Goal: Information Seeking & Learning: Compare options

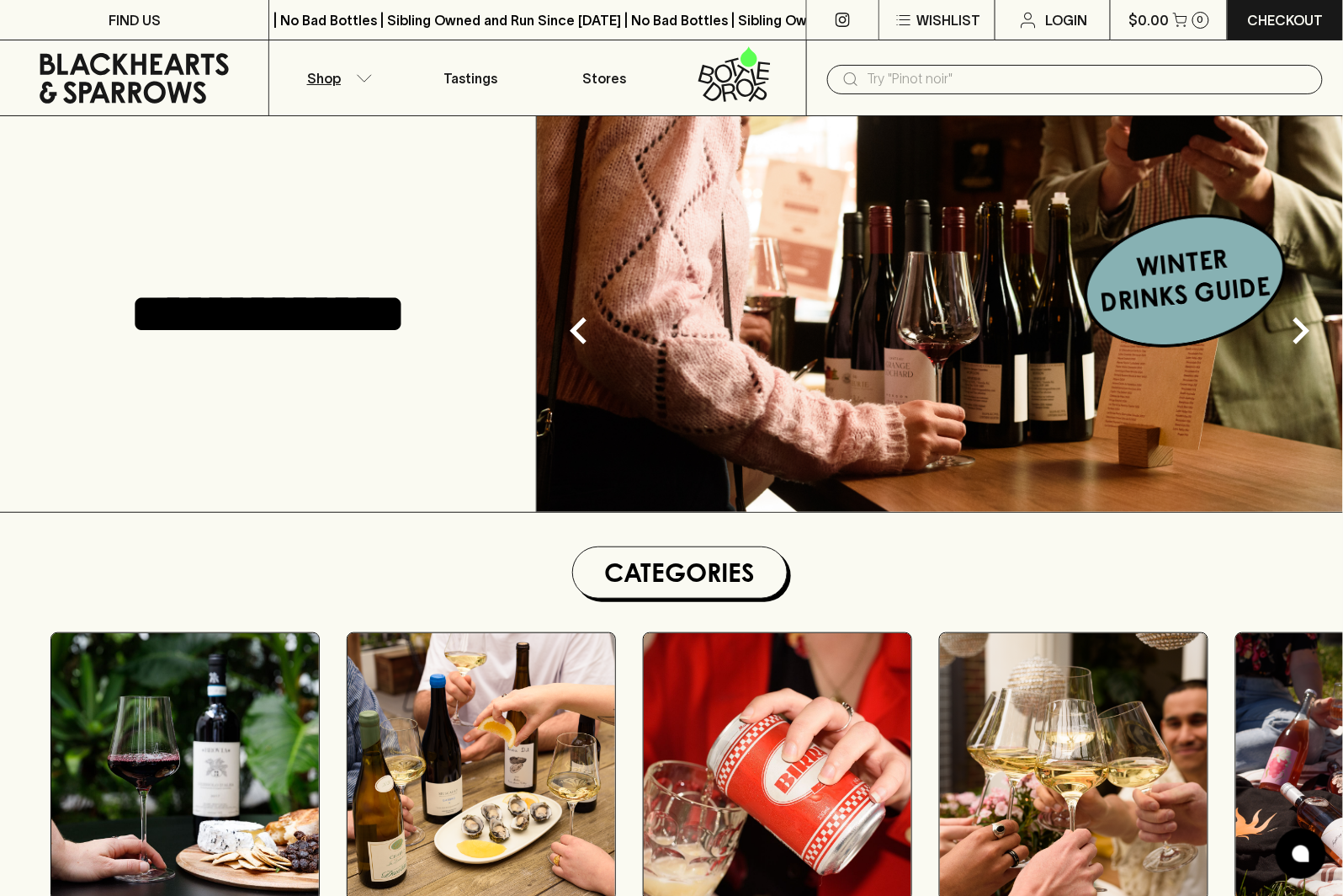
click at [314, 70] on p "Shop" at bounding box center [324, 78] width 33 height 20
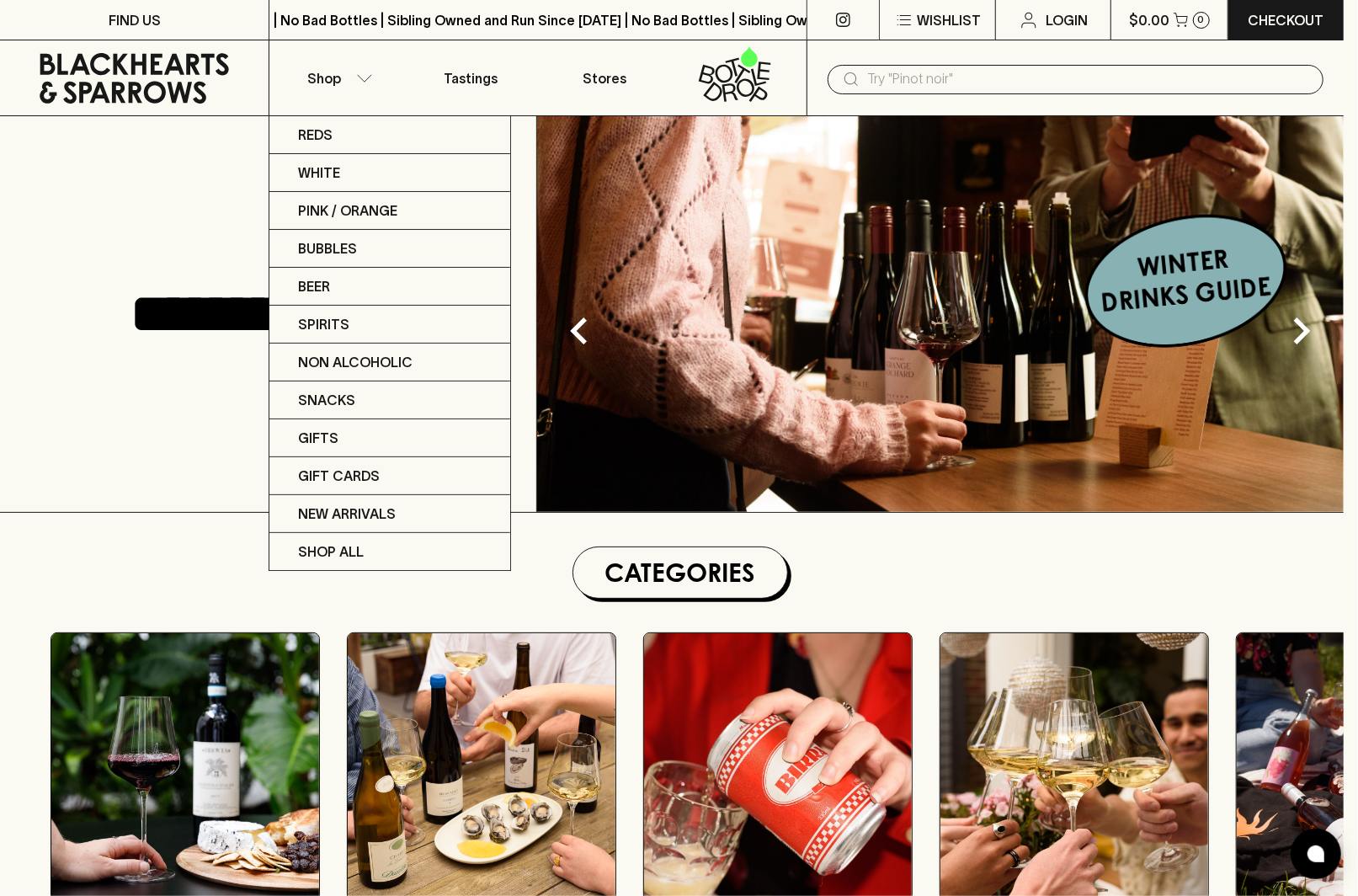
click at [220, 206] on div at bounding box center [679, 448] width 1358 height 896
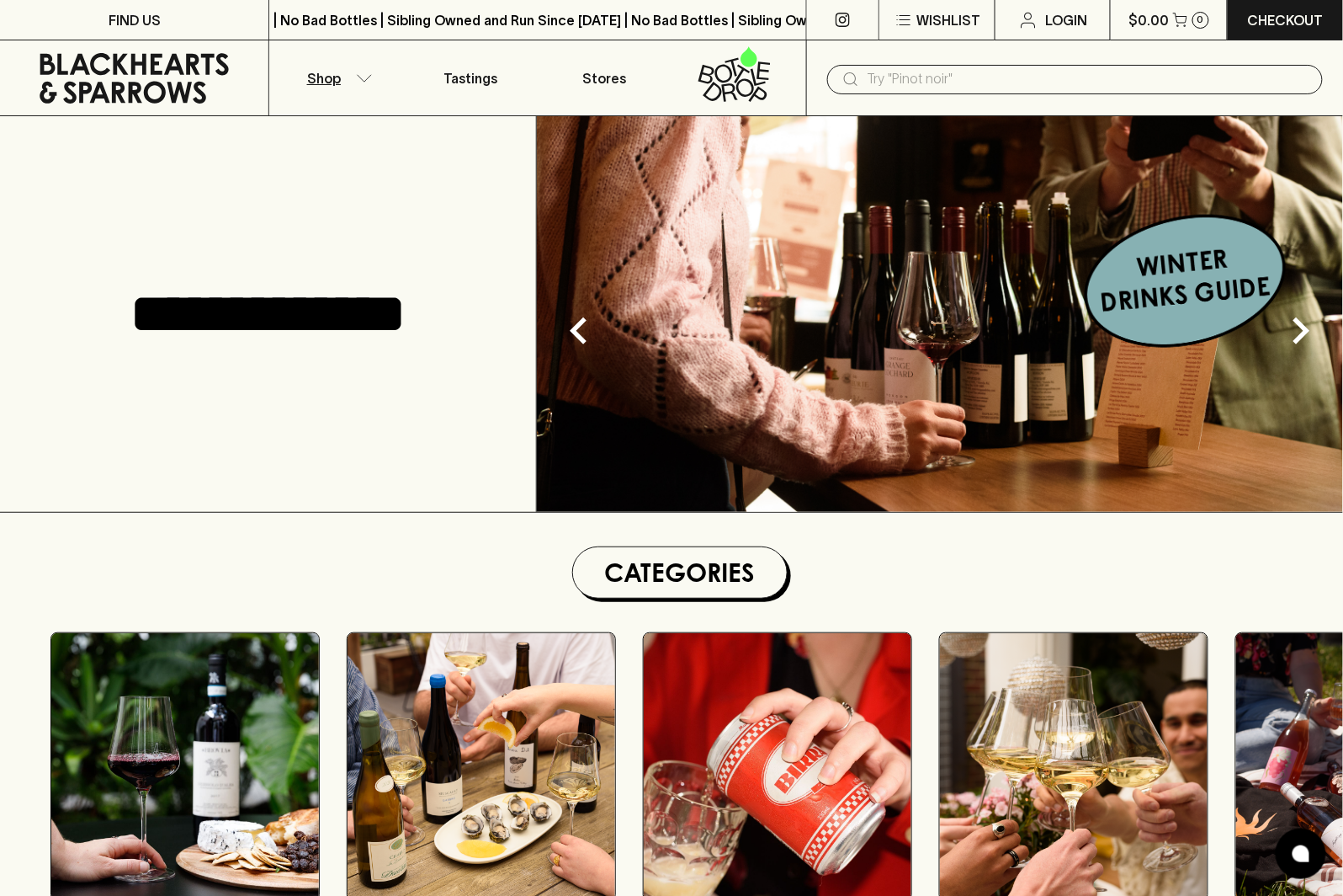
click at [314, 83] on p "Shop" at bounding box center [324, 78] width 33 height 20
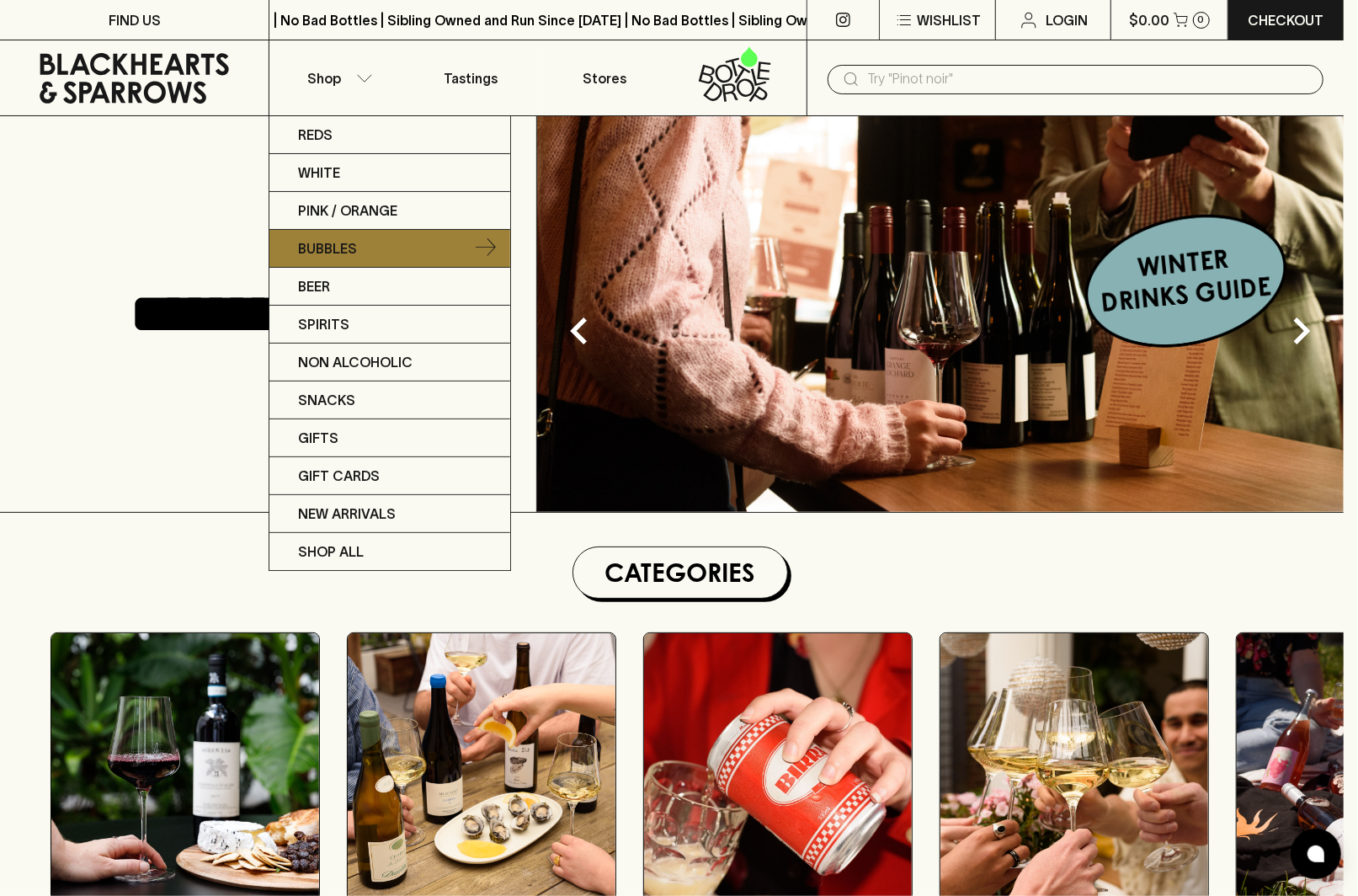
click at [342, 236] on link "Bubbles" at bounding box center [390, 249] width 241 height 38
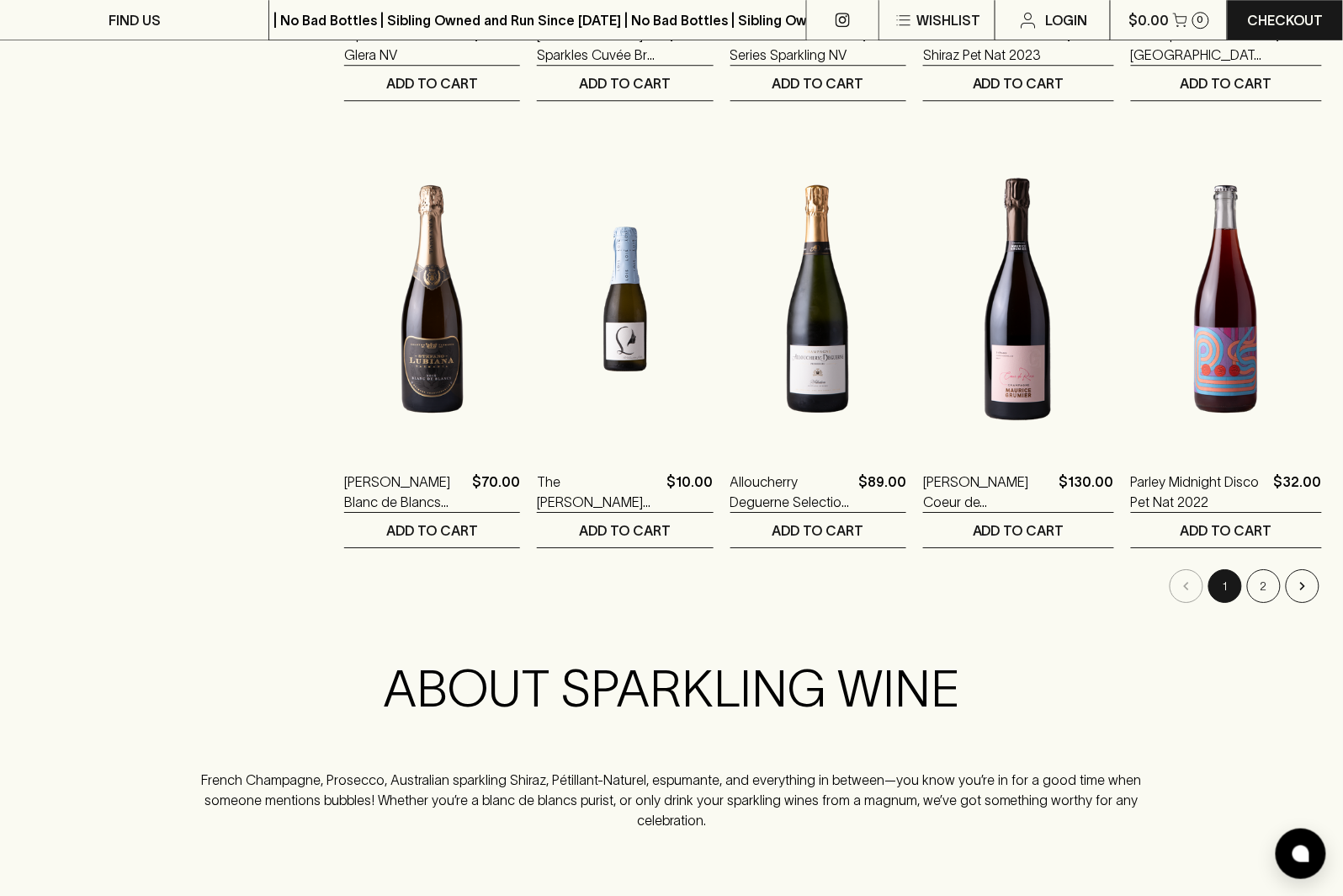
scroll to position [1542, 0]
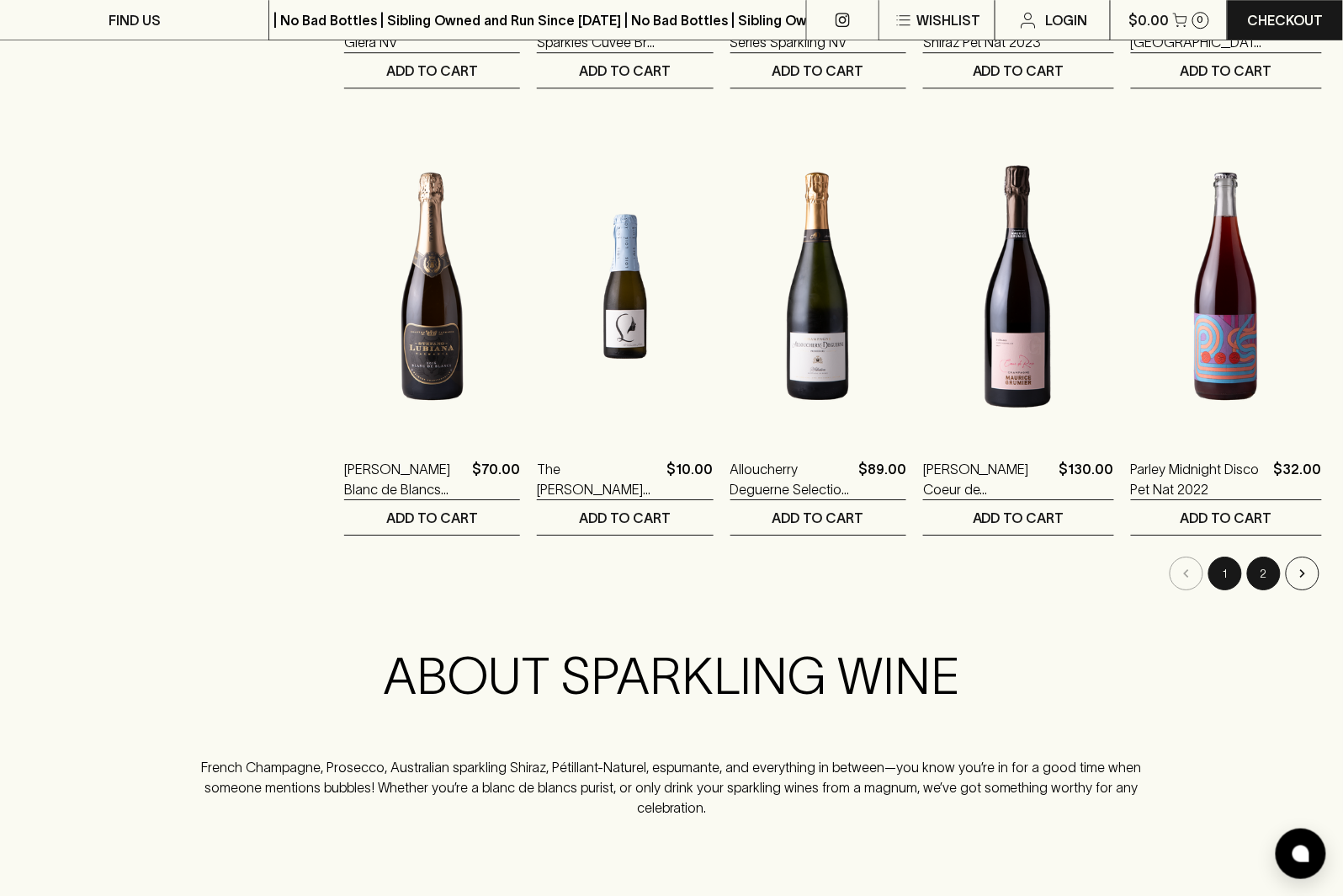
click at [1262, 574] on button "2" at bounding box center [1264, 573] width 33 height 33
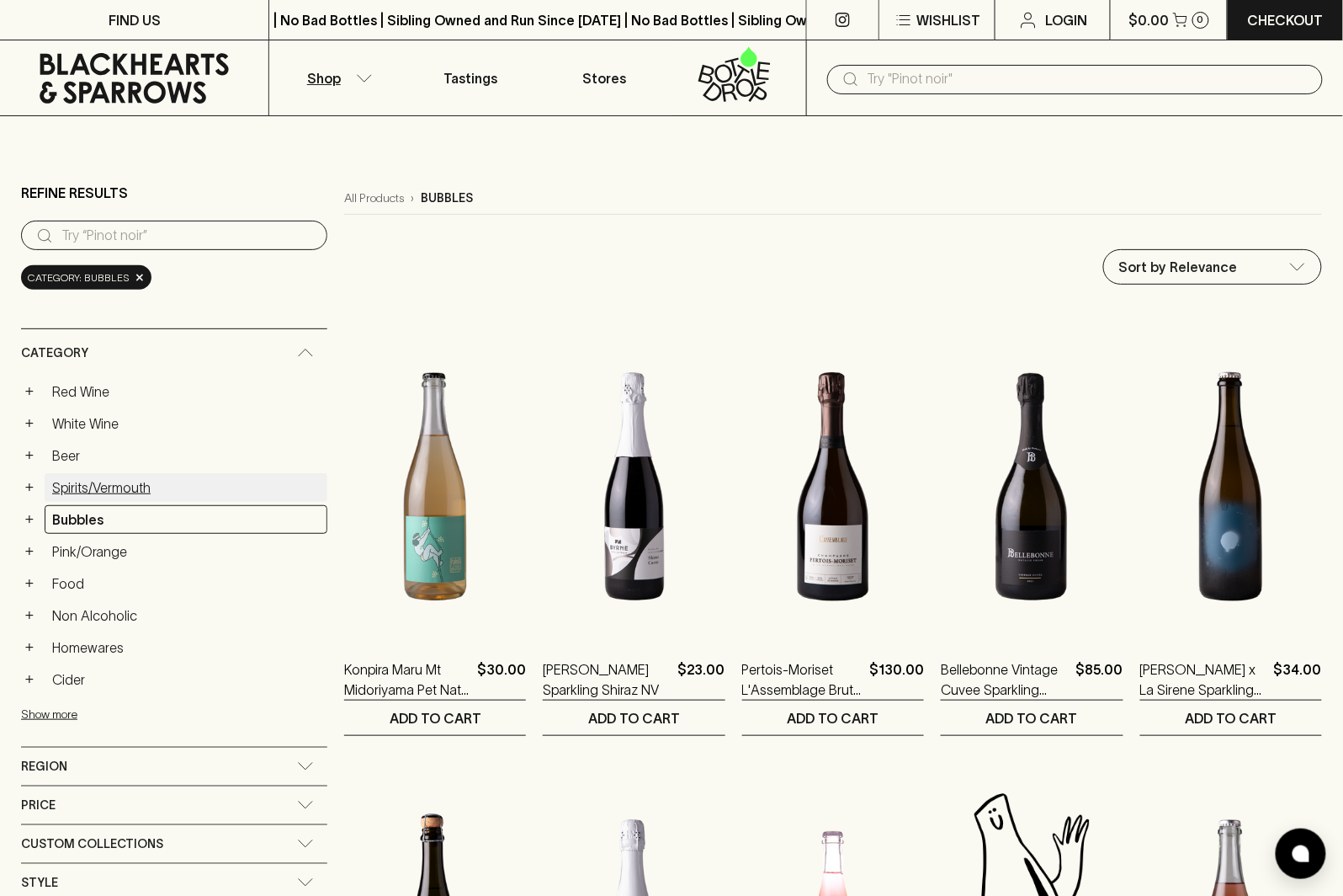
click at [141, 477] on link "Spirits/Vermouth" at bounding box center [186, 488] width 283 height 29
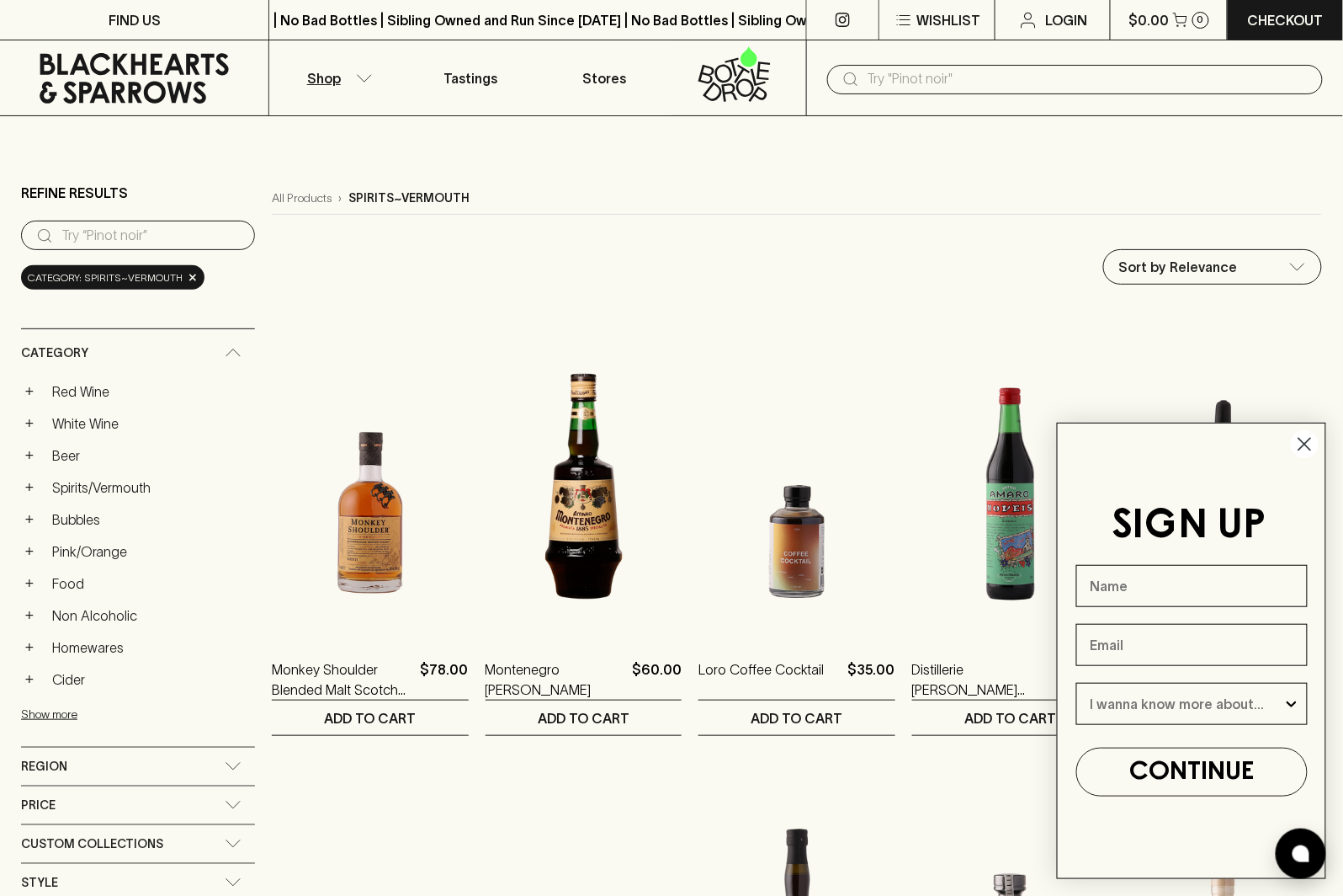
click at [1302, 448] on icon "Close dialog" at bounding box center [1305, 444] width 11 height 11
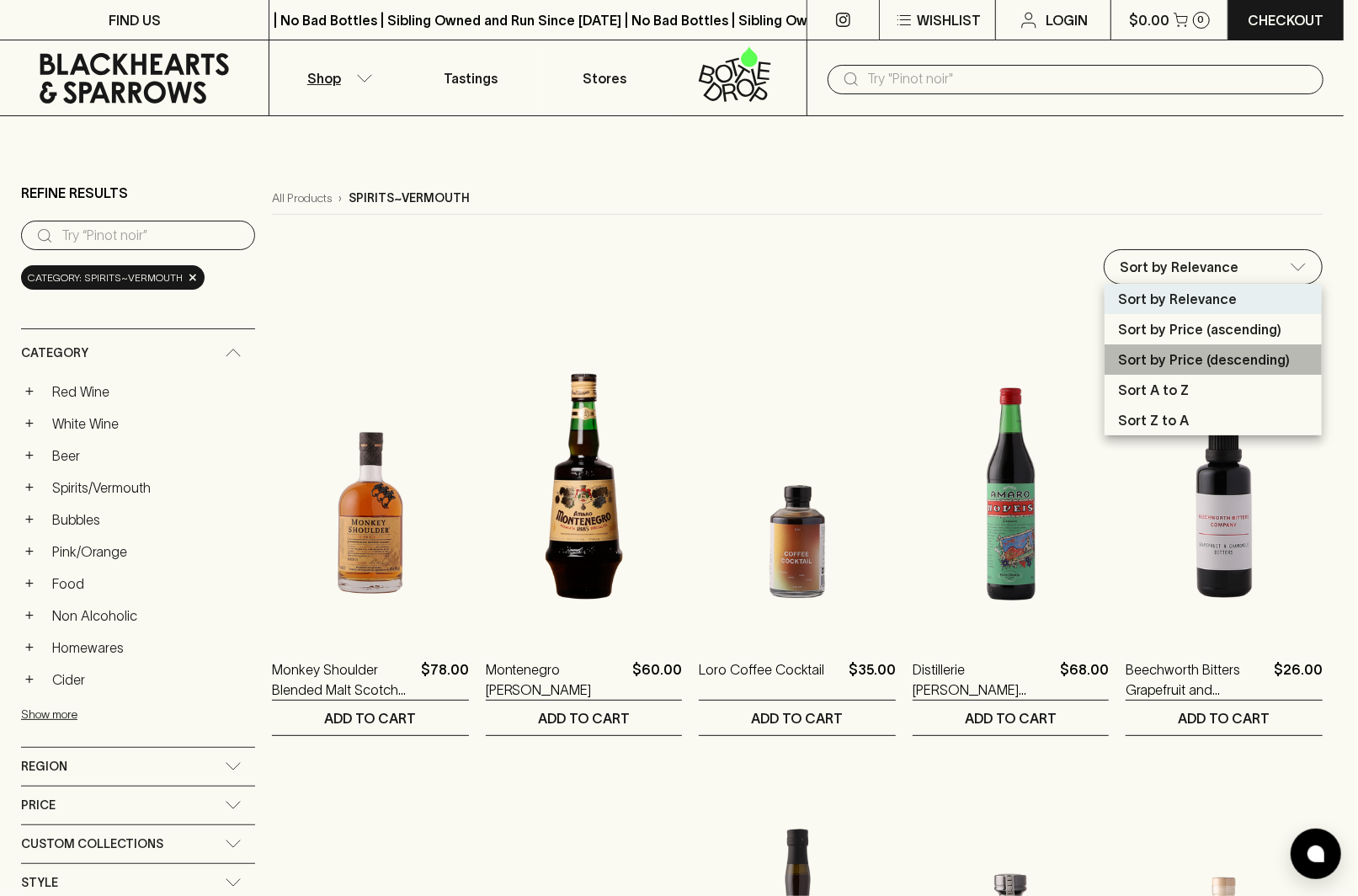
click at [1273, 354] on p "Sort by Price (descending)" at bounding box center [1203, 359] width 171 height 20
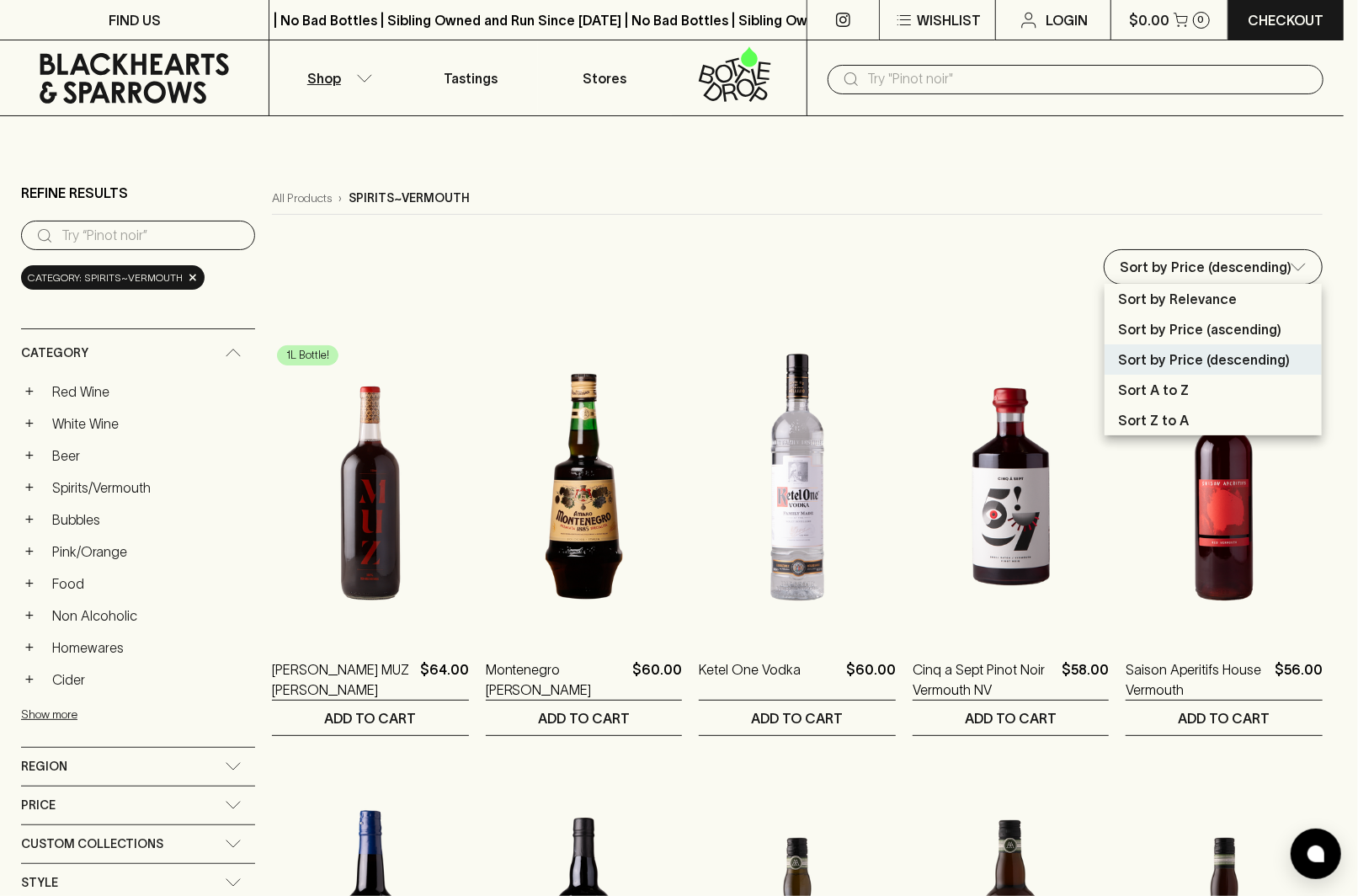
click at [1284, 320] on li "Sort by Price (ascending)" at bounding box center [1212, 329] width 217 height 30
type input "price:asc"
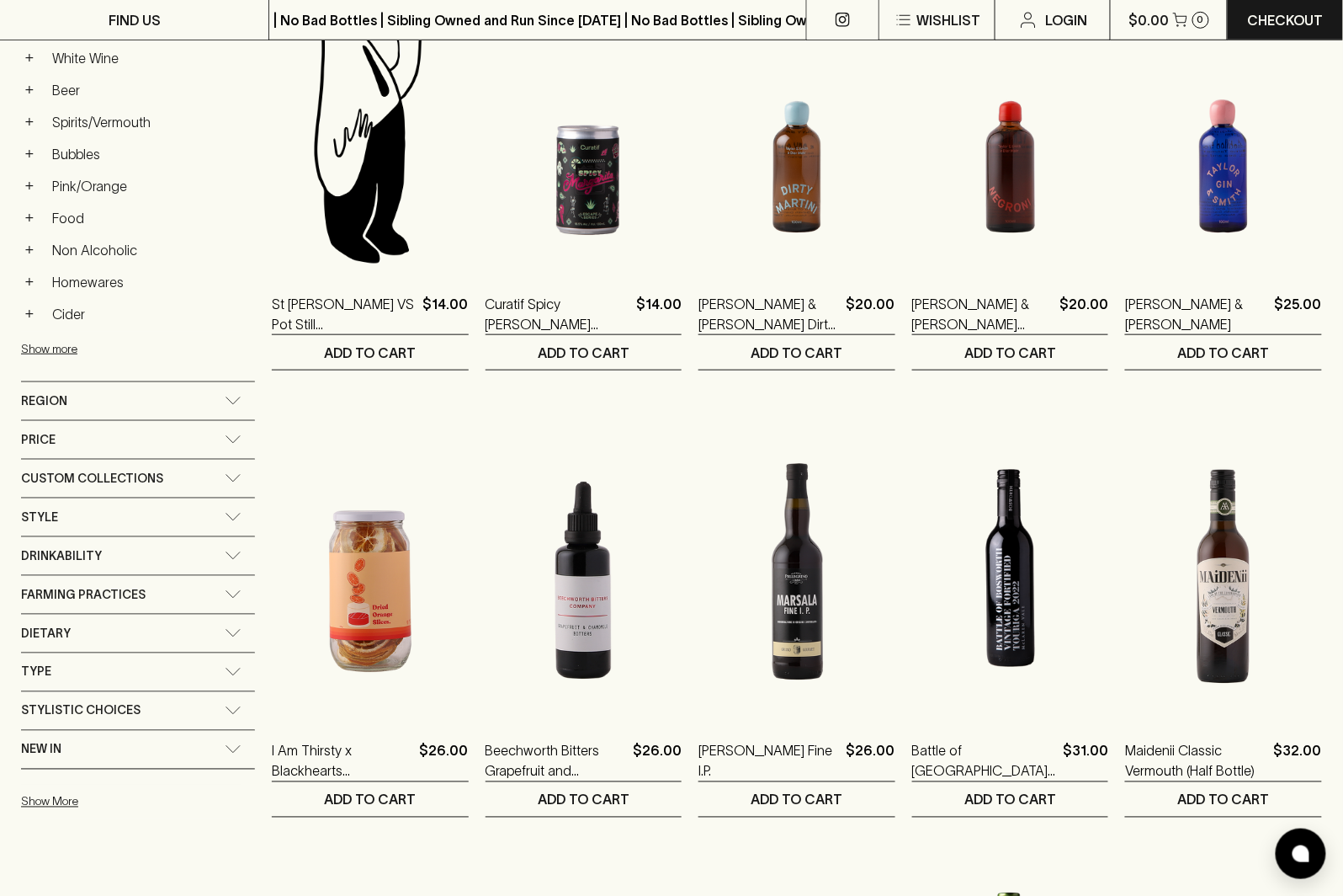
scroll to position [173, 0]
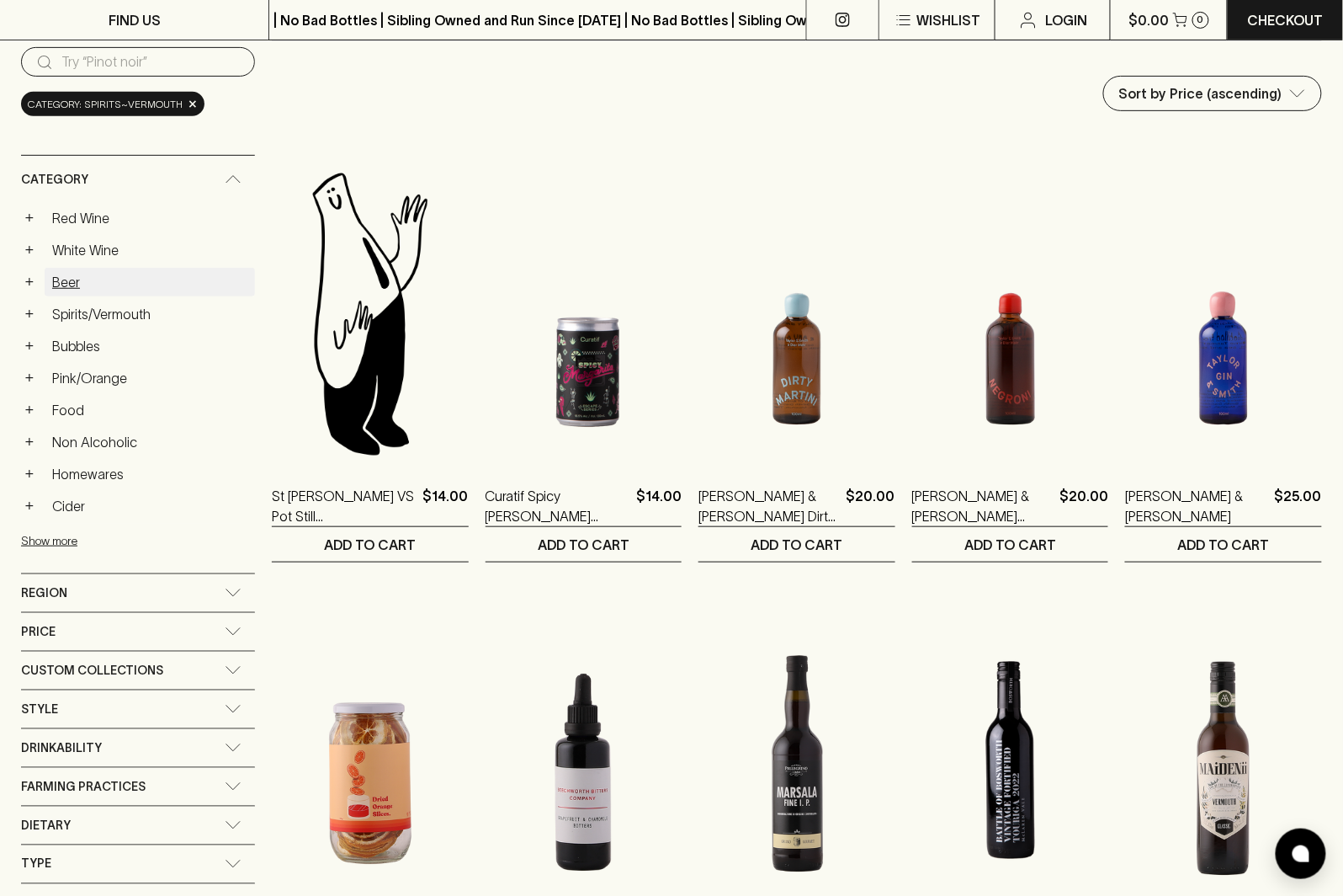
click at [147, 283] on link "Beer" at bounding box center [150, 282] width 211 height 29
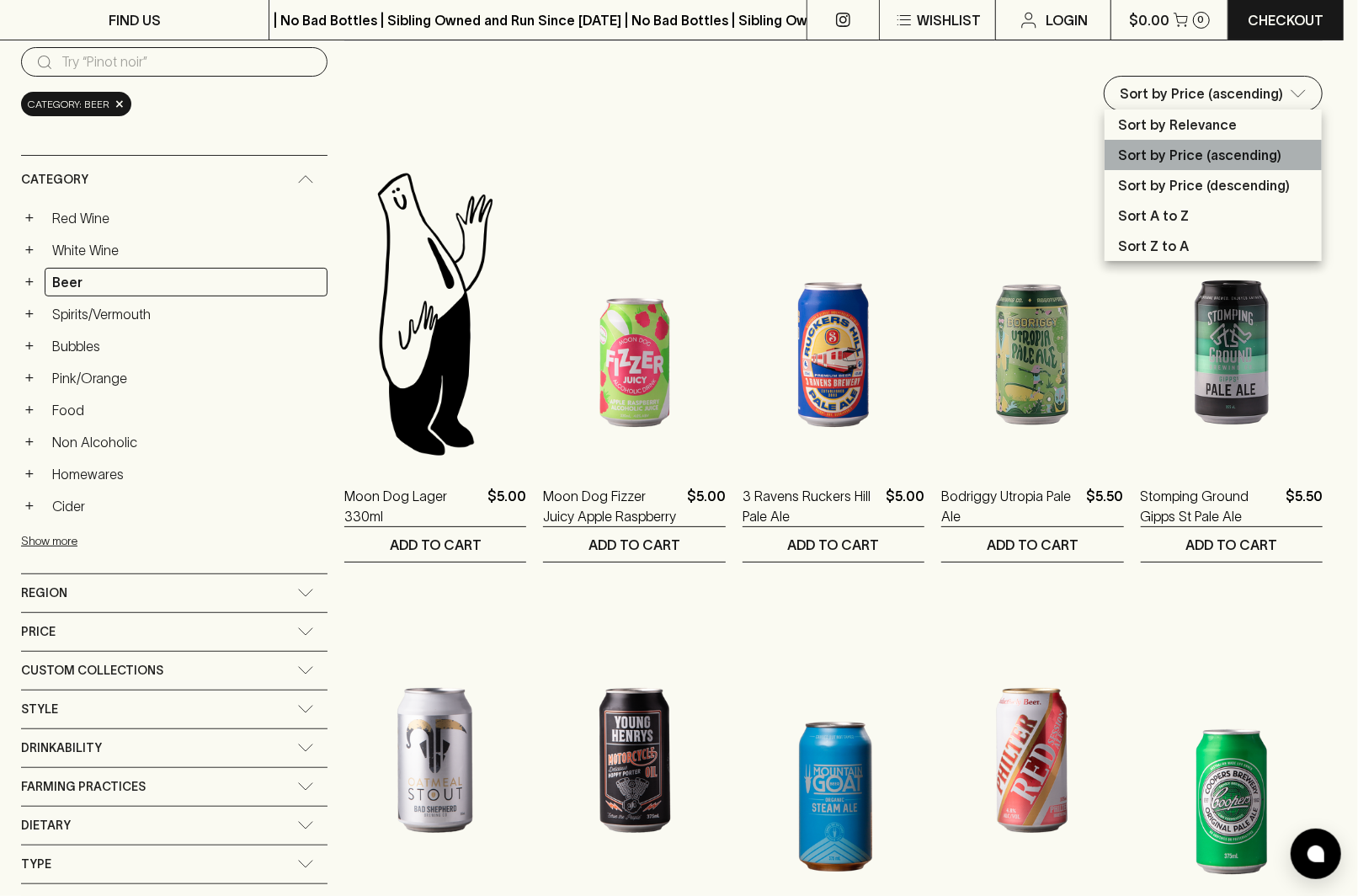
click at [1268, 154] on p "Sort by Price (ascending)" at bounding box center [1200, 155] width 163 height 20
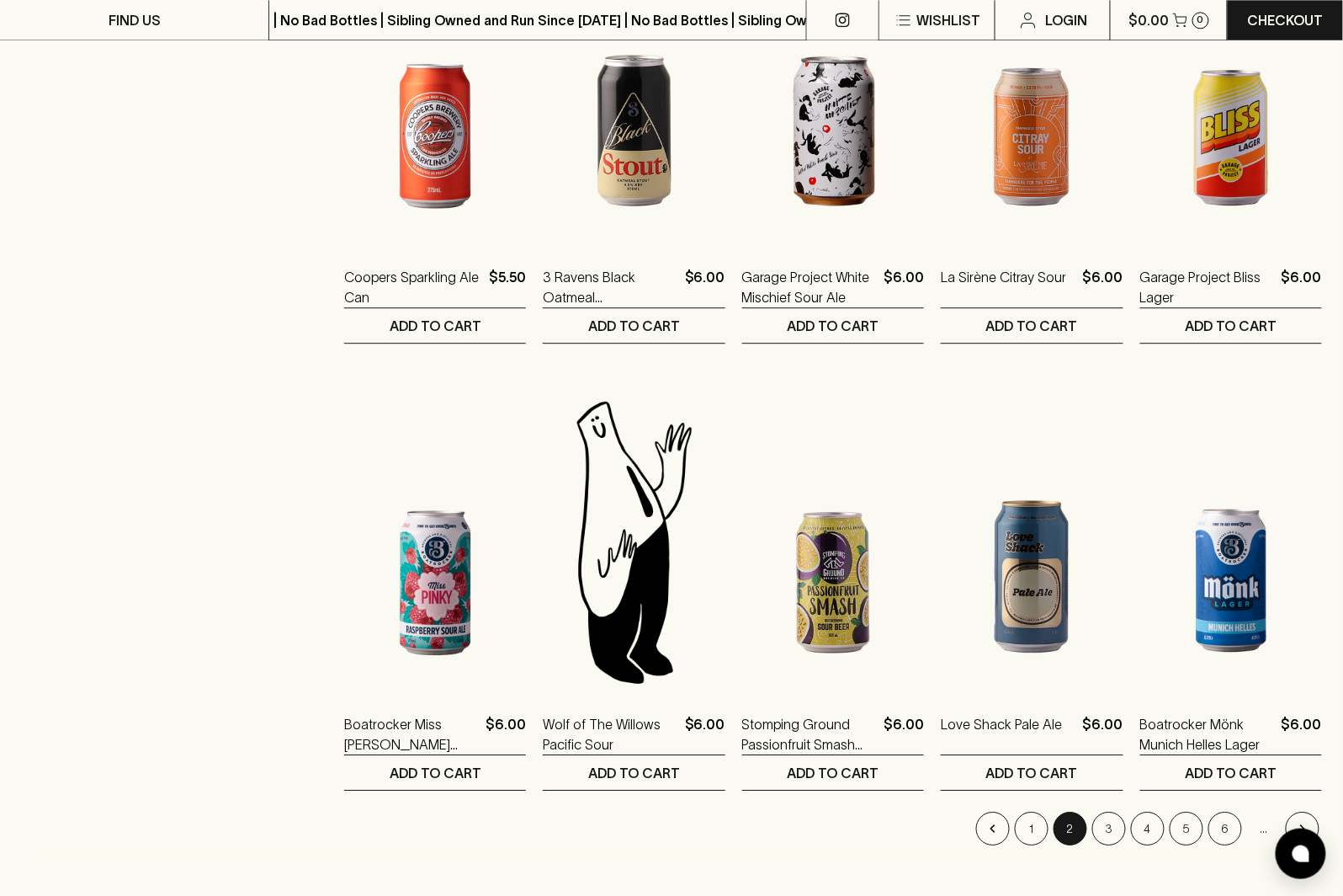
scroll to position [1503, 0]
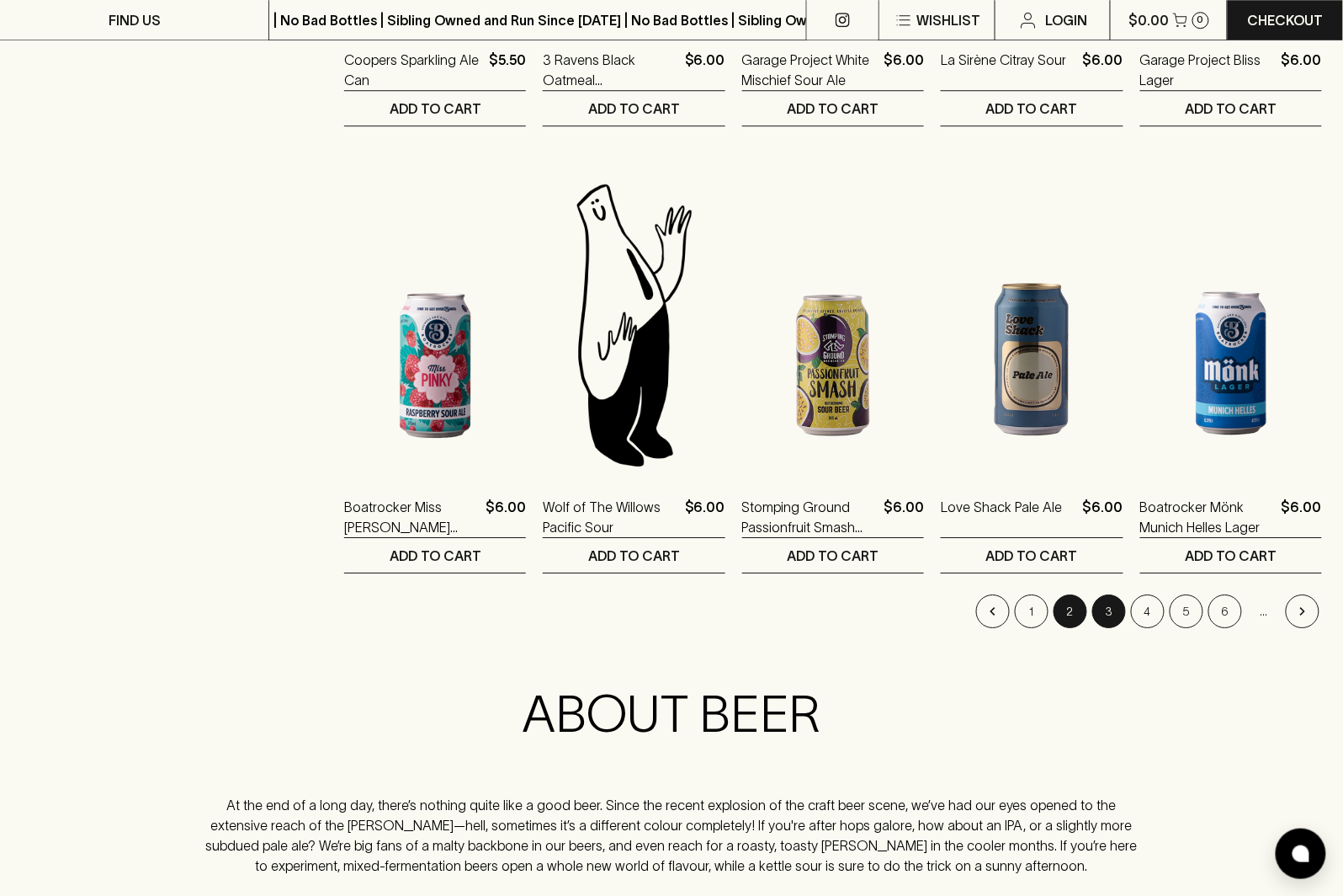
click at [1105, 611] on button "3" at bounding box center [1109, 611] width 33 height 33
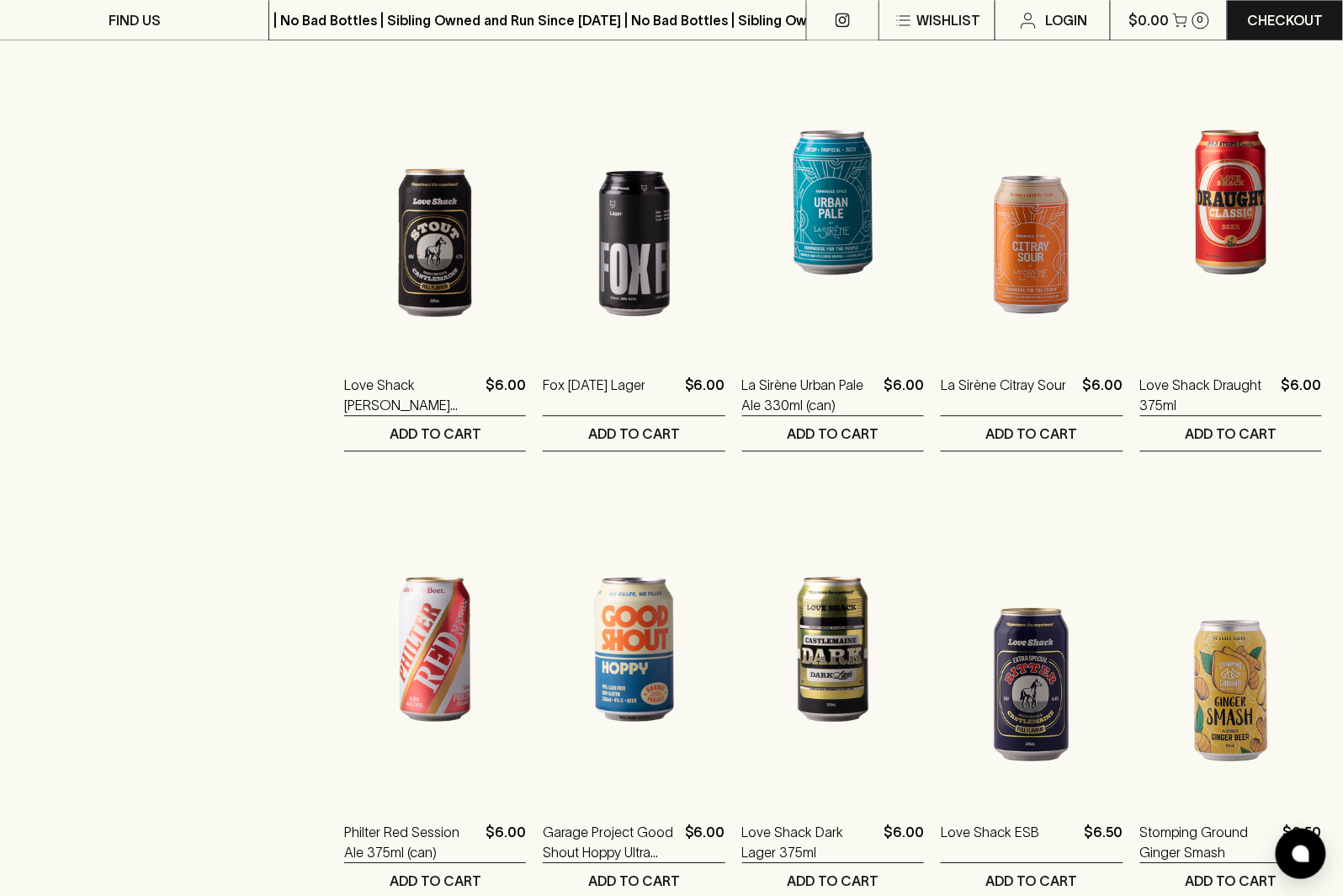
scroll to position [1309, 0]
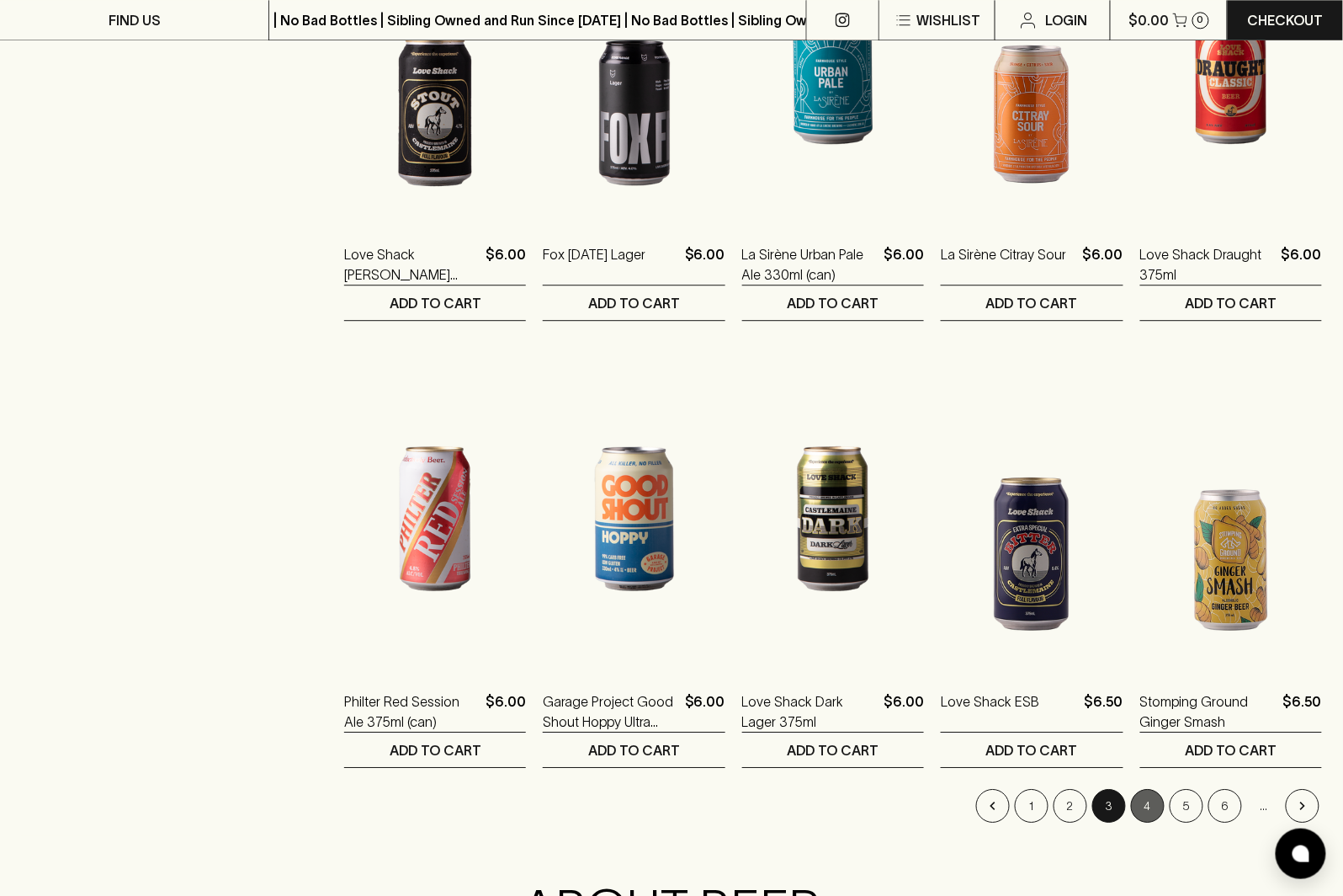
click at [1151, 805] on button "4" at bounding box center [1148, 806] width 33 height 33
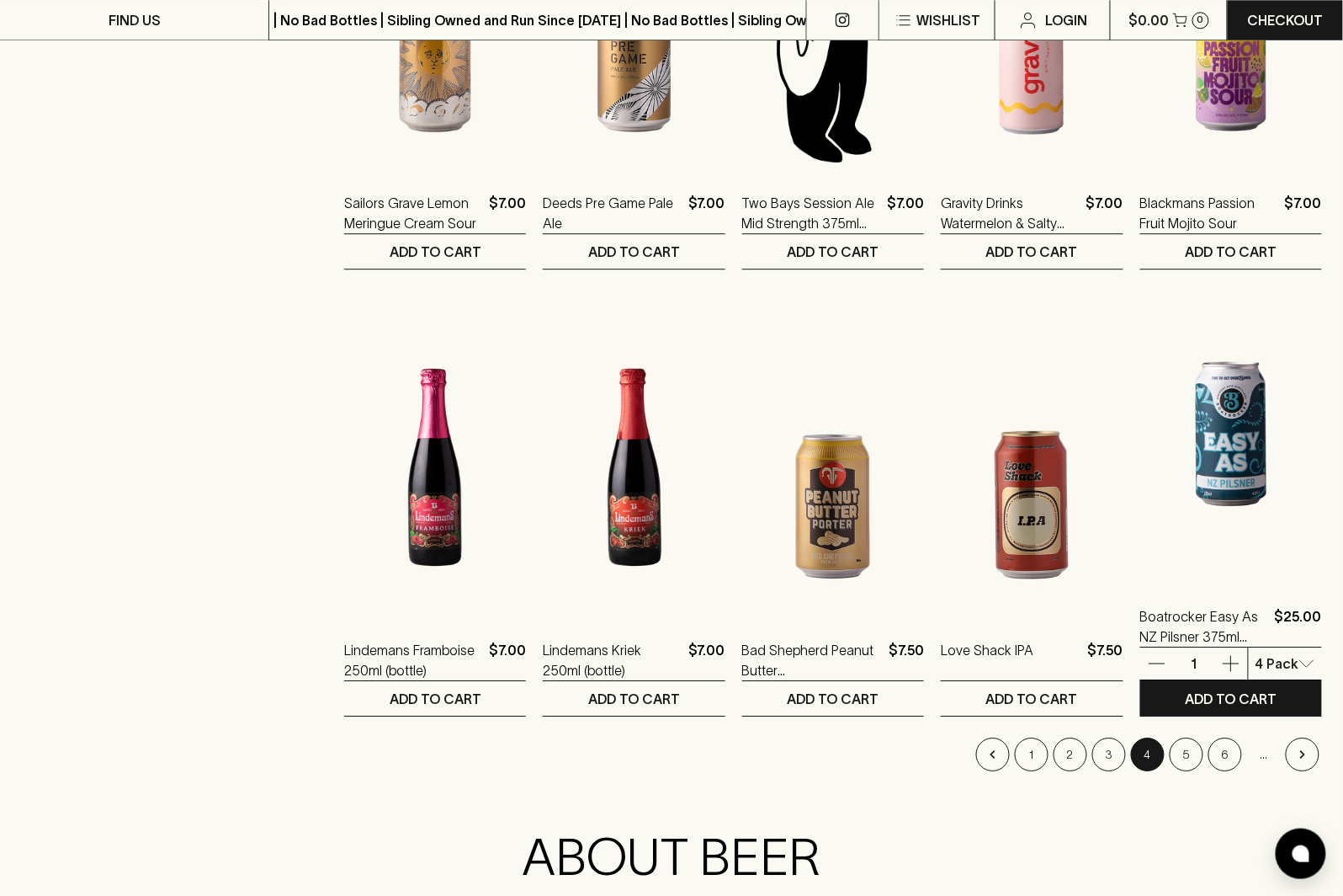
scroll to position [1587, 0]
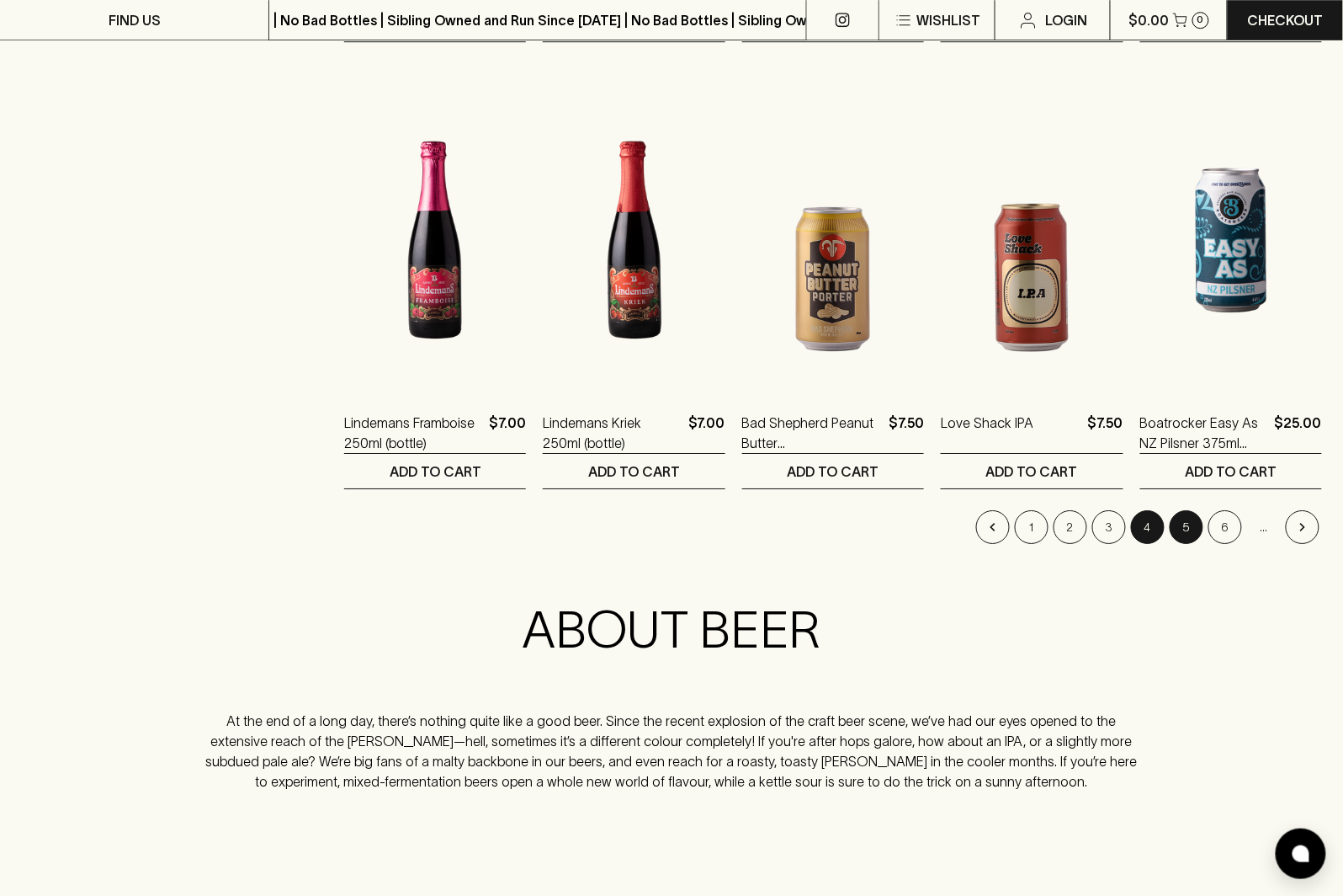
click at [1183, 516] on button "5" at bounding box center [1187, 527] width 33 height 33
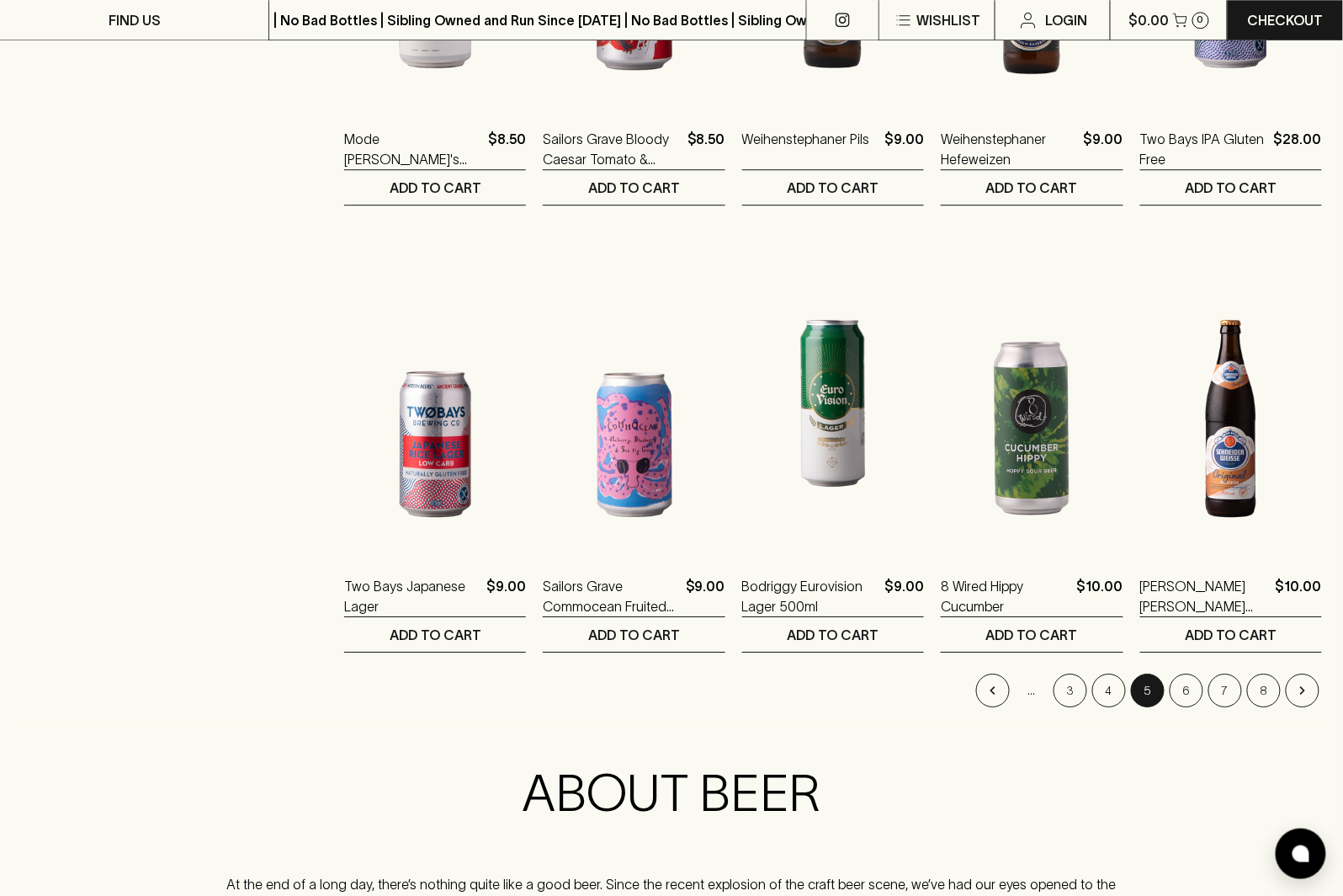
scroll to position [1642, 0]
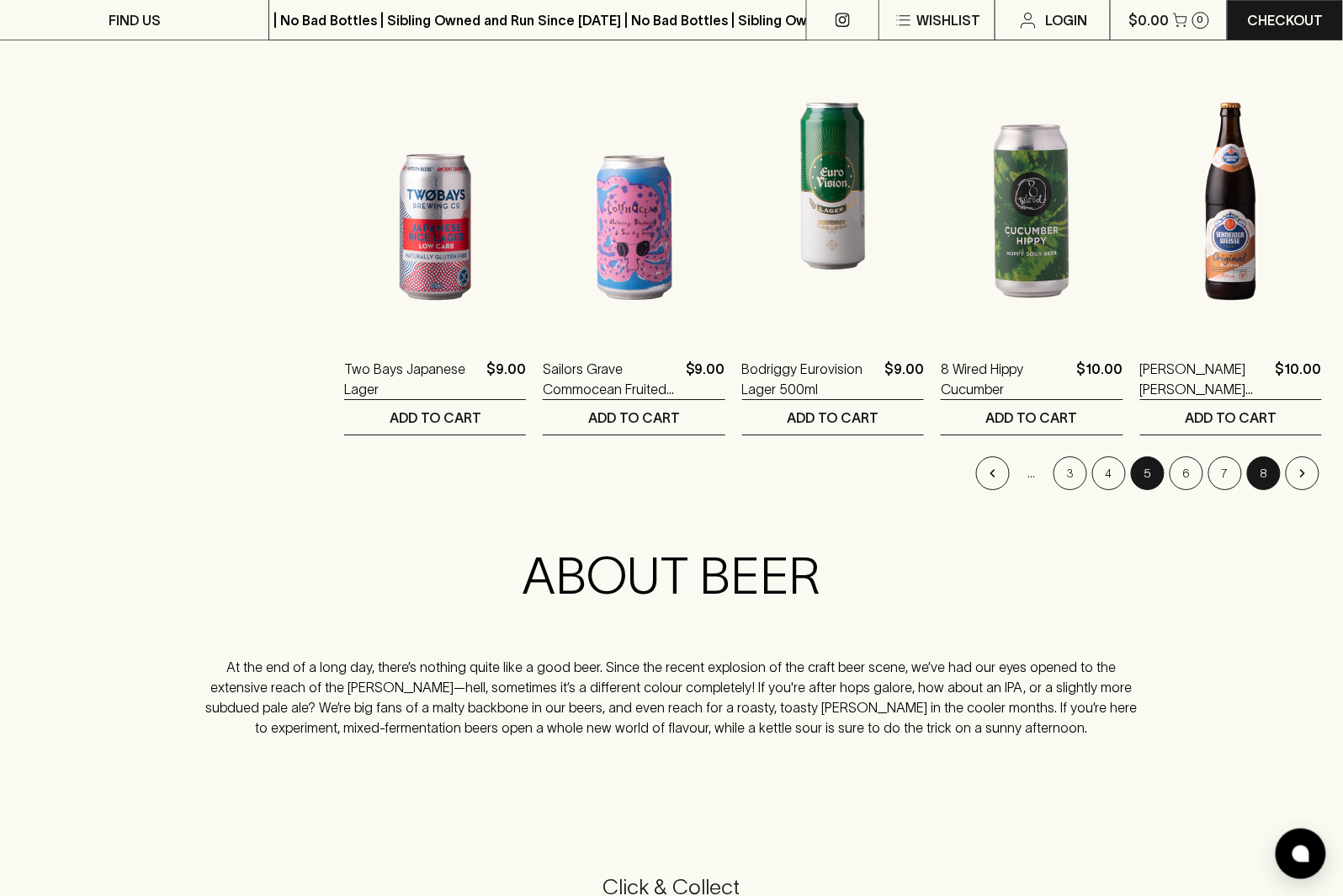
click at [1268, 466] on button "8" at bounding box center [1264, 473] width 33 height 33
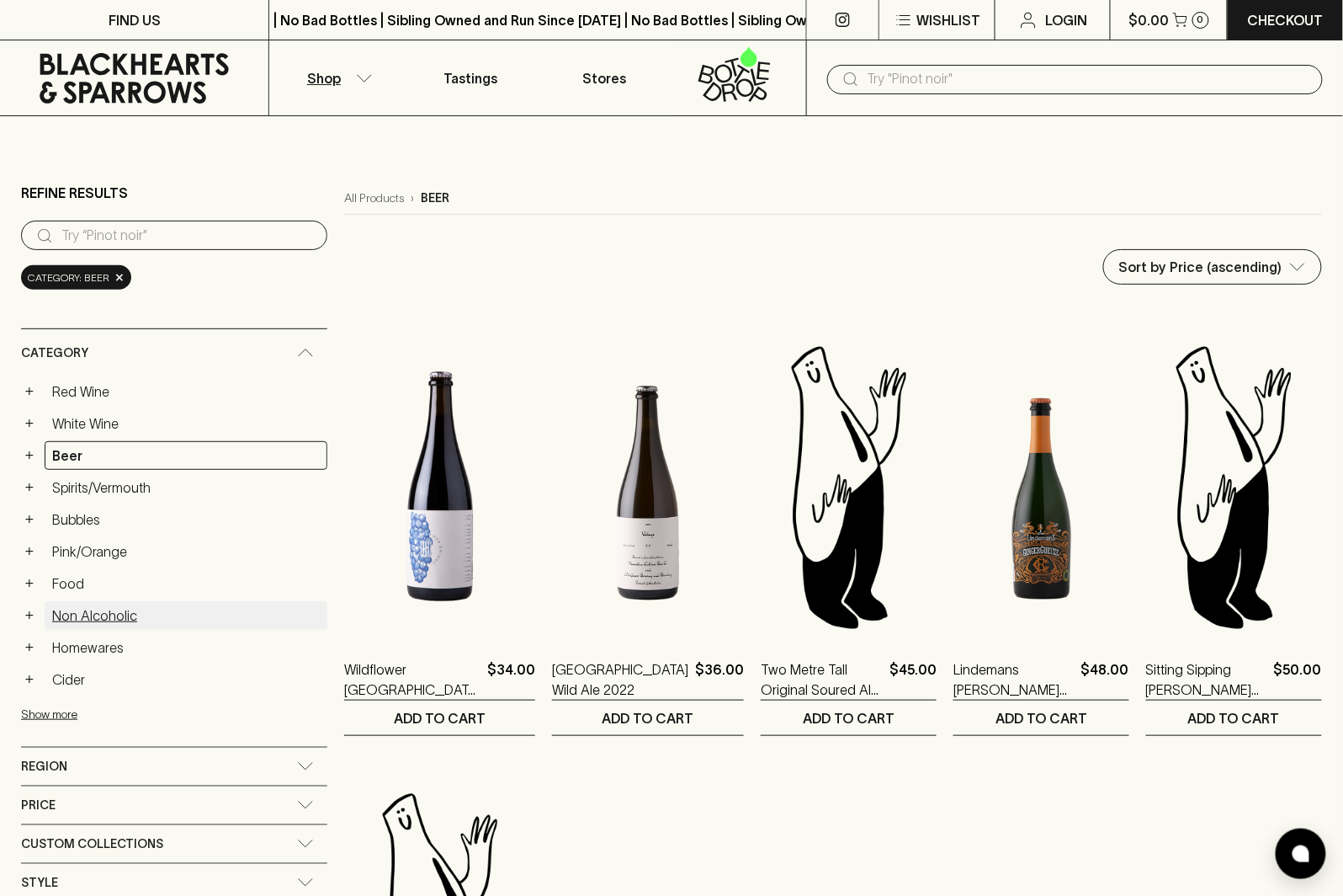
click at [148, 605] on link "Non Alcoholic" at bounding box center [186, 615] width 283 height 29
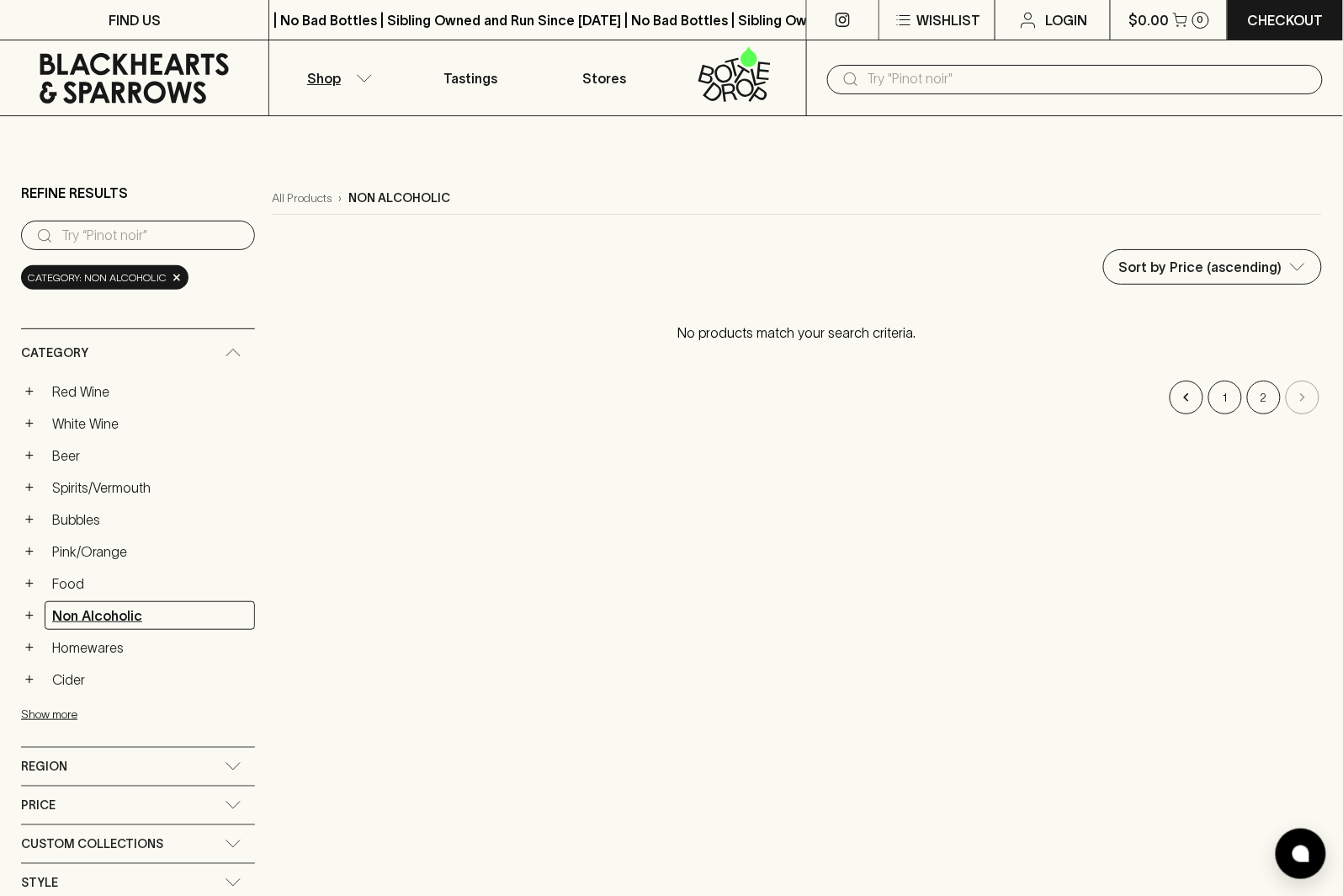
scroll to position [24, 0]
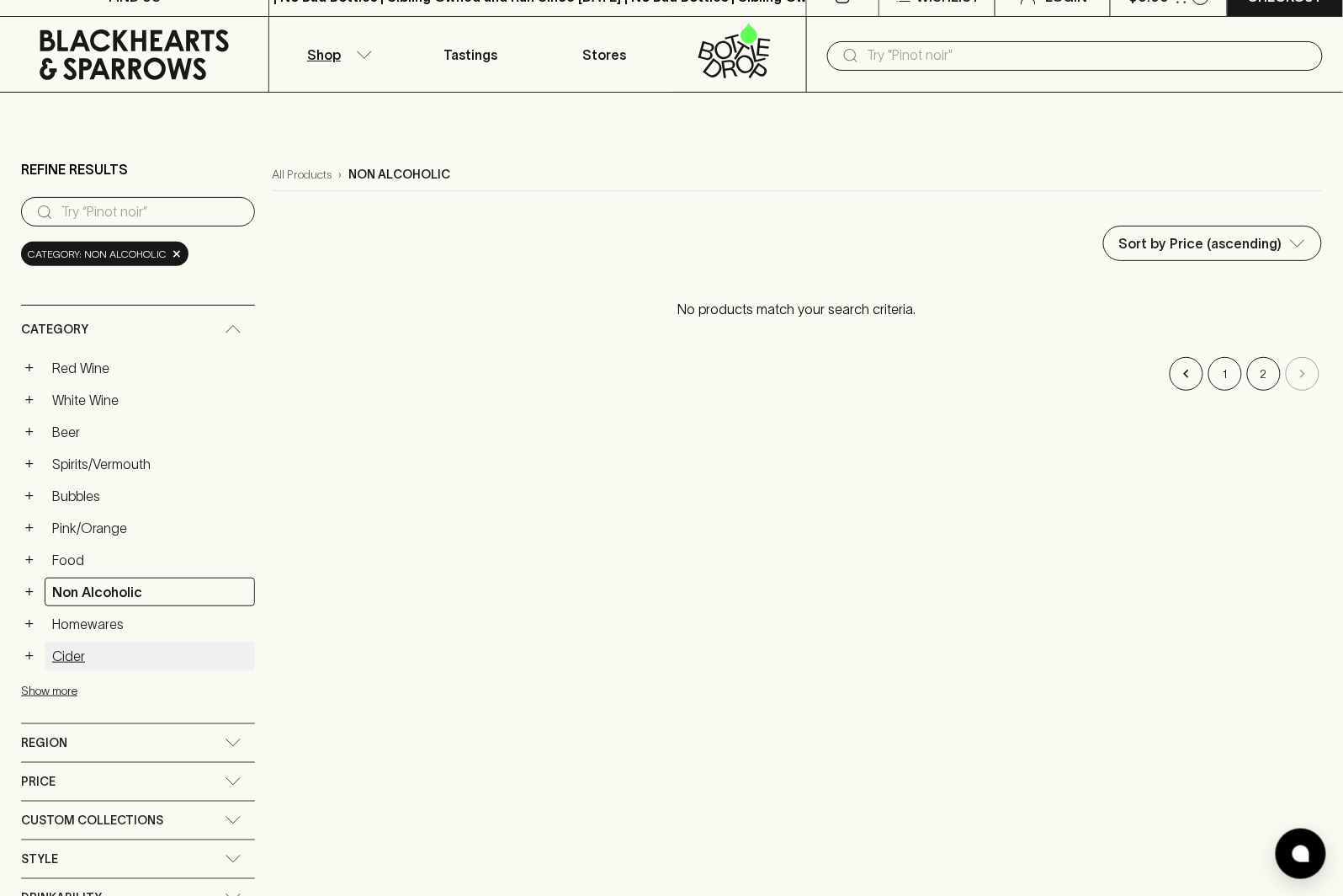
click at [89, 646] on link "Cider" at bounding box center [150, 655] width 211 height 29
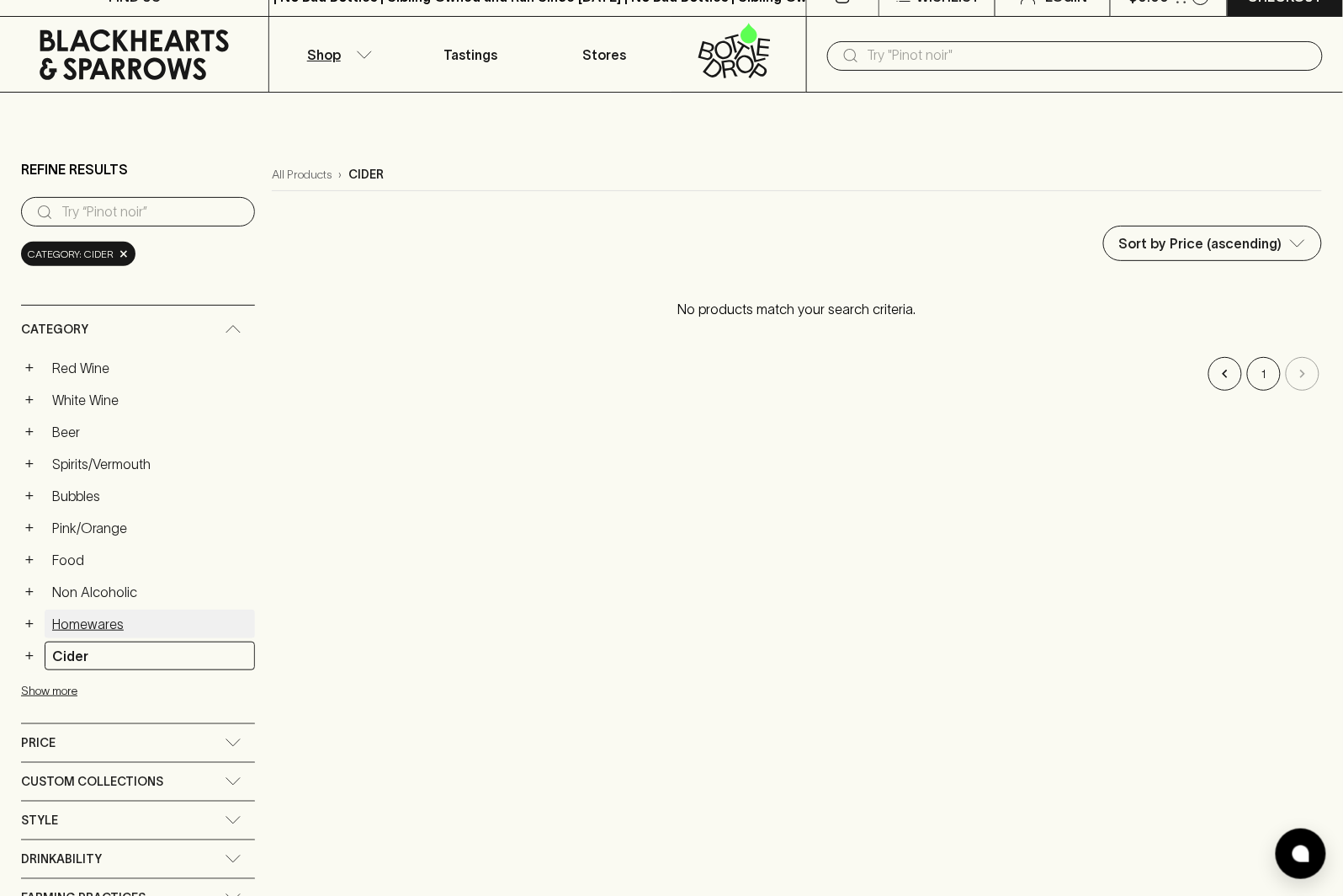
click at [108, 625] on link "Homewares" at bounding box center [150, 624] width 211 height 29
click at [126, 602] on link "Non Alcoholic" at bounding box center [135, 591] width 182 height 29
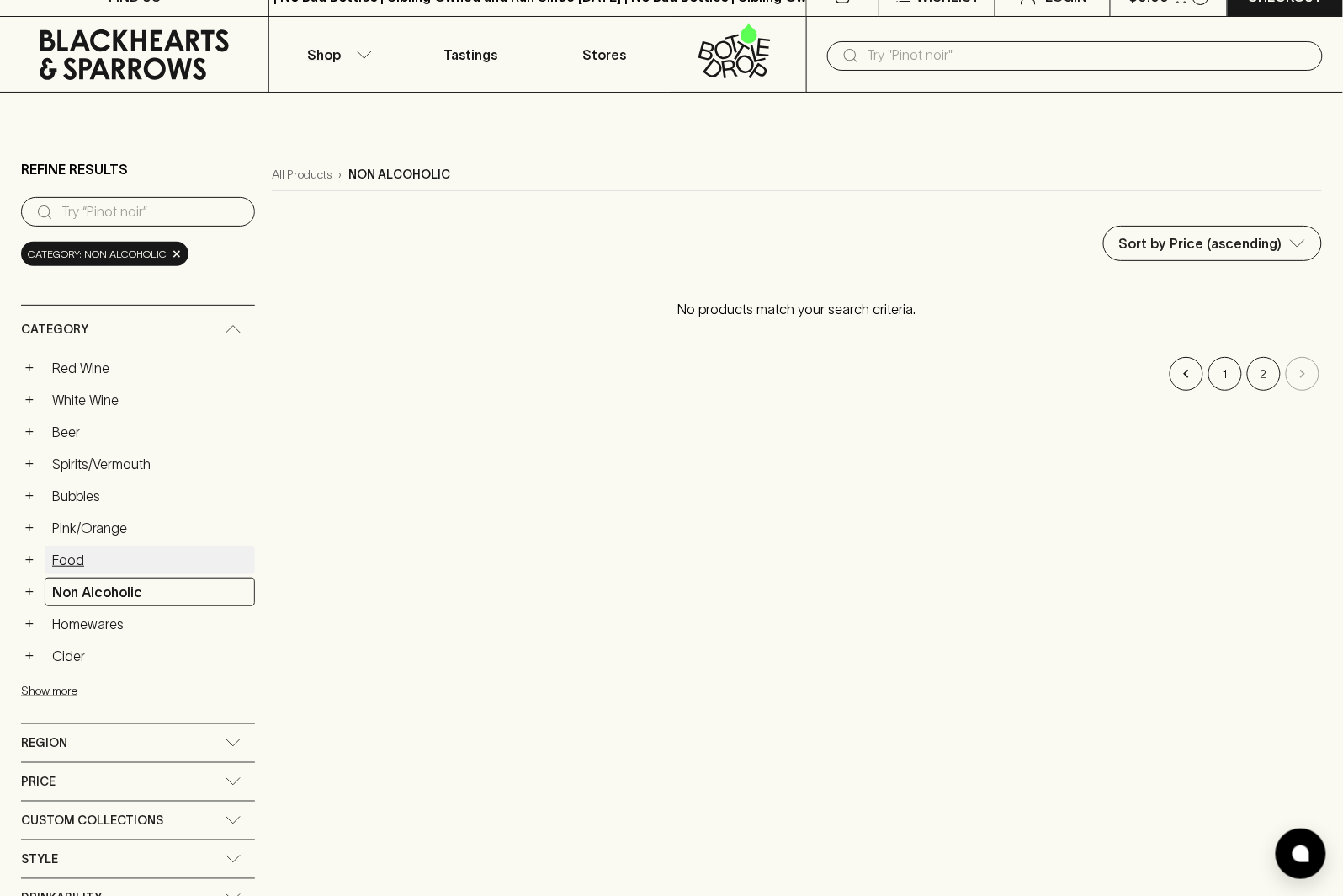
click at [57, 549] on link "Food" at bounding box center [150, 560] width 211 height 29
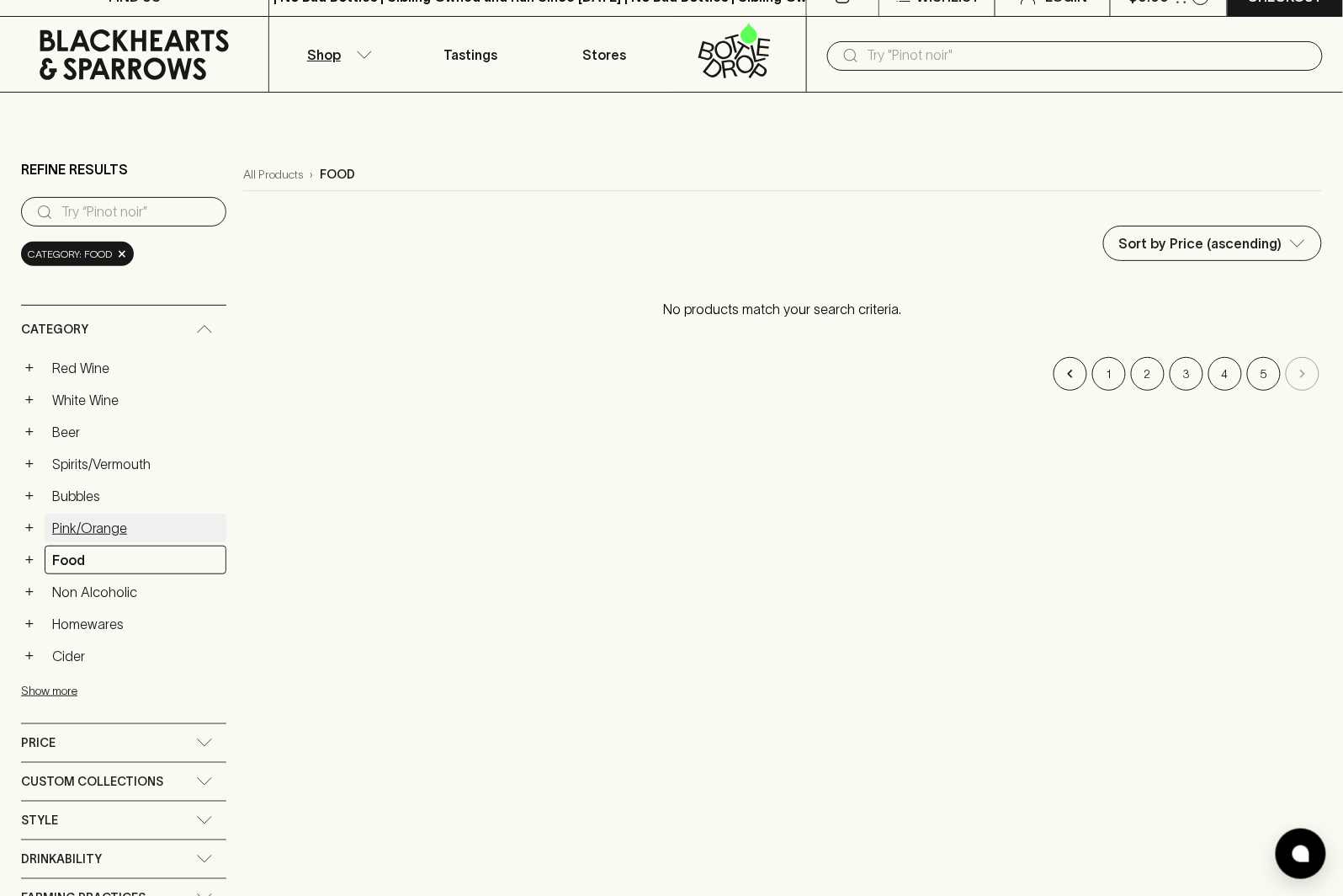
click at [113, 523] on link "Pink/Orange" at bounding box center [135, 528] width 182 height 29
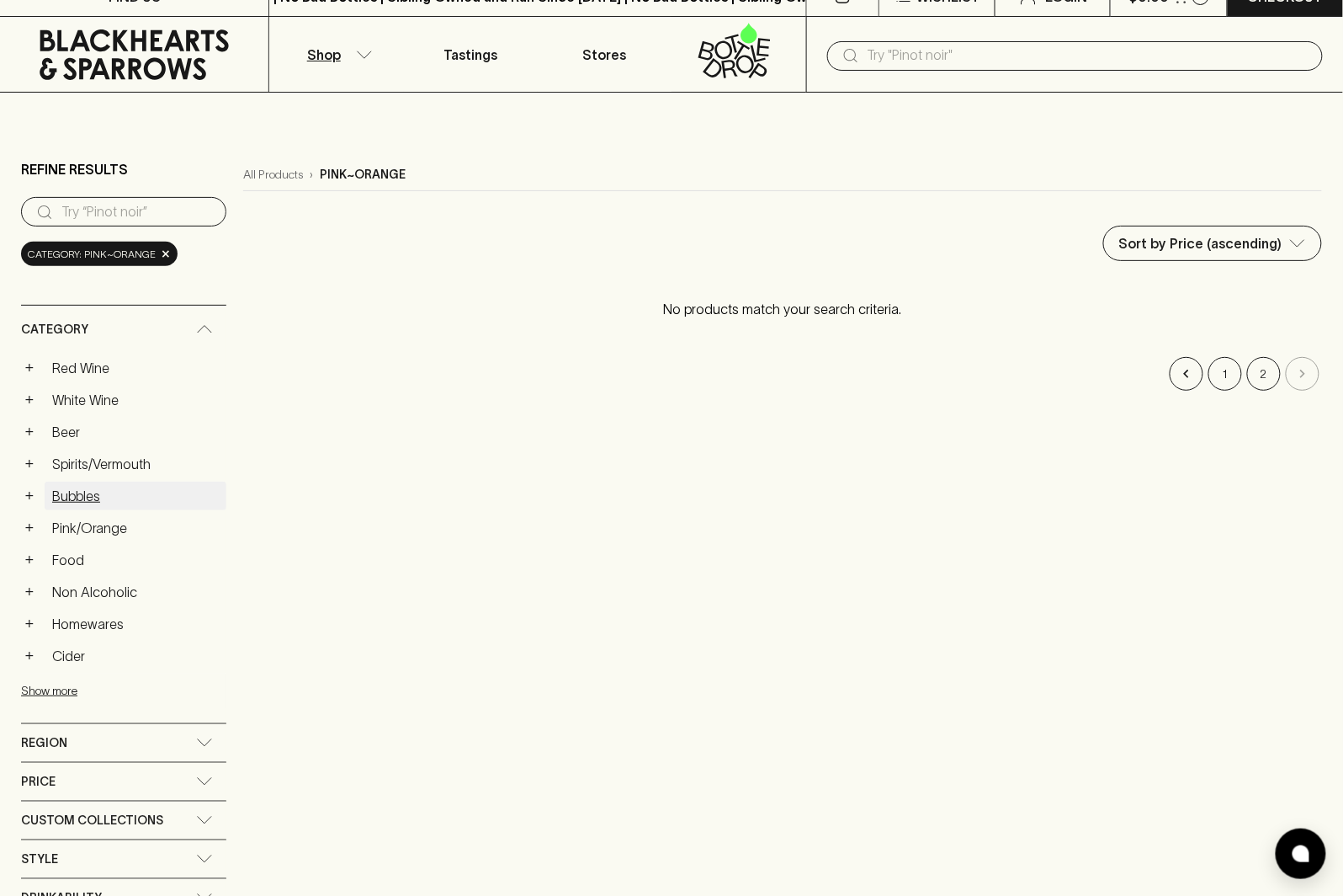
click at [97, 496] on link "Bubbles" at bounding box center [135, 495] width 182 height 29
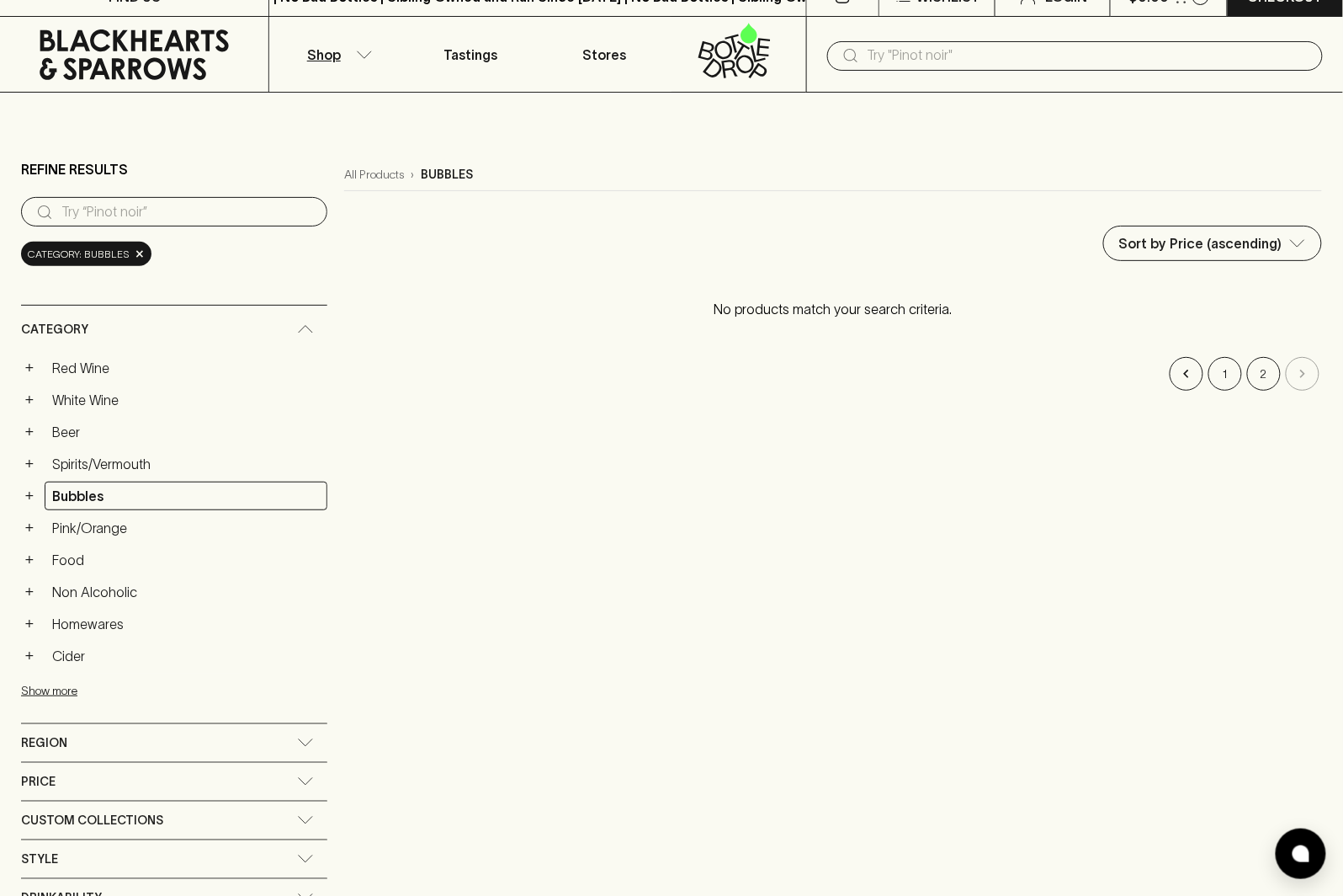
click at [202, 34] on icon at bounding box center [134, 54] width 243 height 50
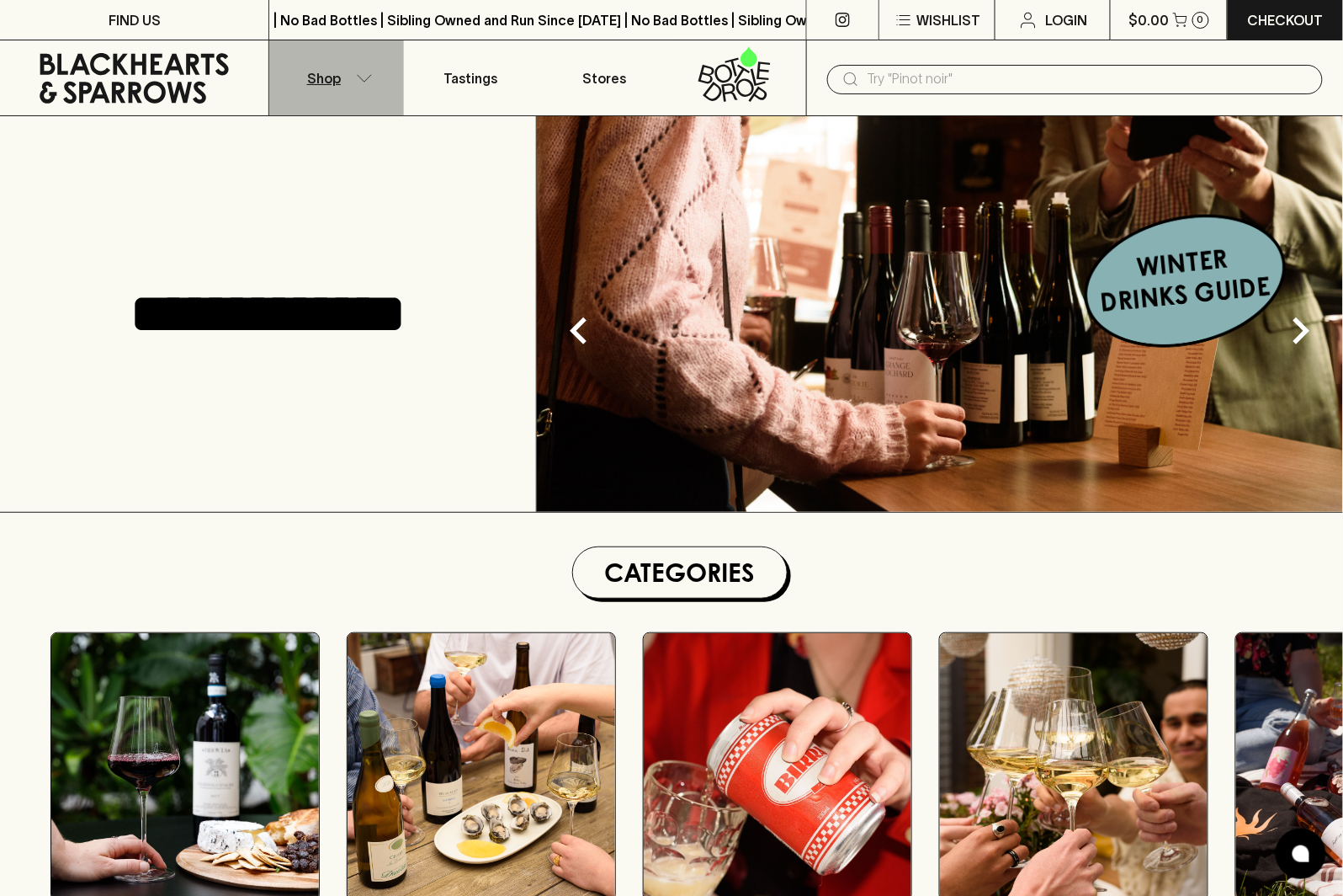
click at [334, 75] on p "Shop" at bounding box center [324, 78] width 33 height 20
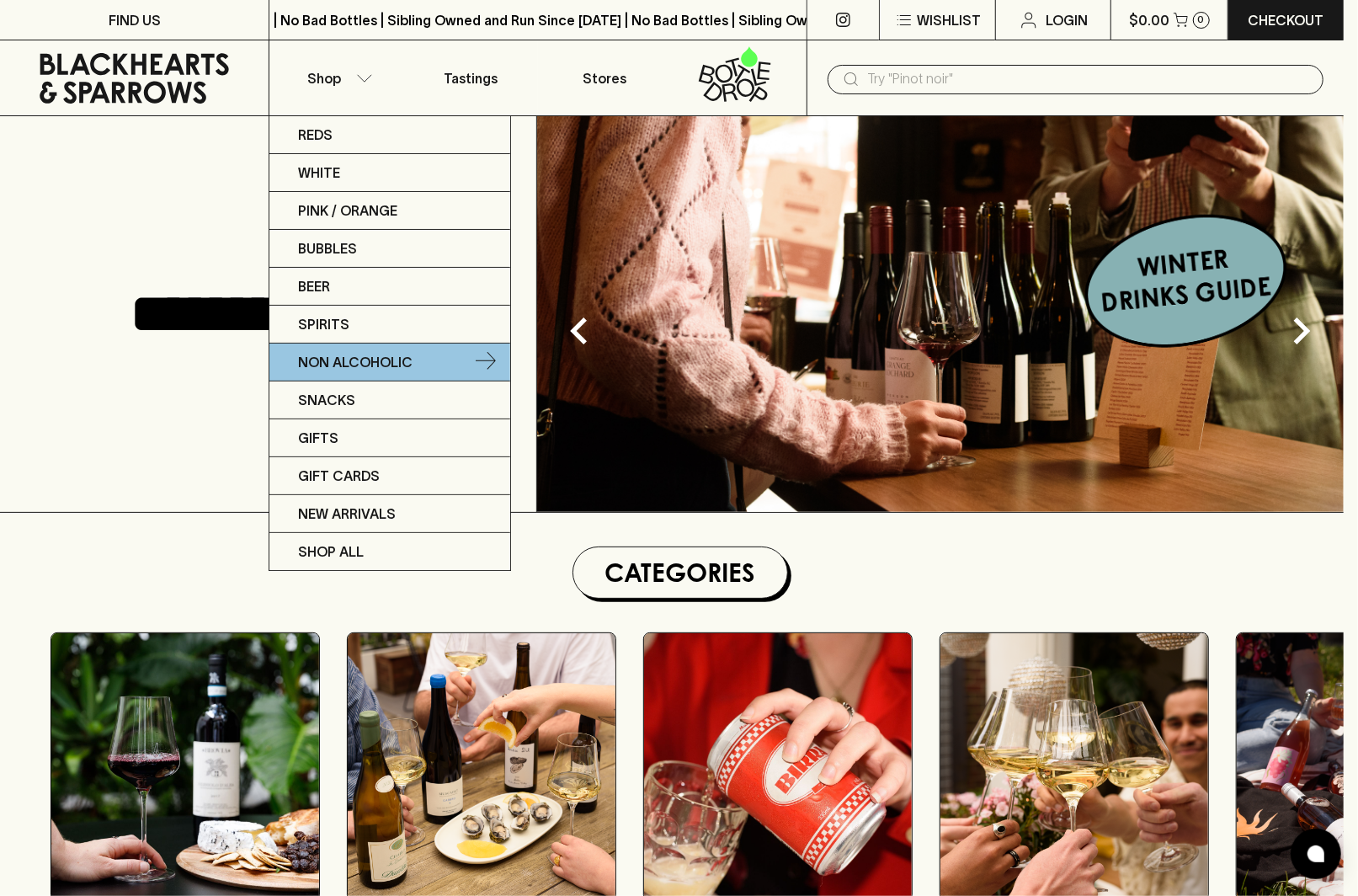
click at [387, 372] on p "Non Alcoholic" at bounding box center [355, 362] width 114 height 20
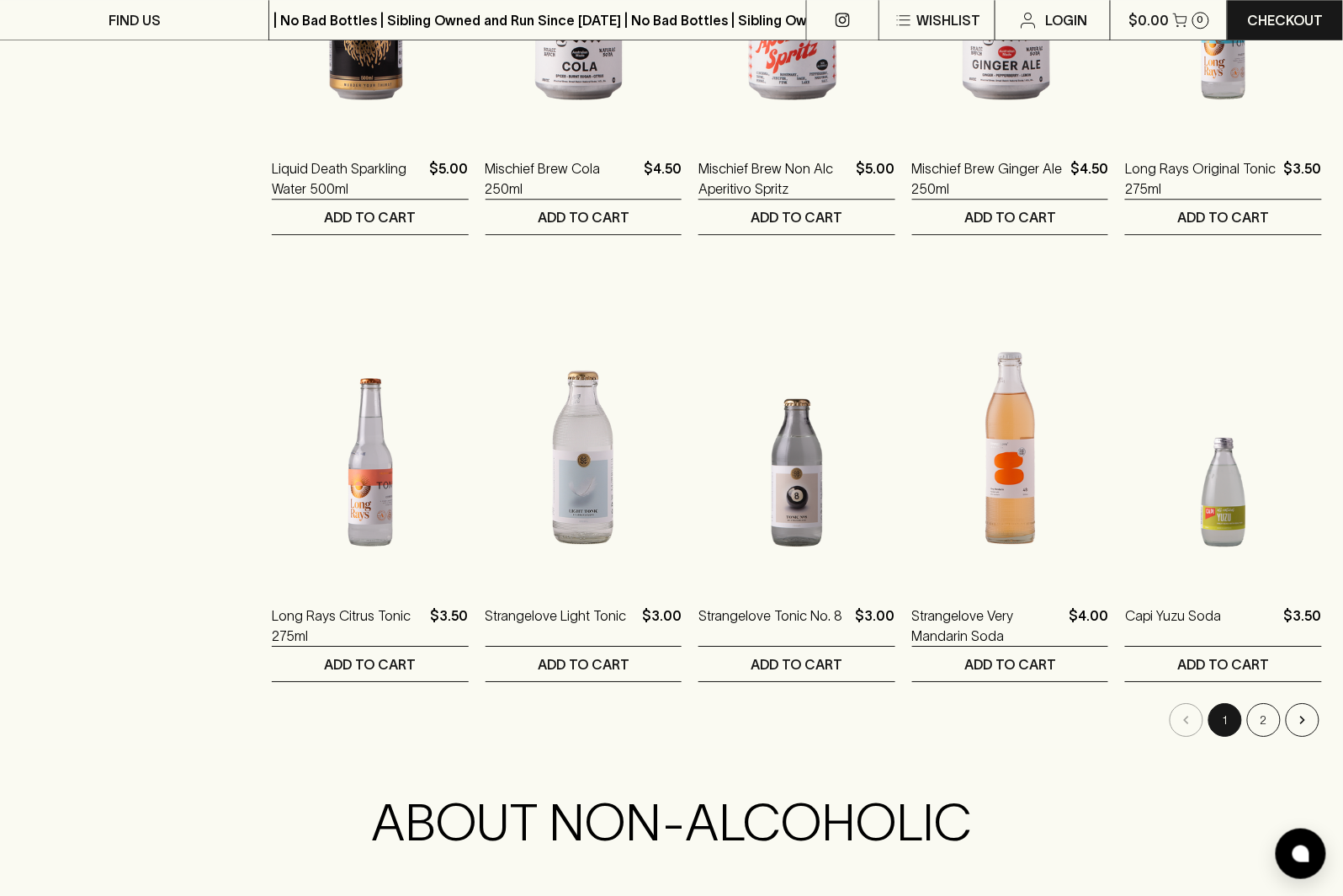
scroll to position [1429, 0]
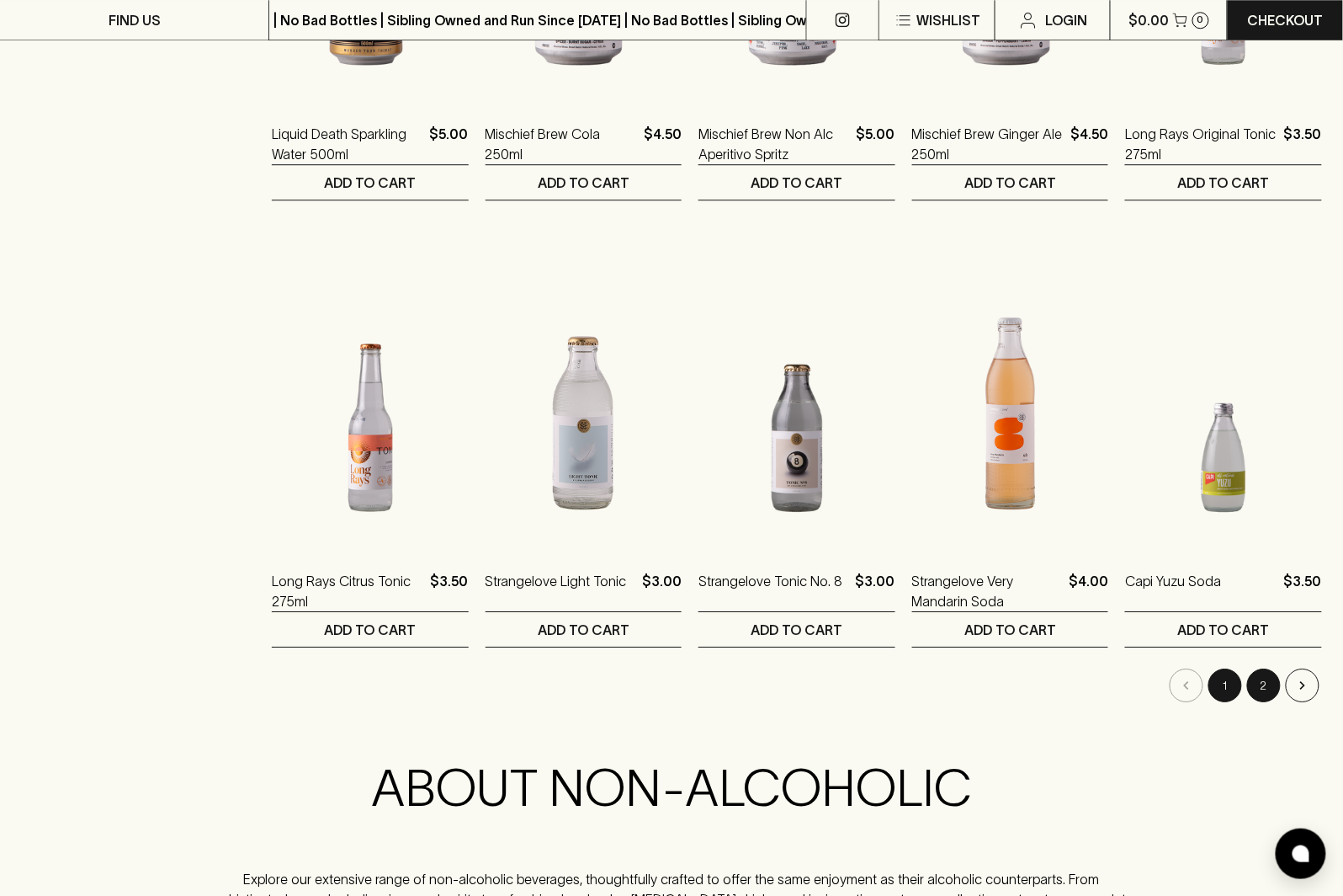
click at [1271, 694] on button "2" at bounding box center [1264, 685] width 33 height 33
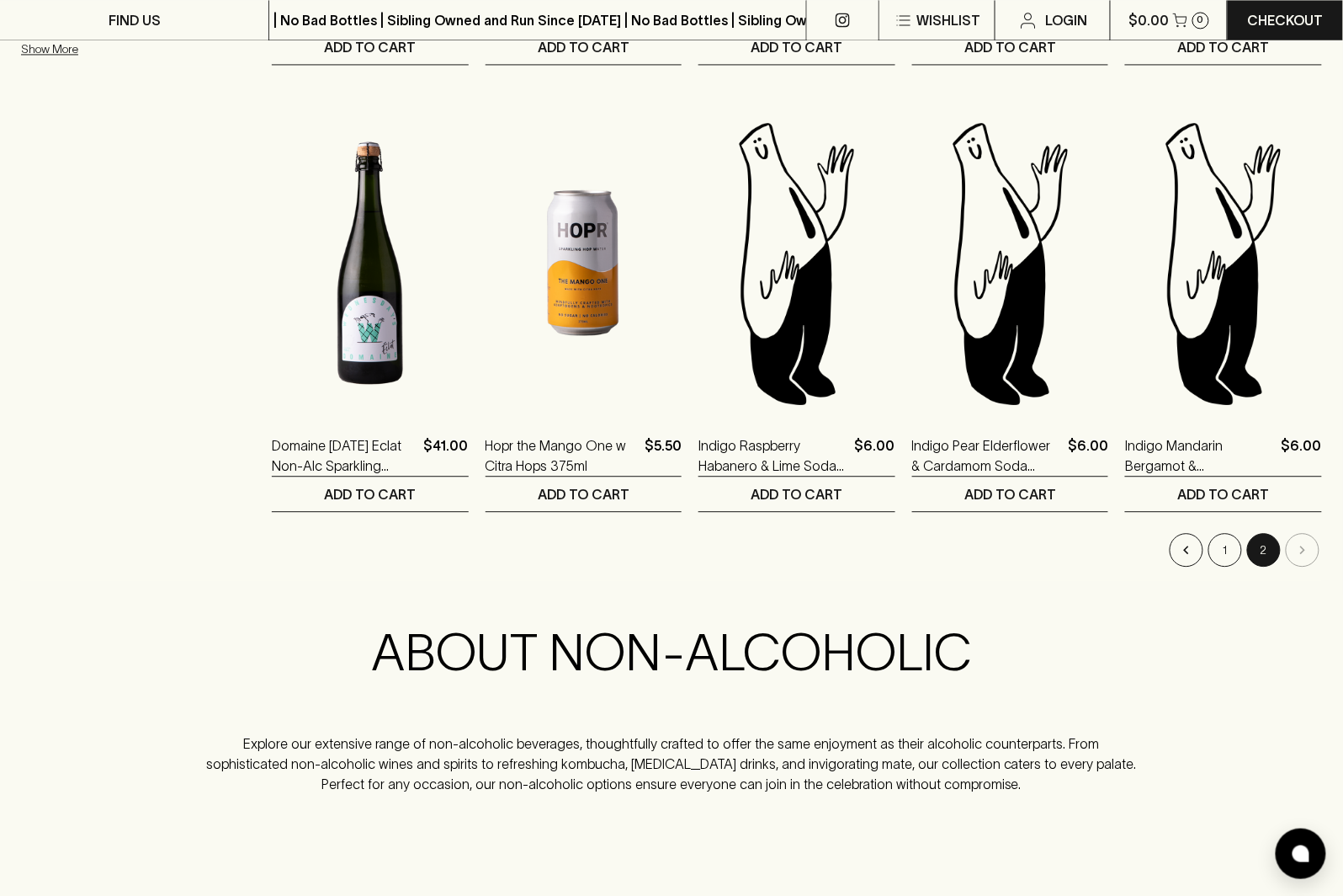
scroll to position [1131, 0]
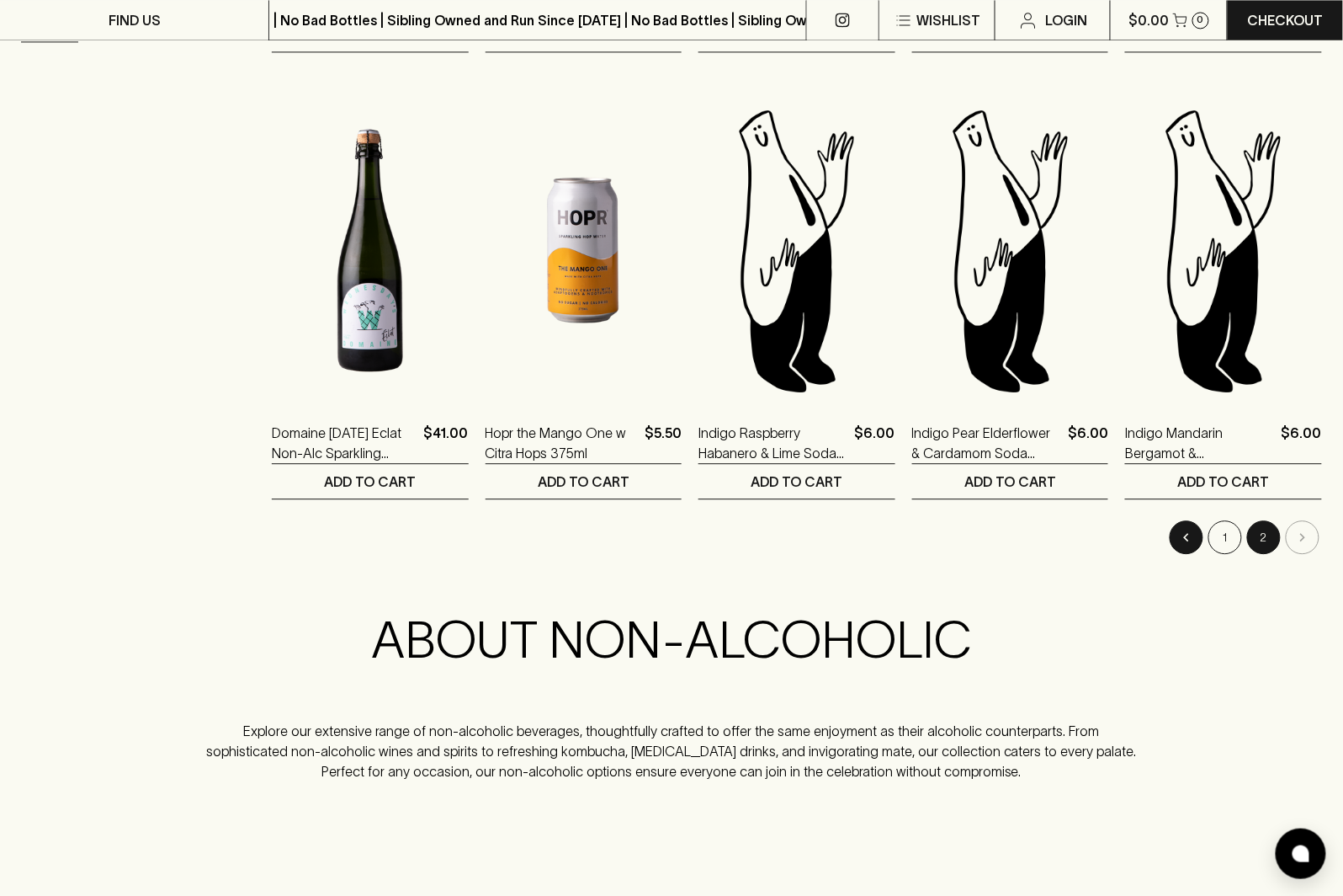
click at [1202, 529] on button "Go to previous page" at bounding box center [1187, 537] width 33 height 33
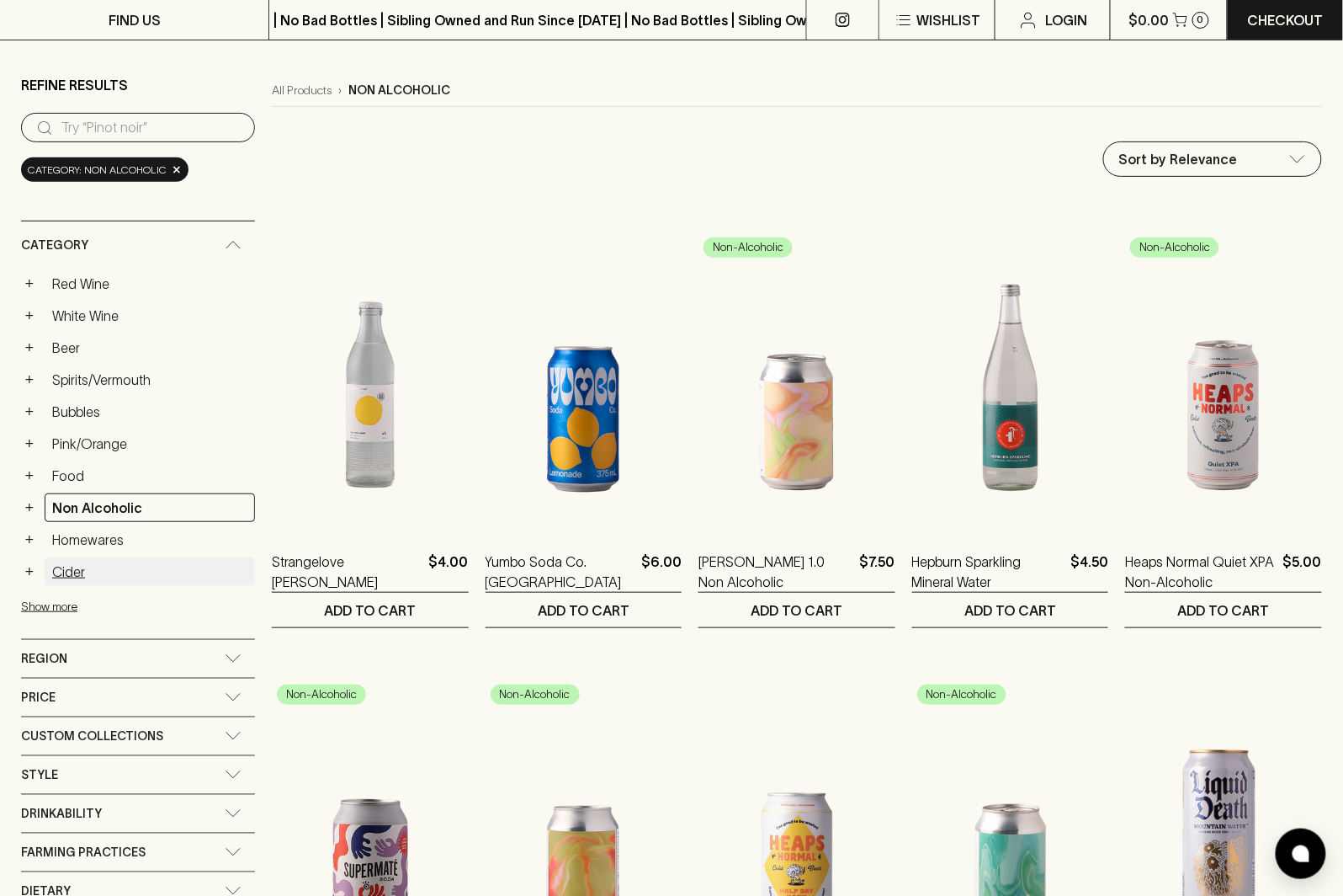
scroll to position [203, 0]
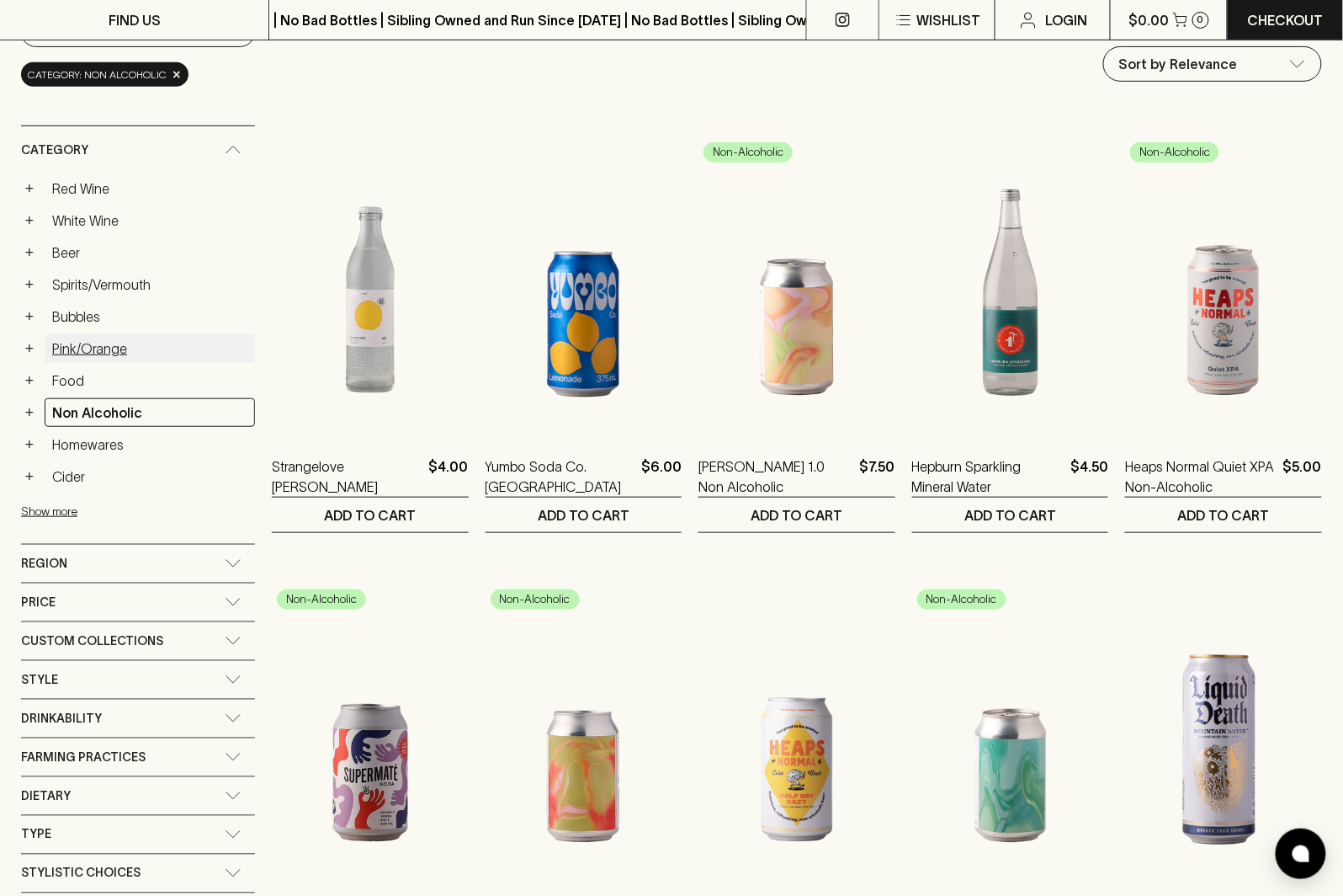
click at [90, 358] on link "Pink/Orange" at bounding box center [150, 348] width 211 height 29
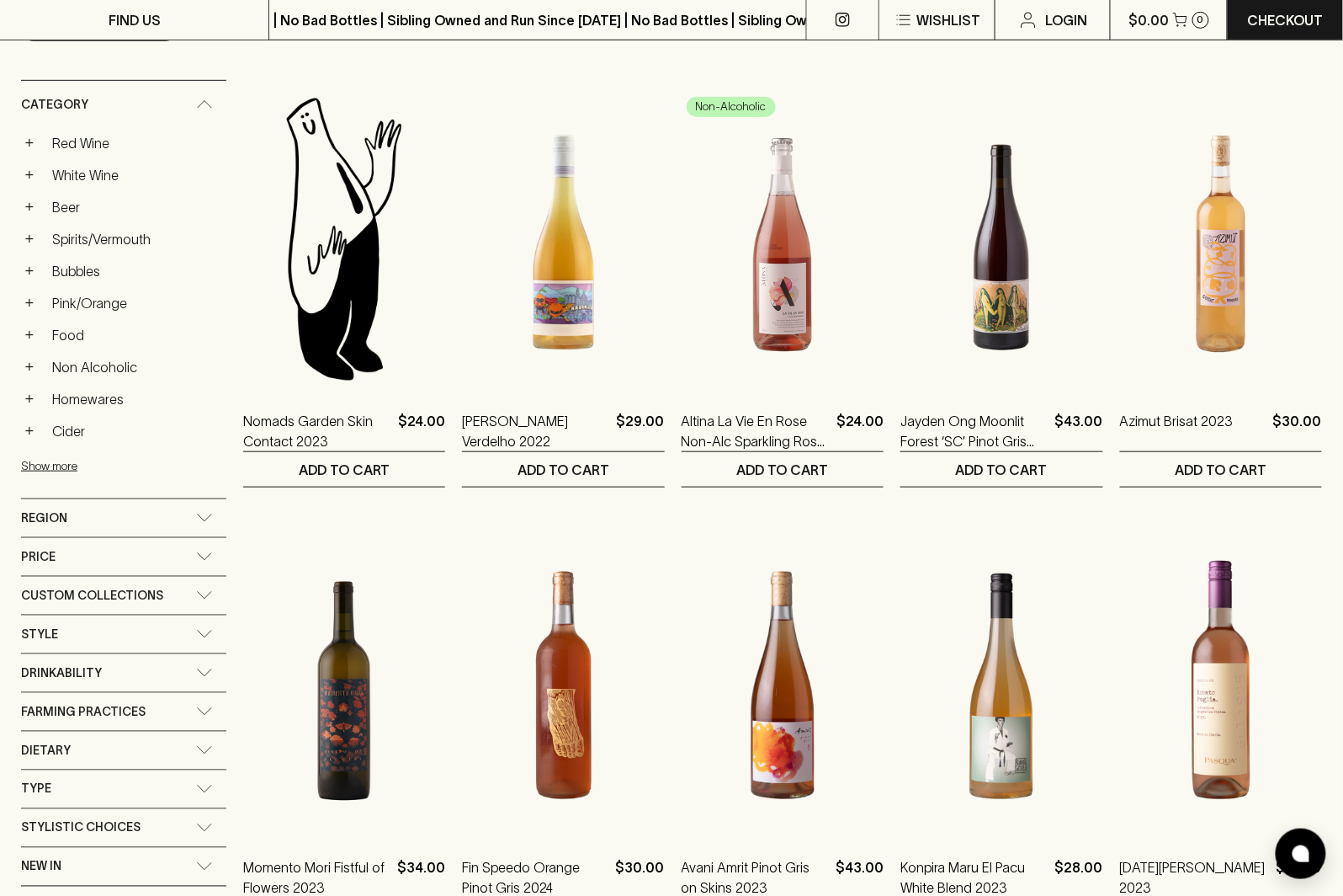
scroll to position [163, 0]
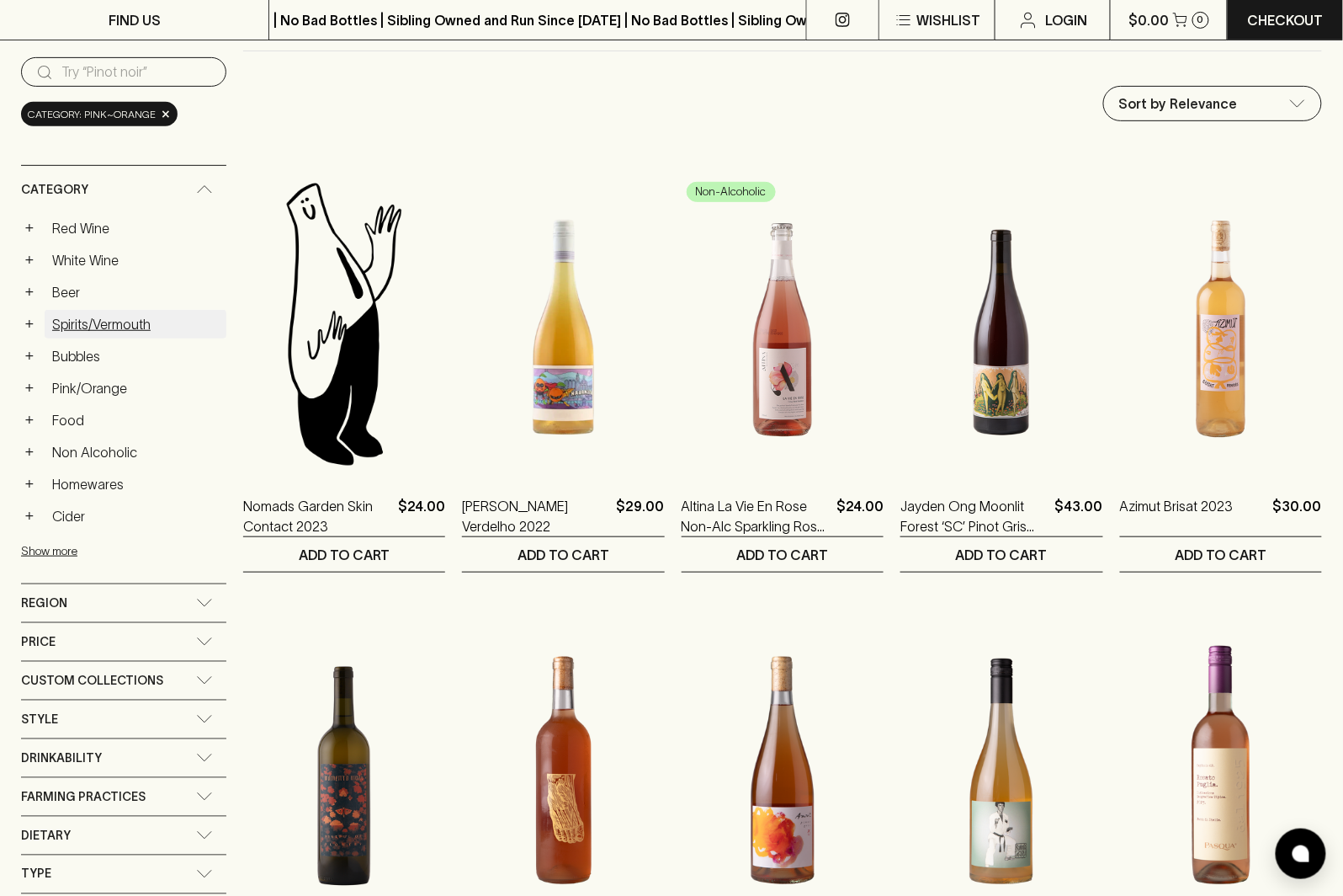
click at [134, 323] on link "Spirits/Vermouth" at bounding box center [135, 324] width 182 height 29
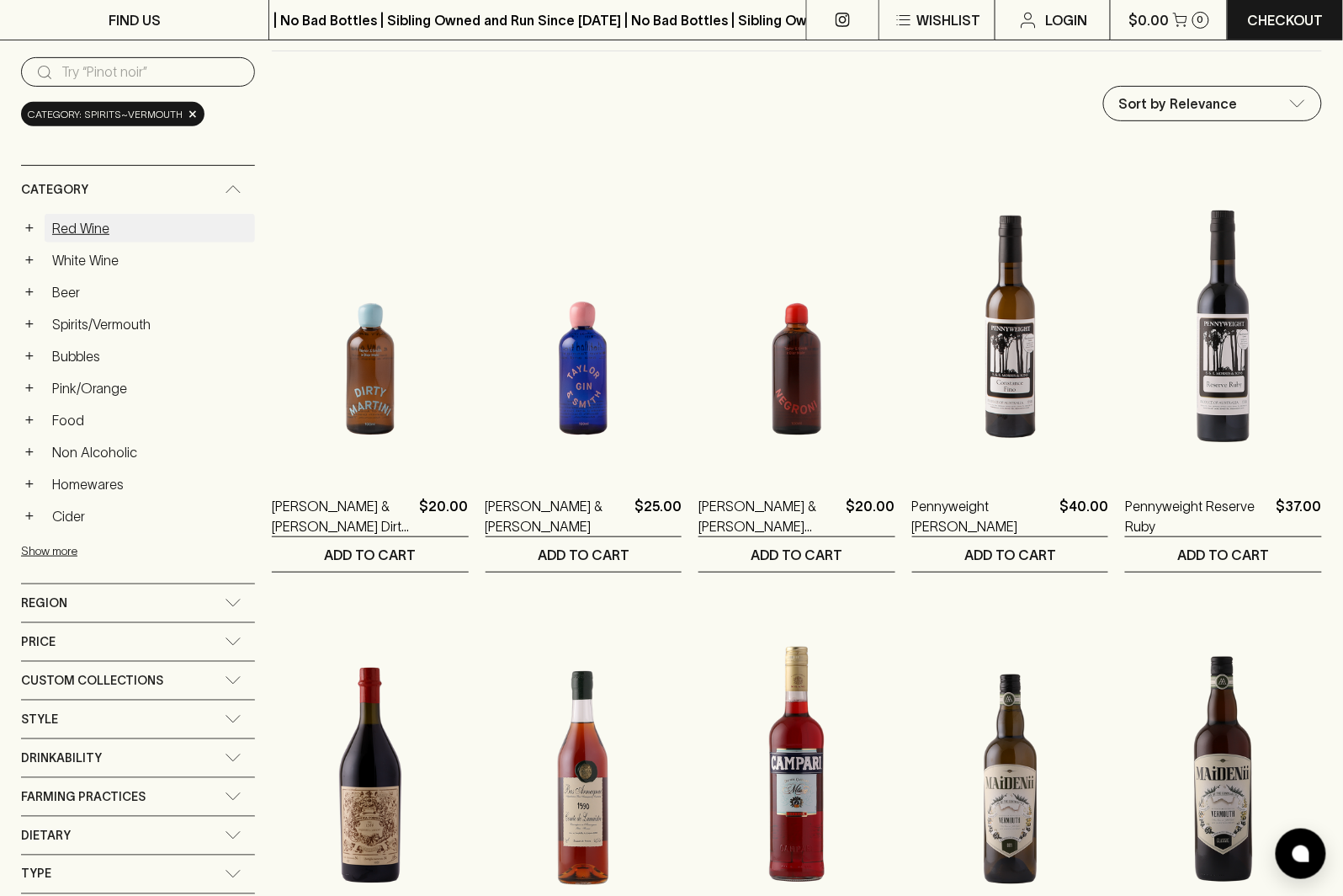
click at [98, 225] on link "Red Wine" at bounding box center [150, 228] width 211 height 29
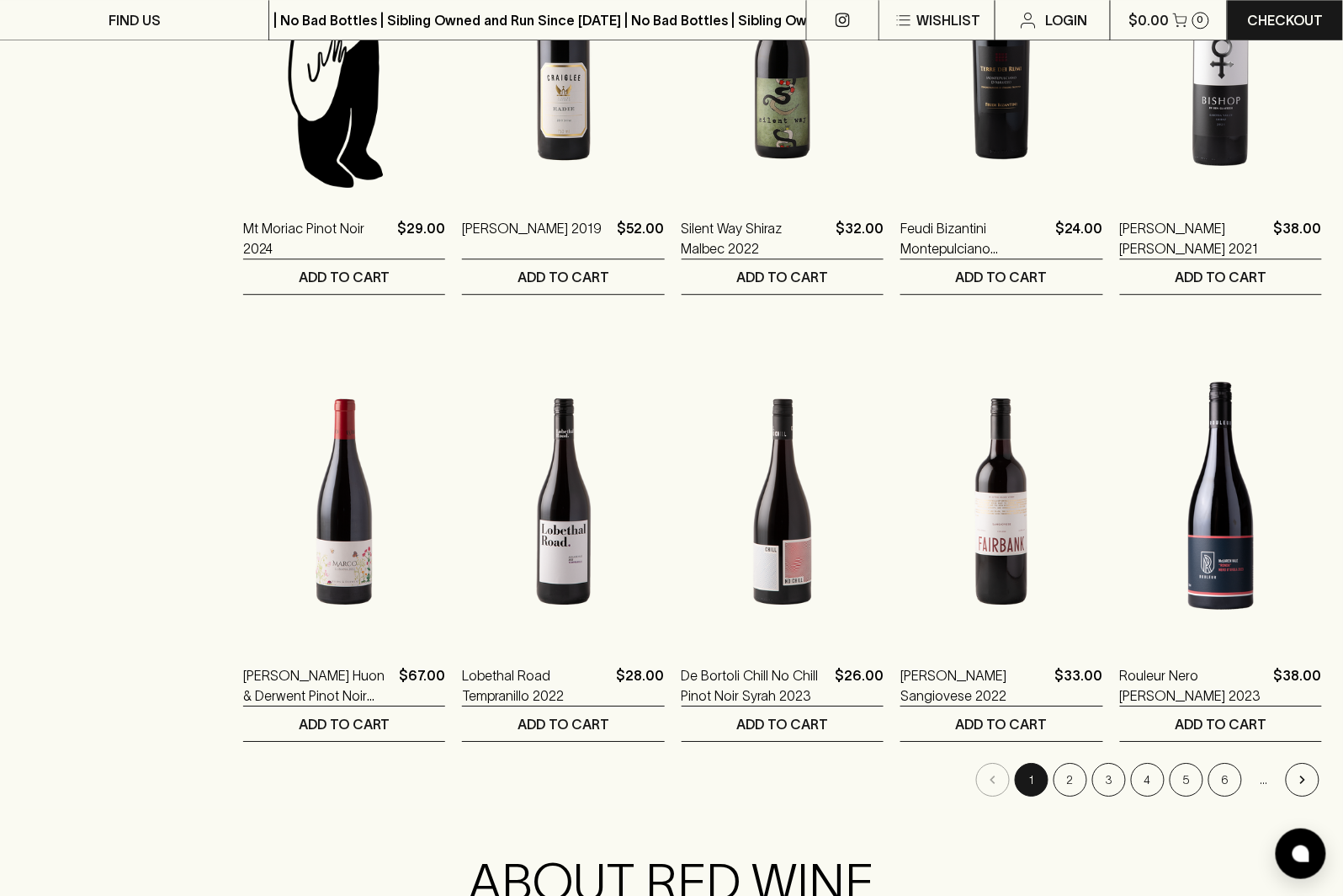
scroll to position [1562, 0]
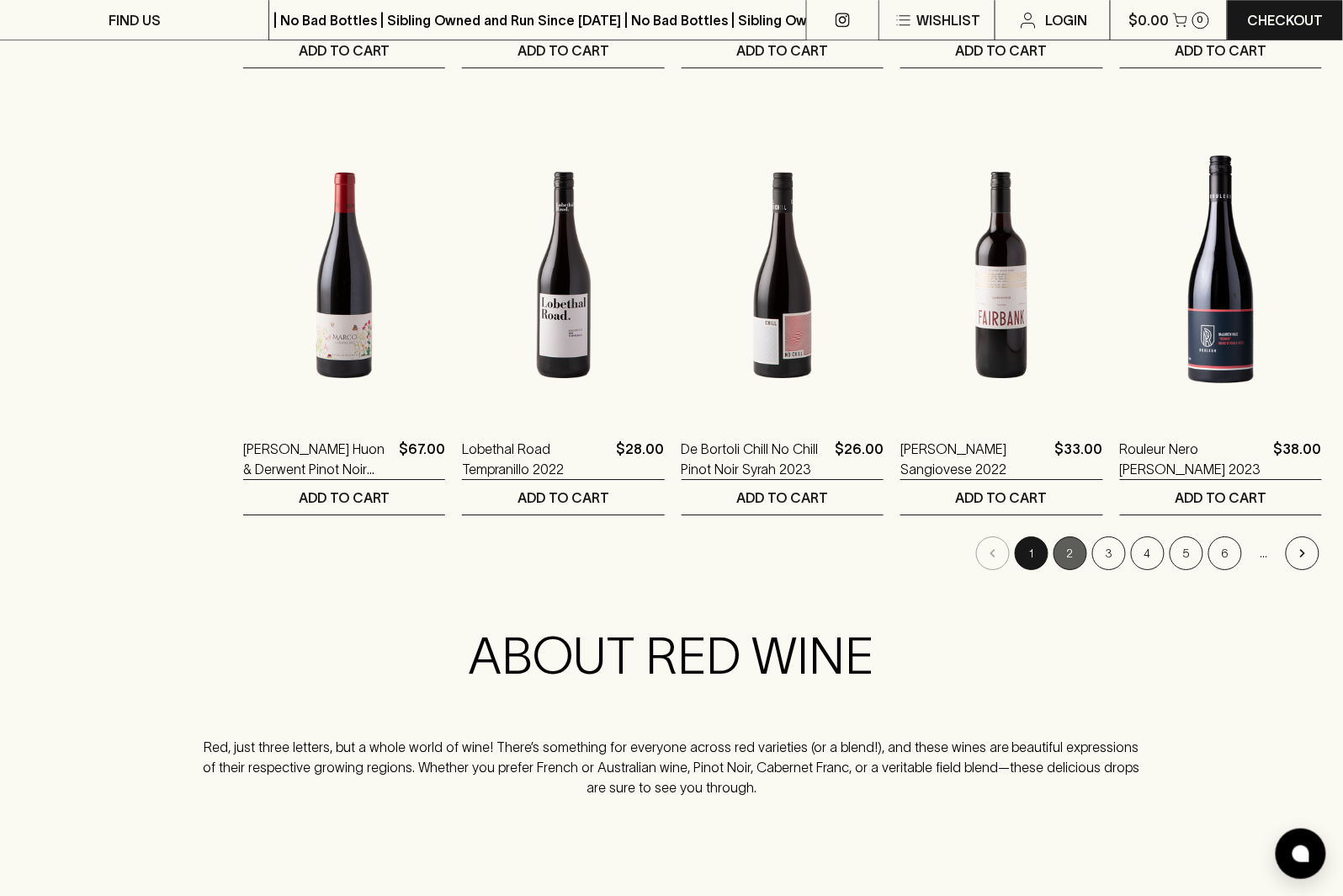
click at [1076, 554] on button "2" at bounding box center [1071, 553] width 33 height 33
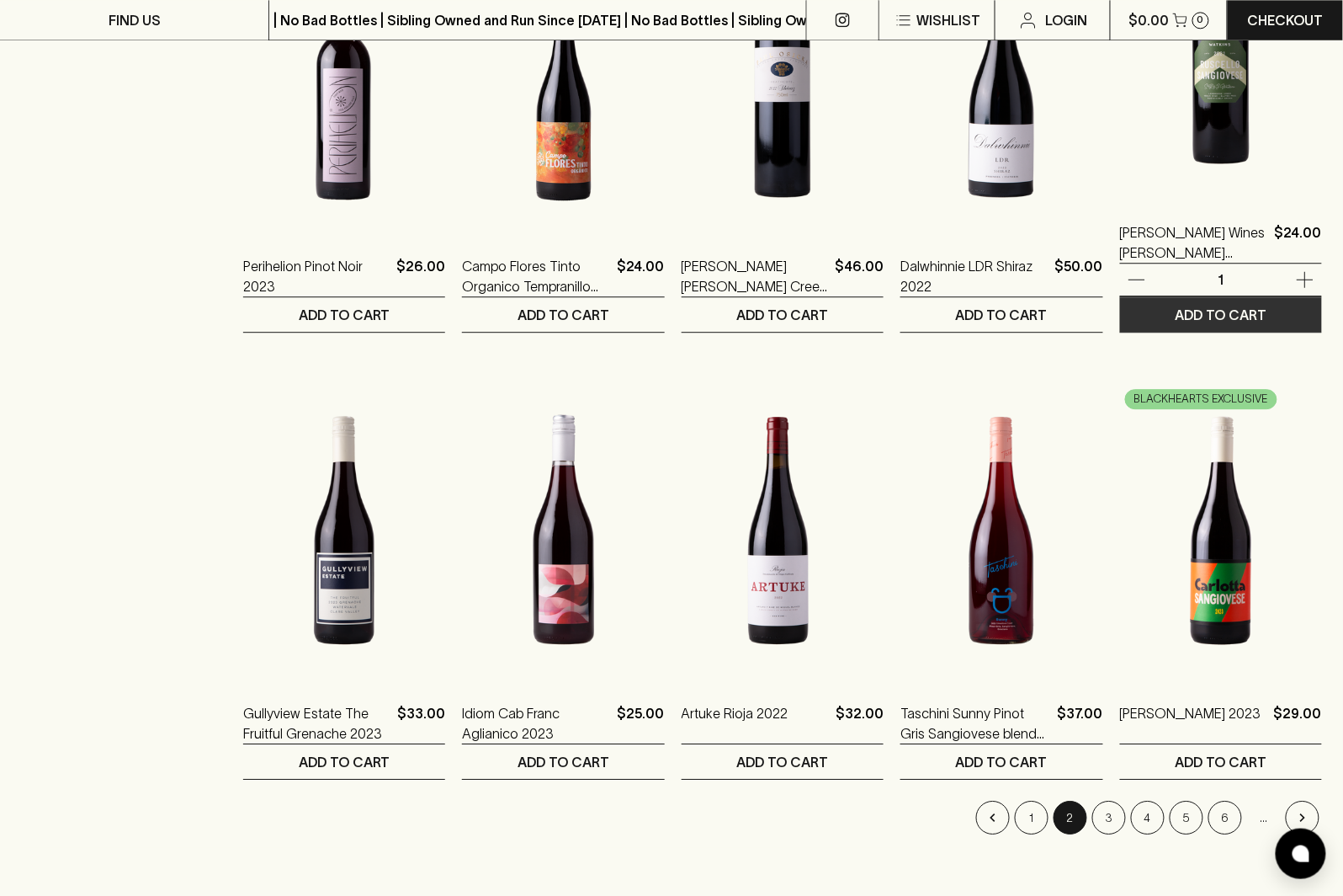
scroll to position [1521, 0]
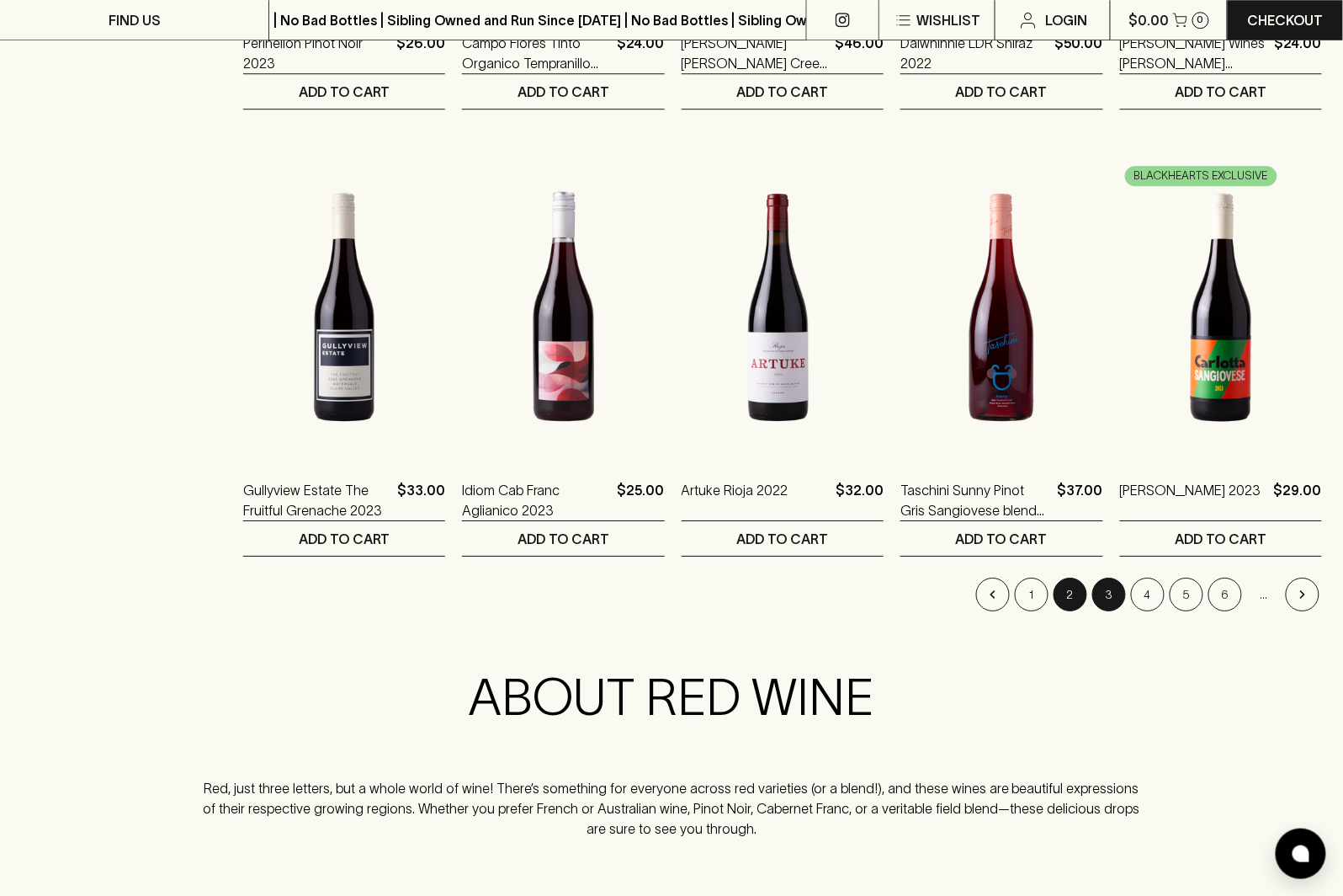
click at [1116, 596] on button "3" at bounding box center [1109, 594] width 33 height 33
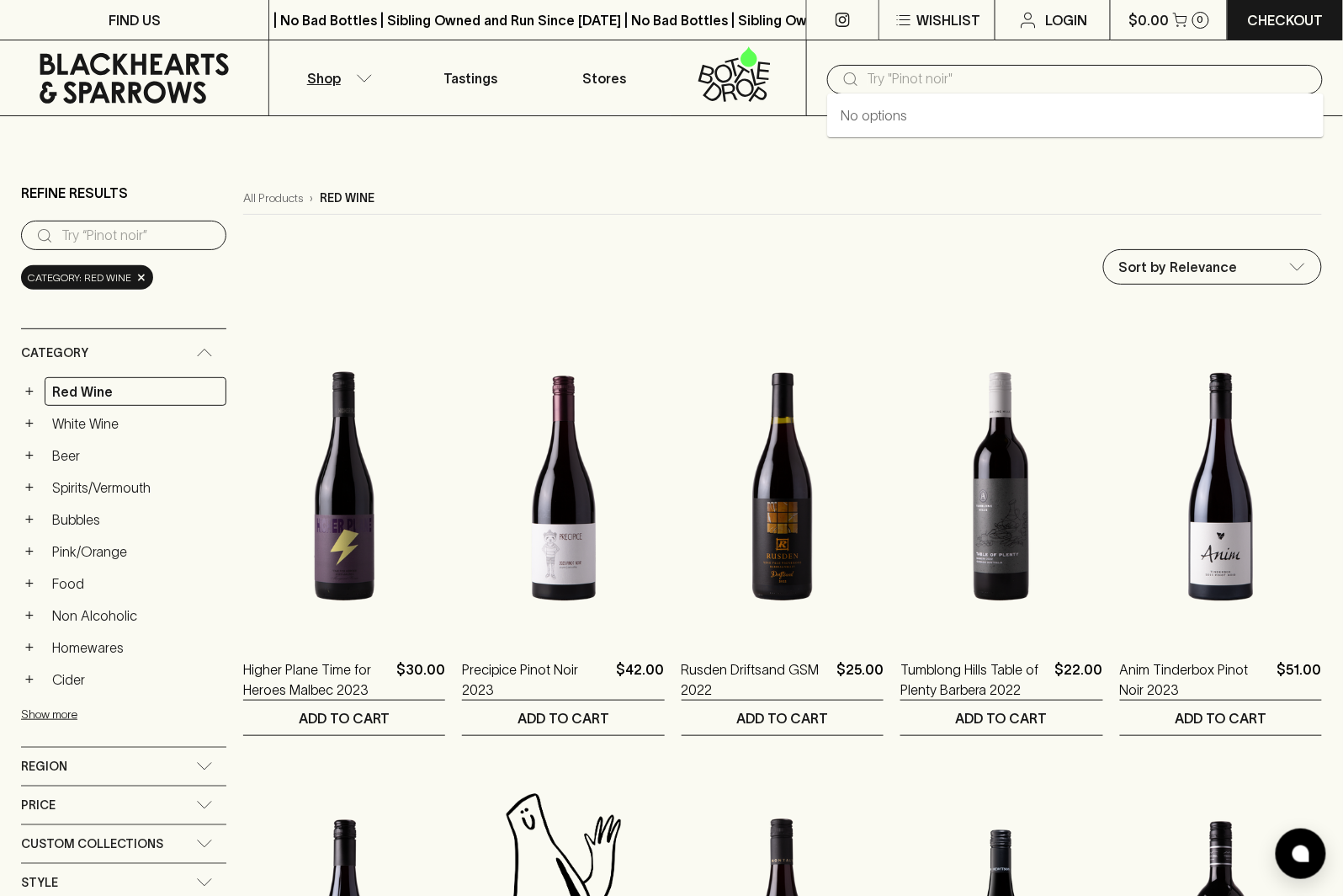
click at [936, 83] on input "text" at bounding box center [1088, 79] width 442 height 27
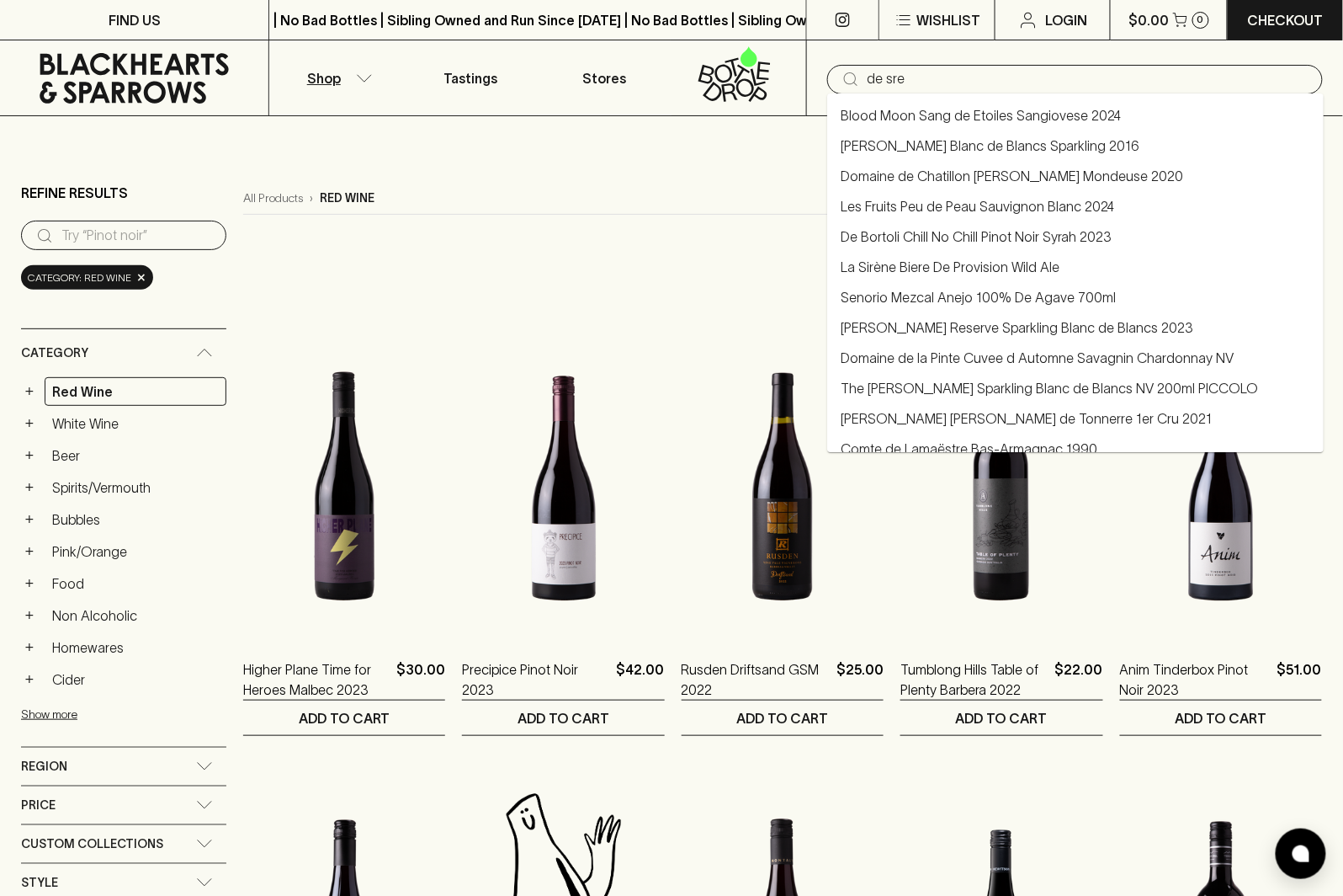
type input "desret"
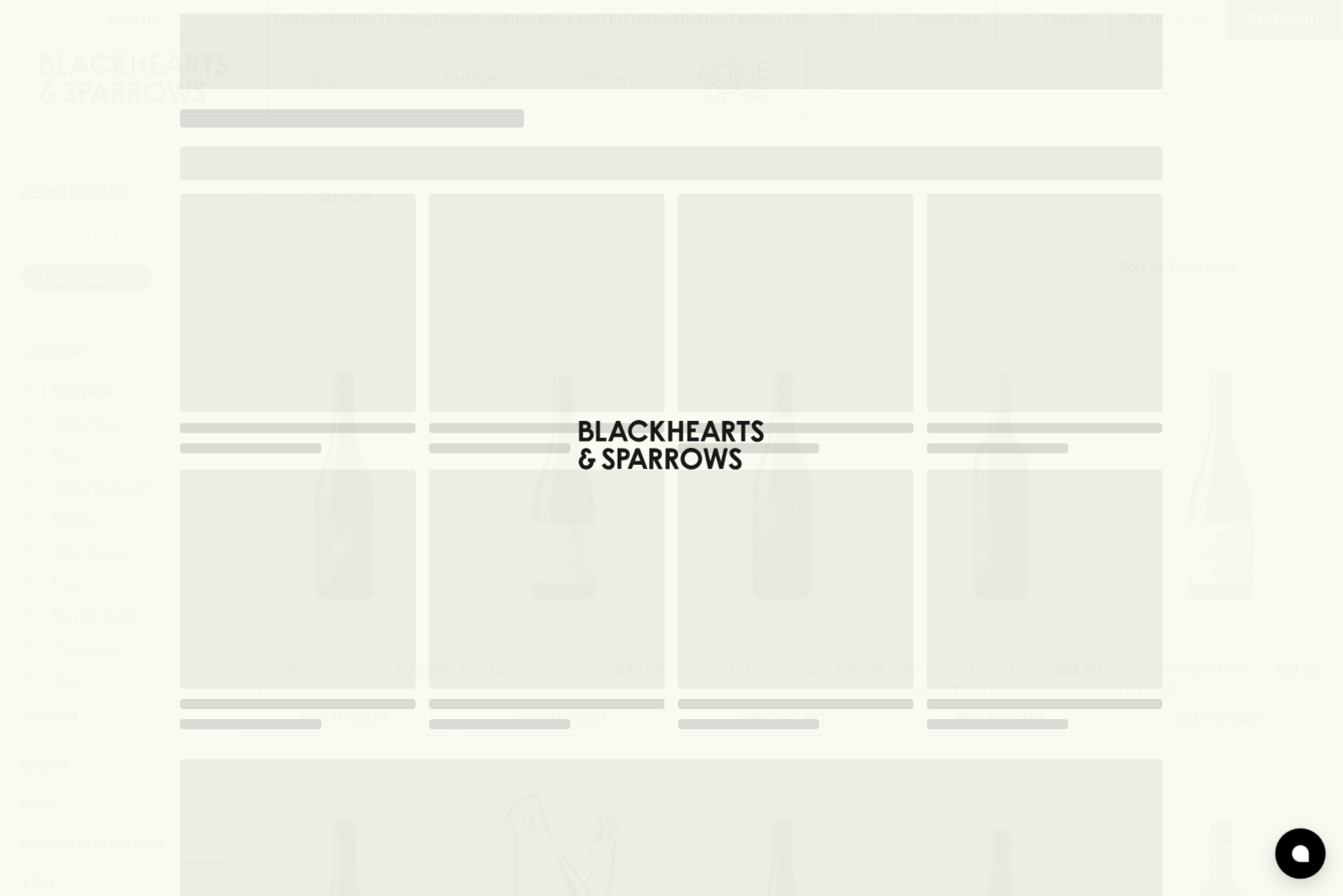
type input "desret"
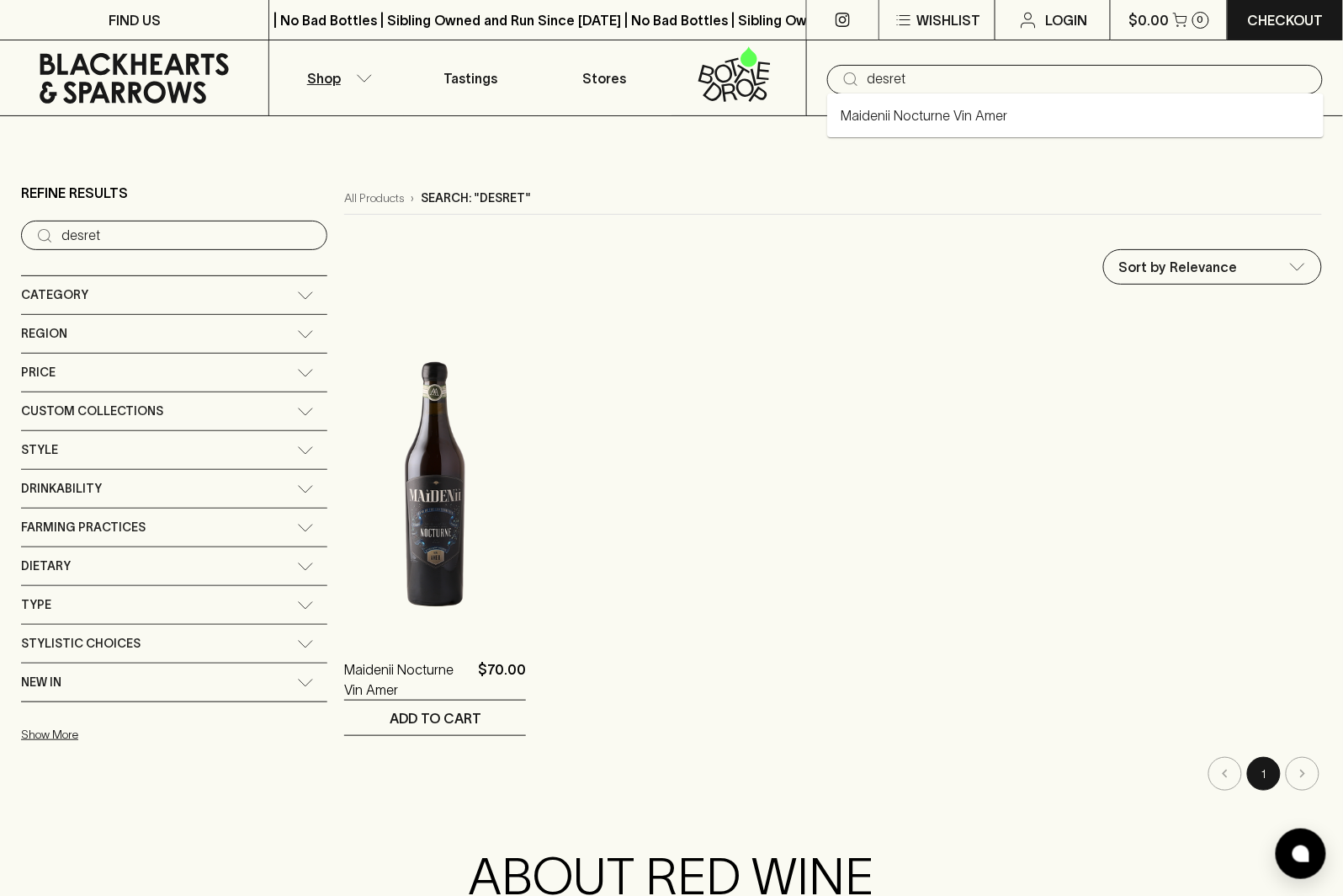
click at [935, 83] on input "desret" at bounding box center [1088, 79] width 442 height 27
drag, startPoint x: 933, startPoint y: 82, endPoint x: 834, endPoint y: 76, distance: 99.2
click at [834, 76] on div "​ desret" at bounding box center [1075, 80] width 495 height 30
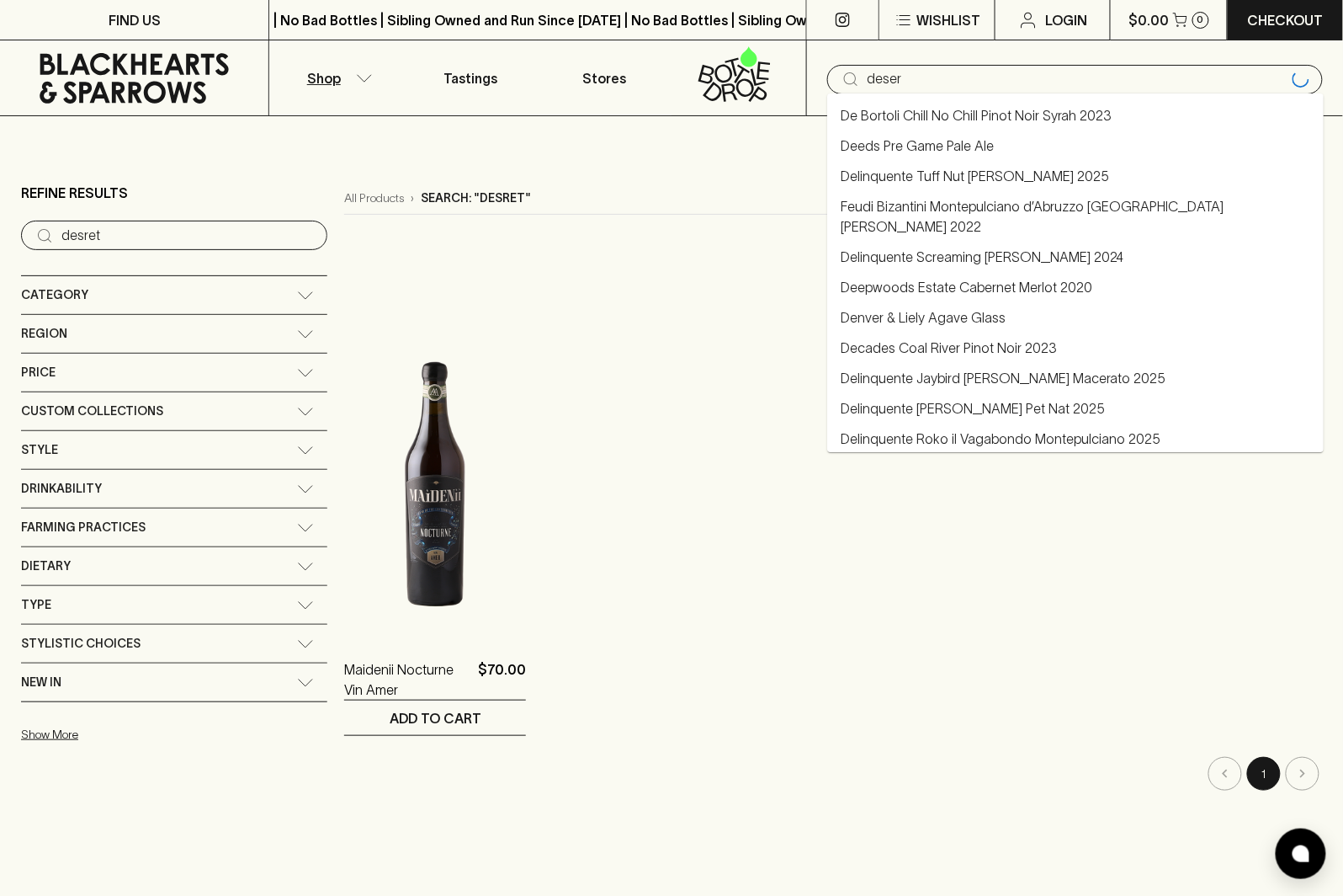
type input "desert"
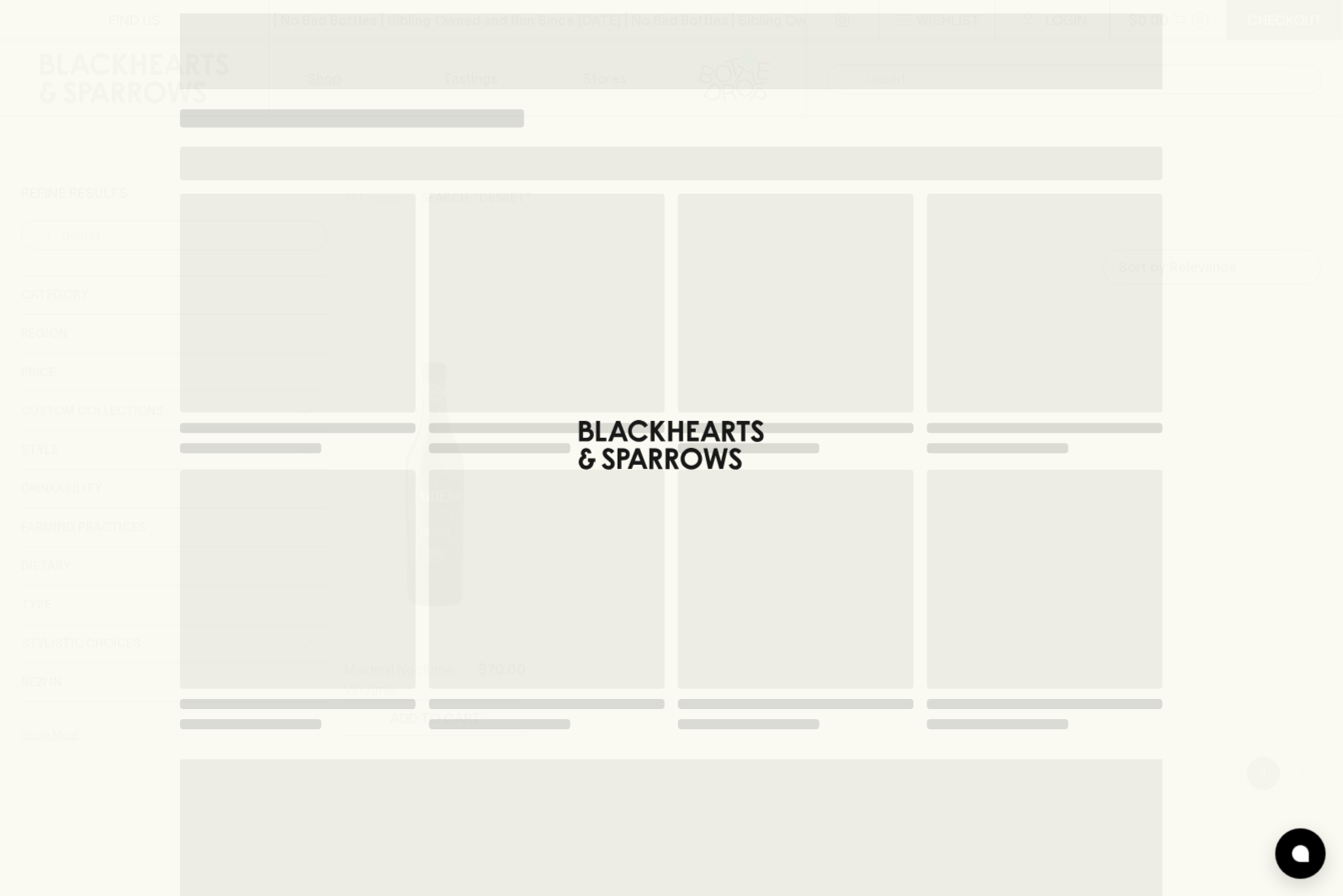
type input "desert"
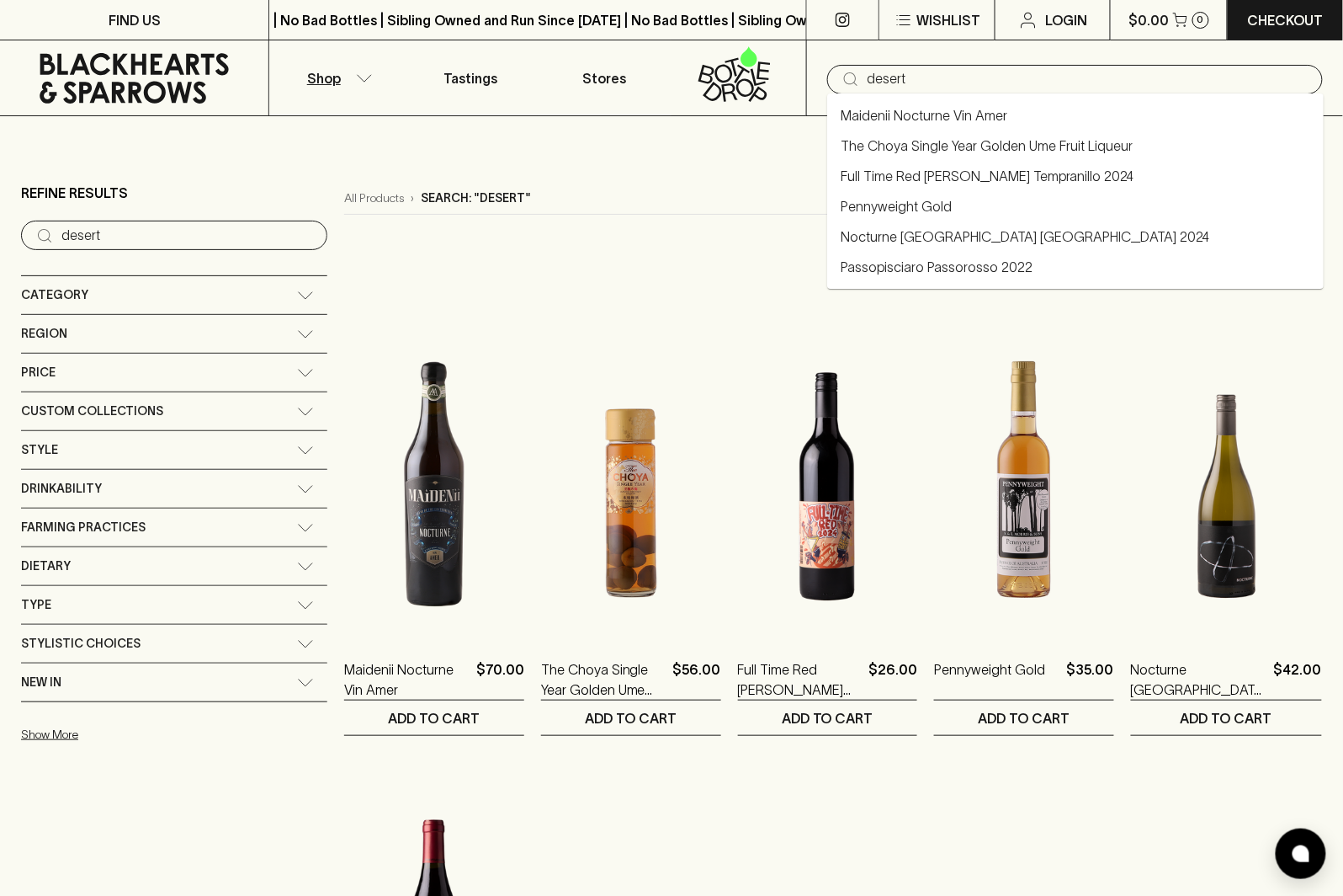
drag, startPoint x: 820, startPoint y: 63, endPoint x: 763, endPoint y: 61, distance: 57.0
click at [763, 61] on div "Shop Tastings Stores ​ desert" at bounding box center [671, 78] width 1343 height 76
drag, startPoint x: 870, startPoint y: 74, endPoint x: 787, endPoint y: 61, distance: 84.0
click at [787, 61] on div "Shop Tastings Stores ​ desert" at bounding box center [671, 78] width 1343 height 76
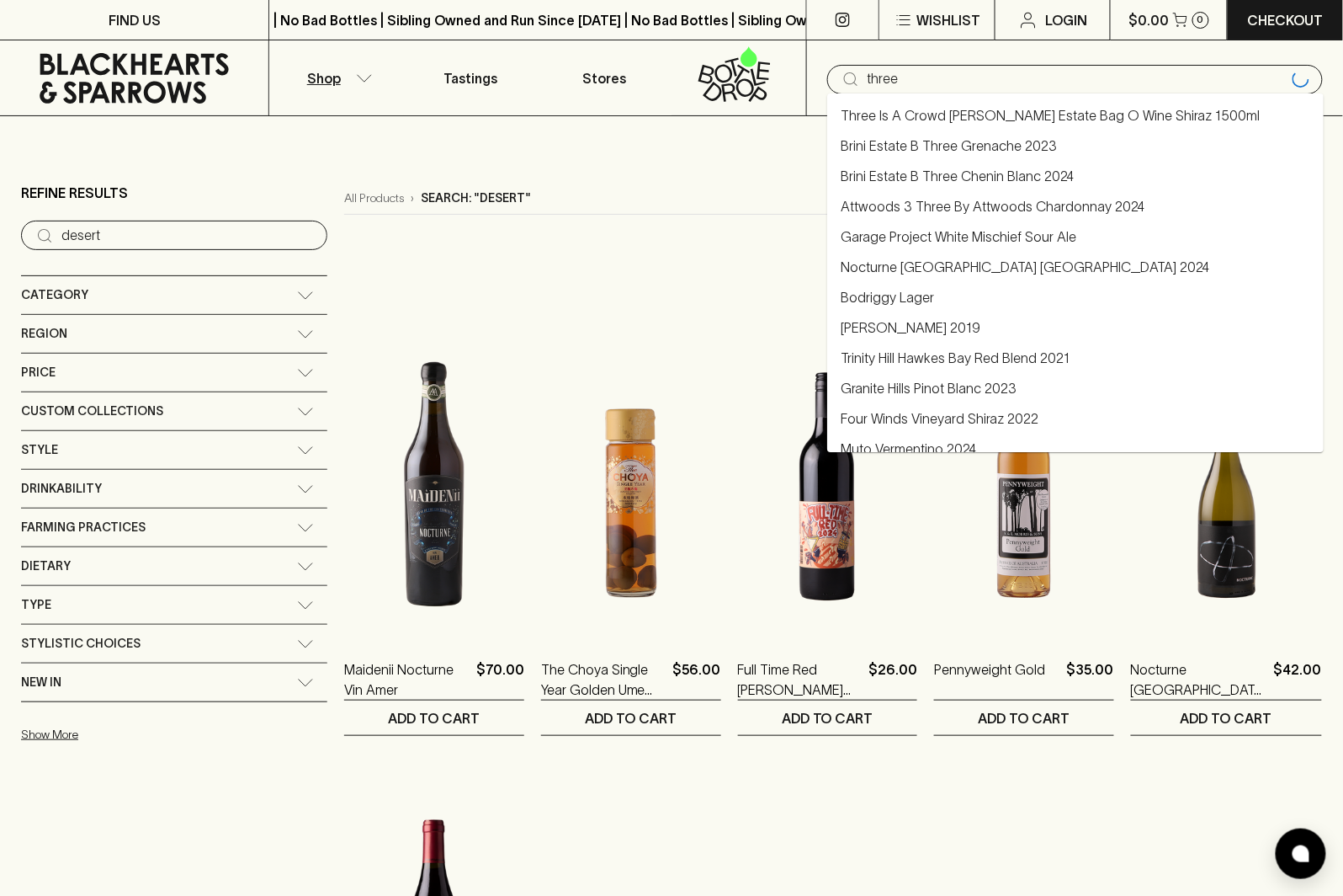
type input "three"
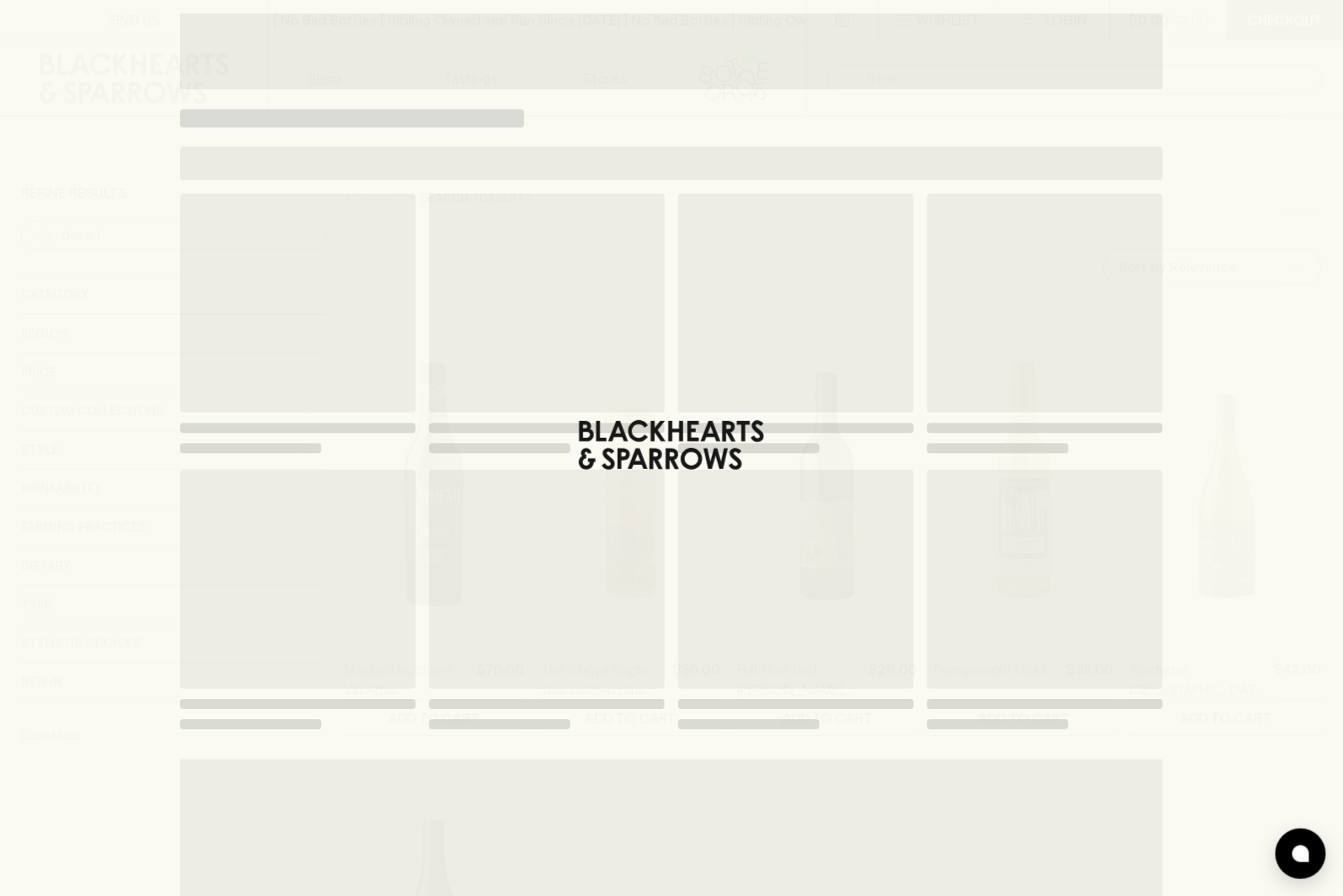
type input "three"
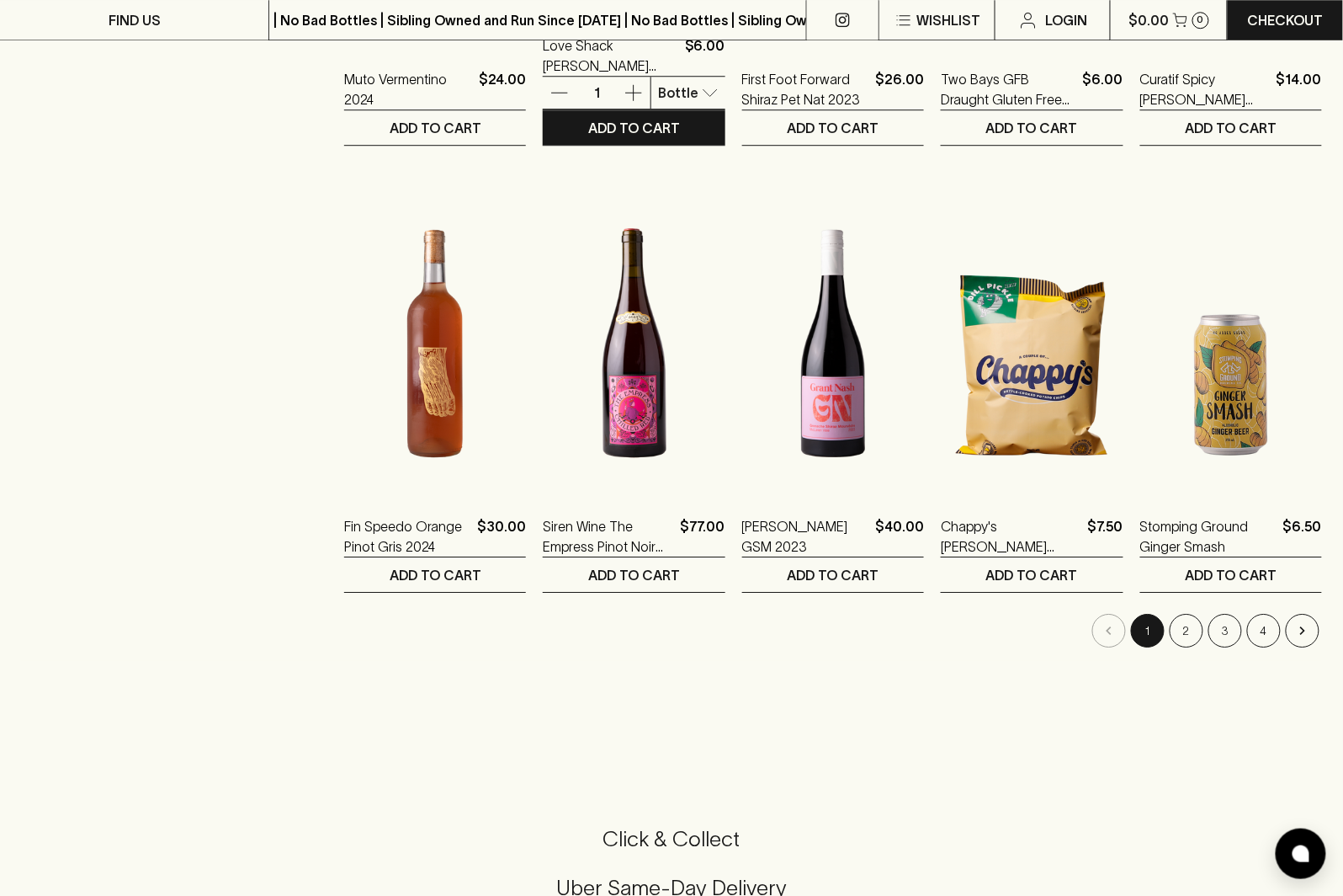
scroll to position [1580, 0]
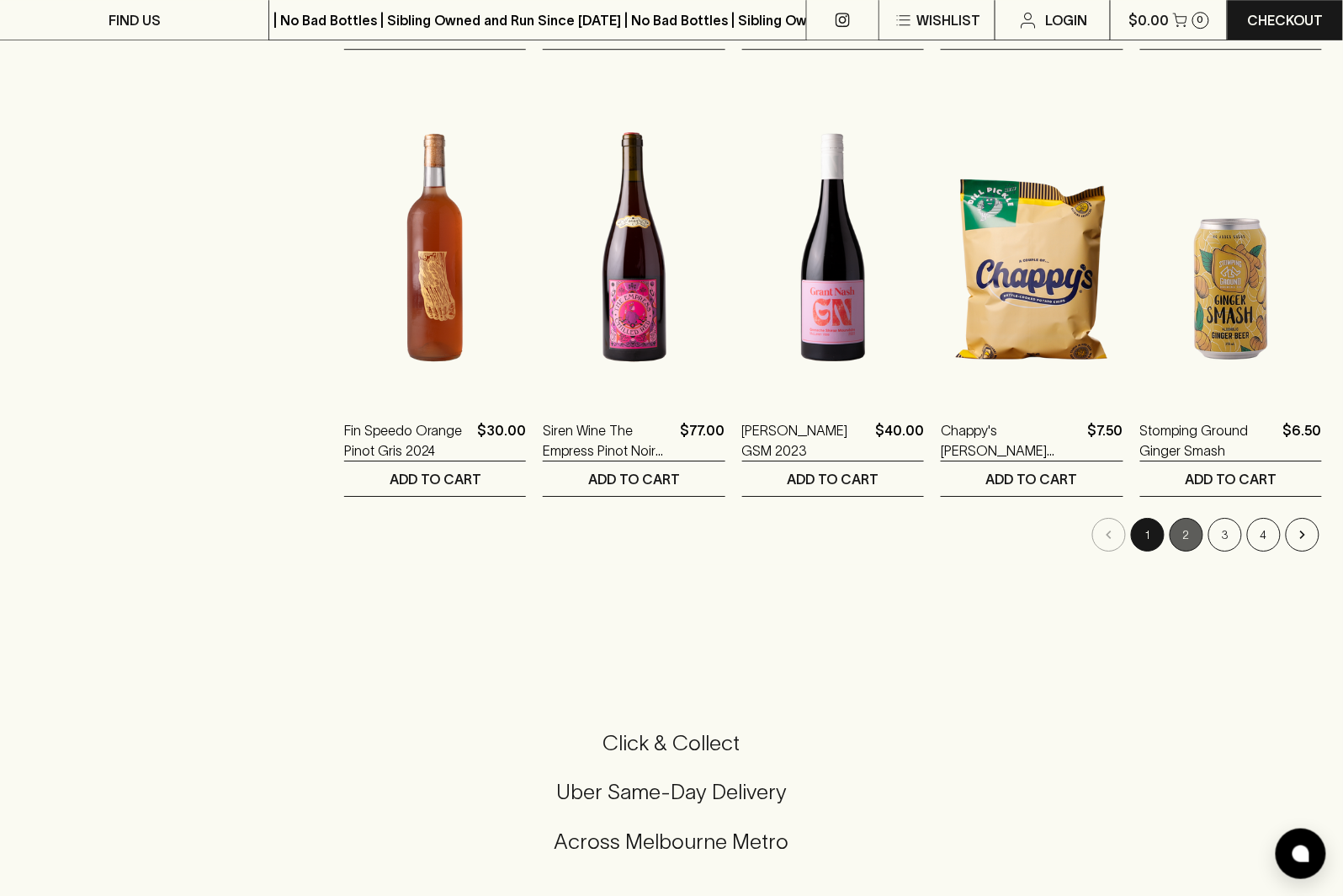
click at [1194, 534] on button "2" at bounding box center [1187, 534] width 33 height 33
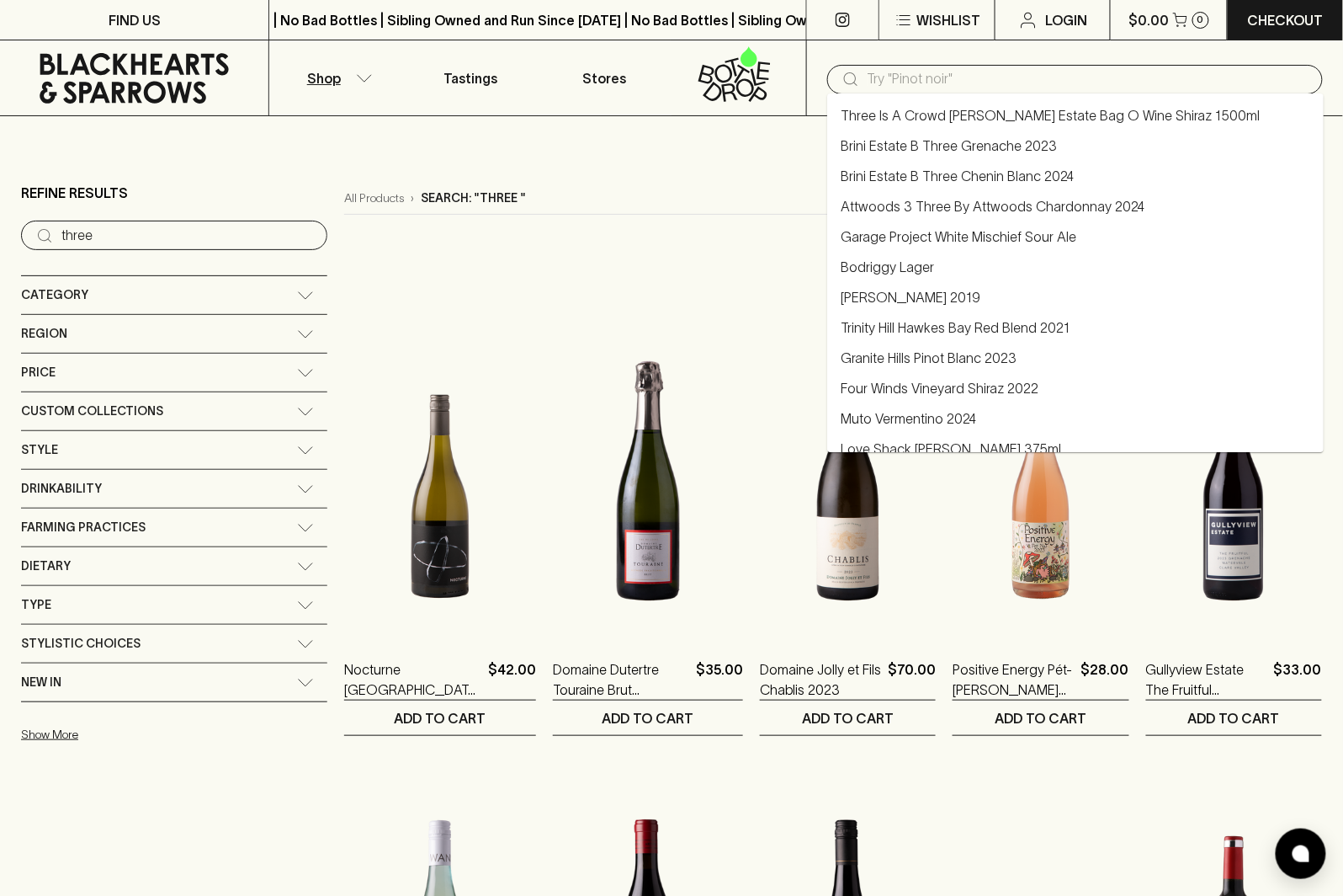
click at [909, 85] on input "text" at bounding box center [1088, 79] width 442 height 27
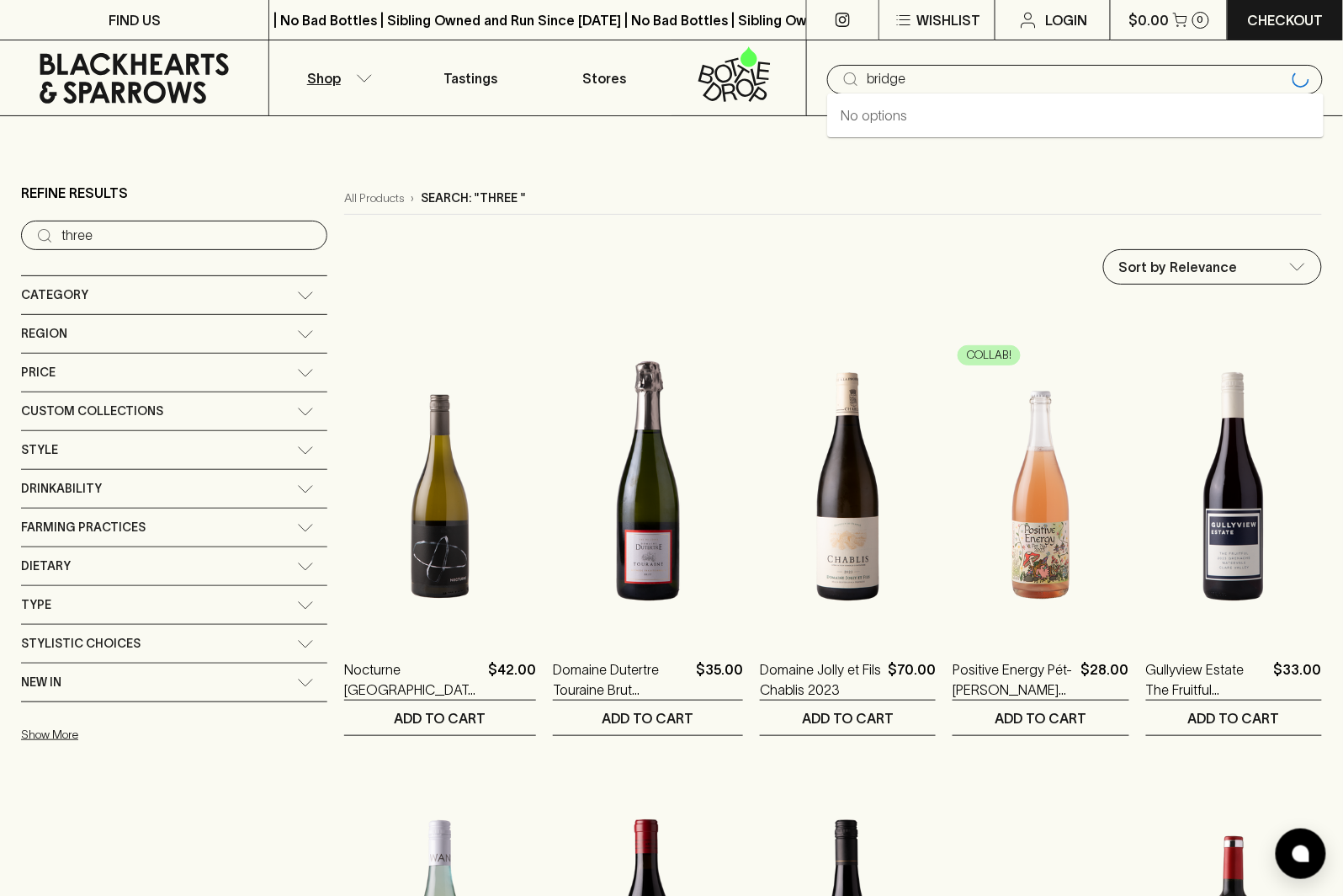
type input "bridge"
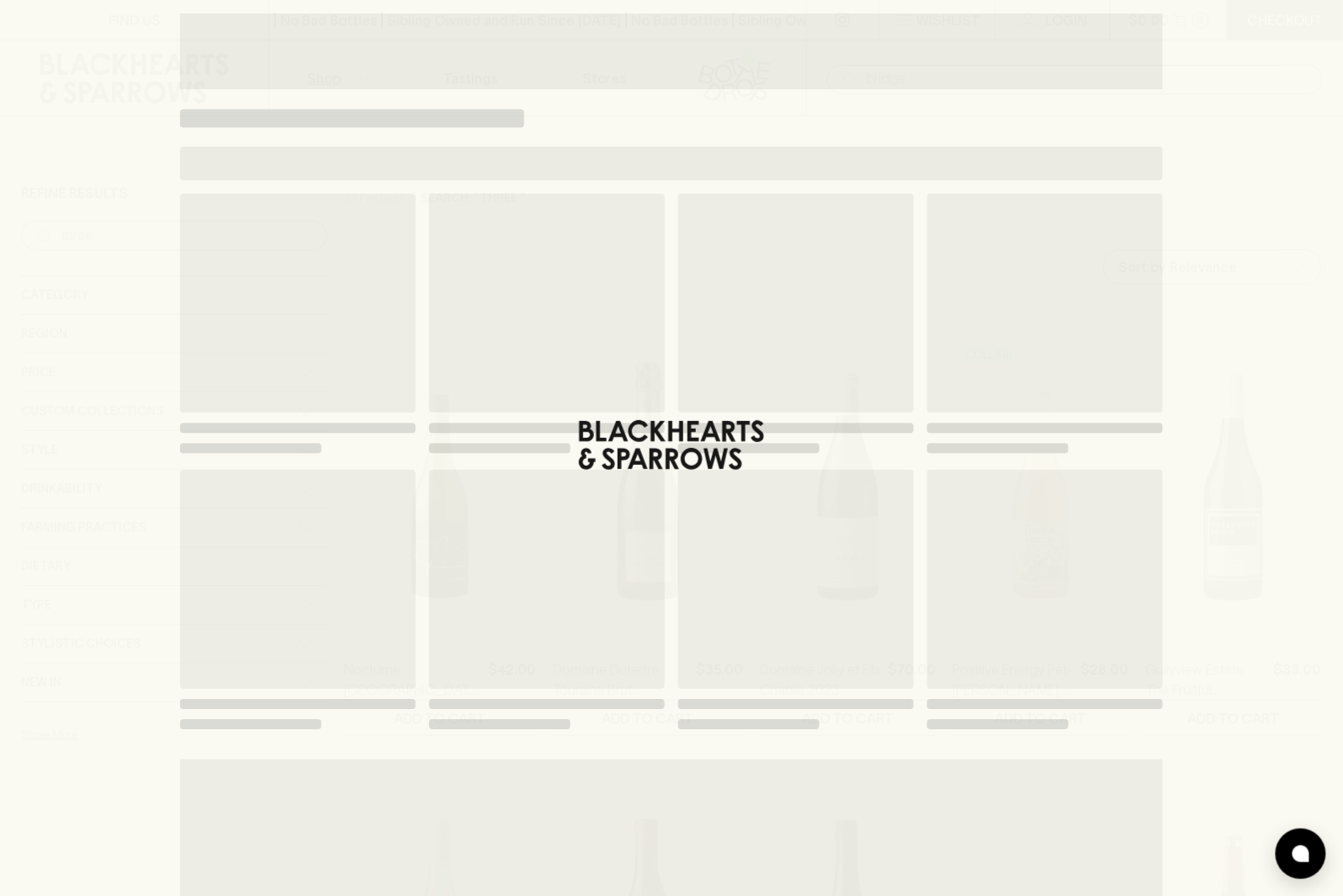
type input "bridge"
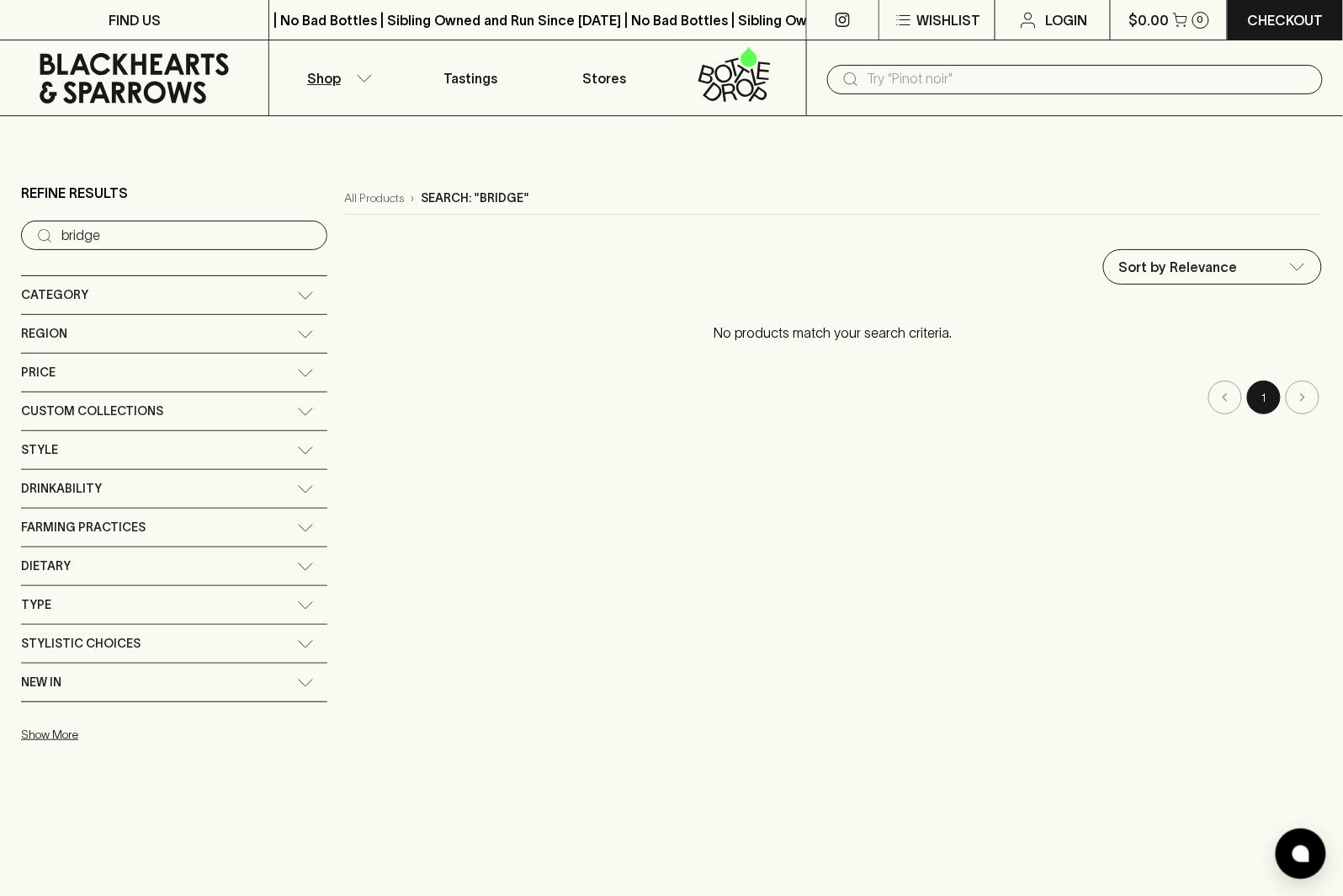
click at [143, 60] on icon at bounding box center [134, 77] width 190 height 50
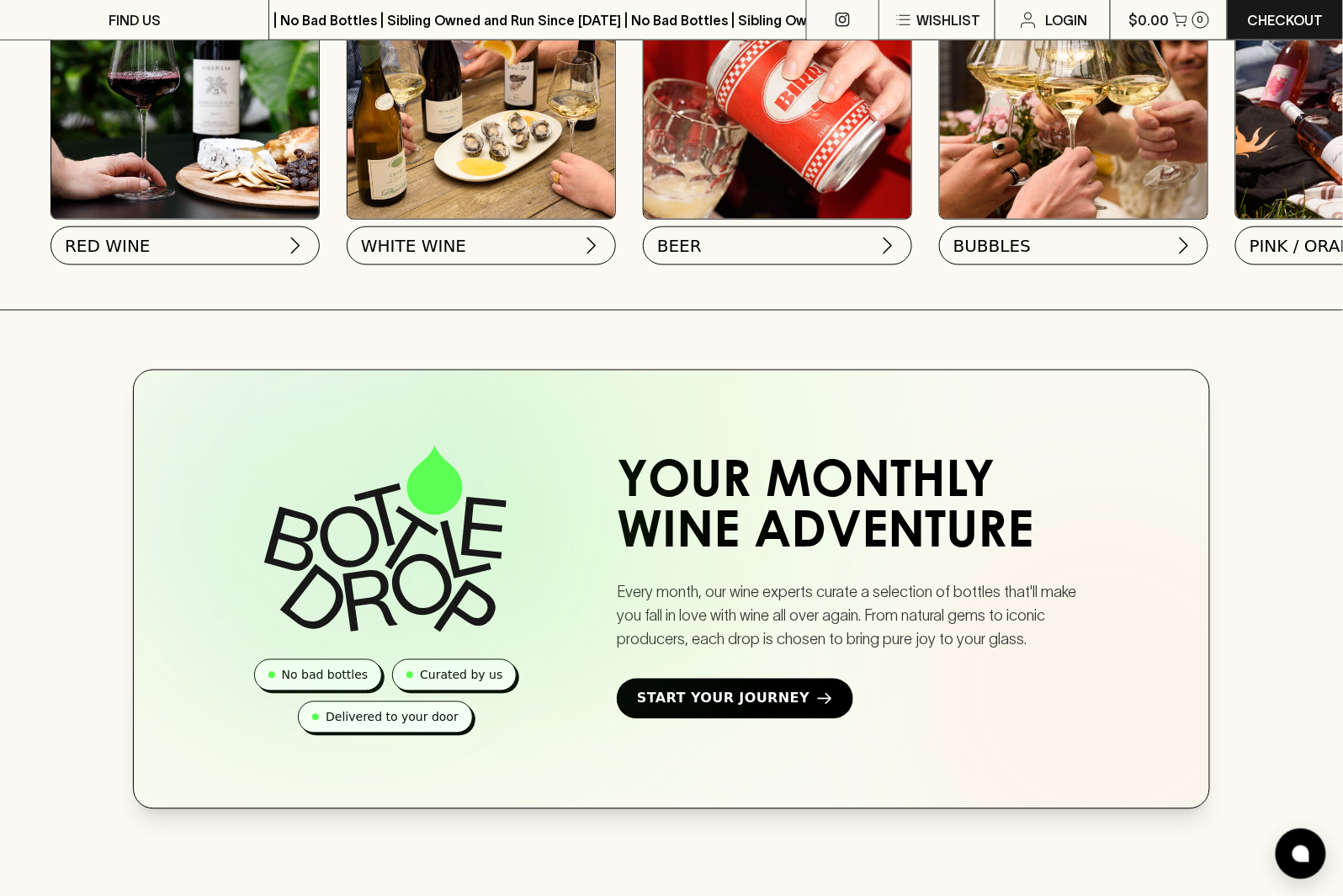
scroll to position [780, 0]
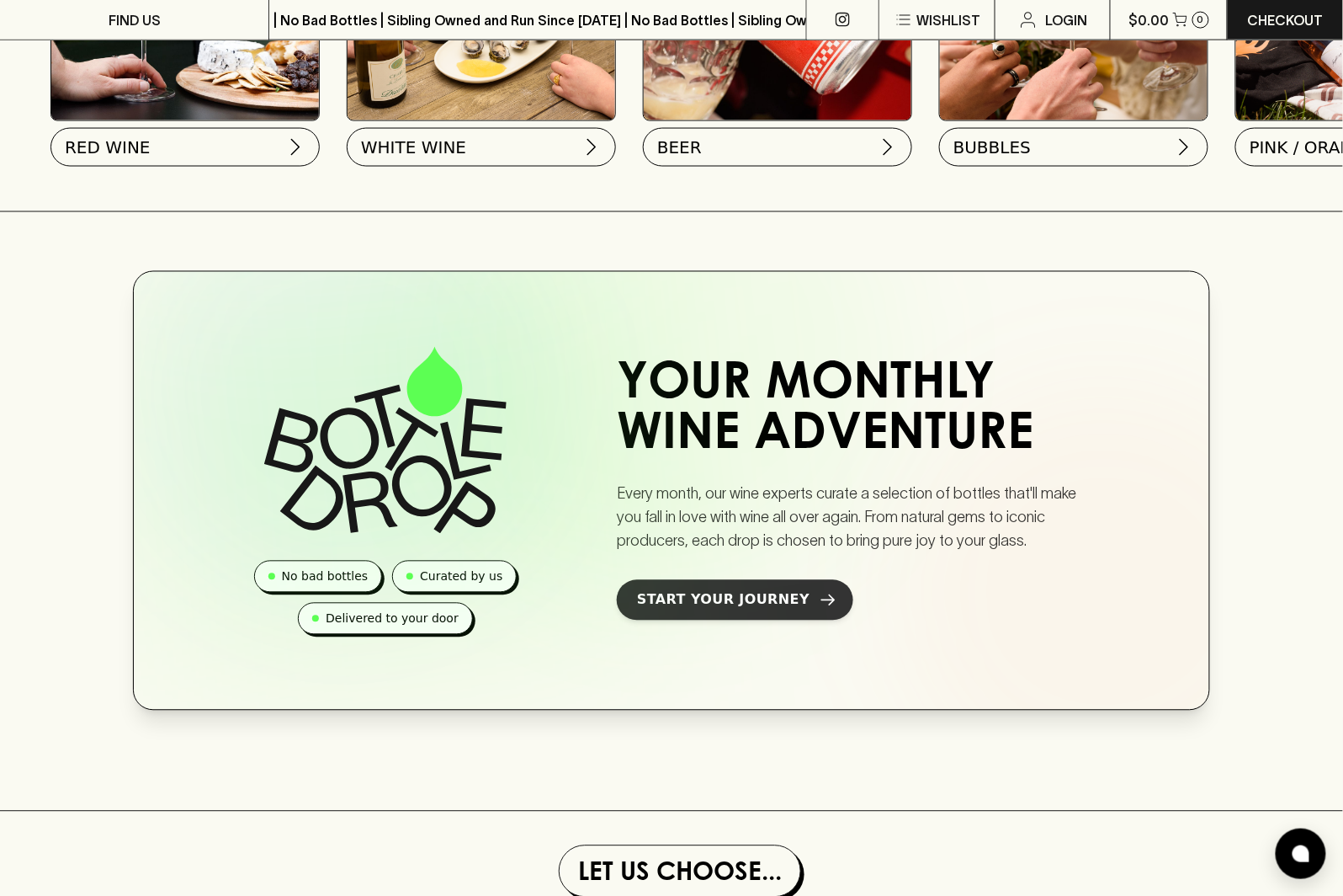
click at [777, 611] on span "Start Your Journey" at bounding box center [723, 600] width 172 height 20
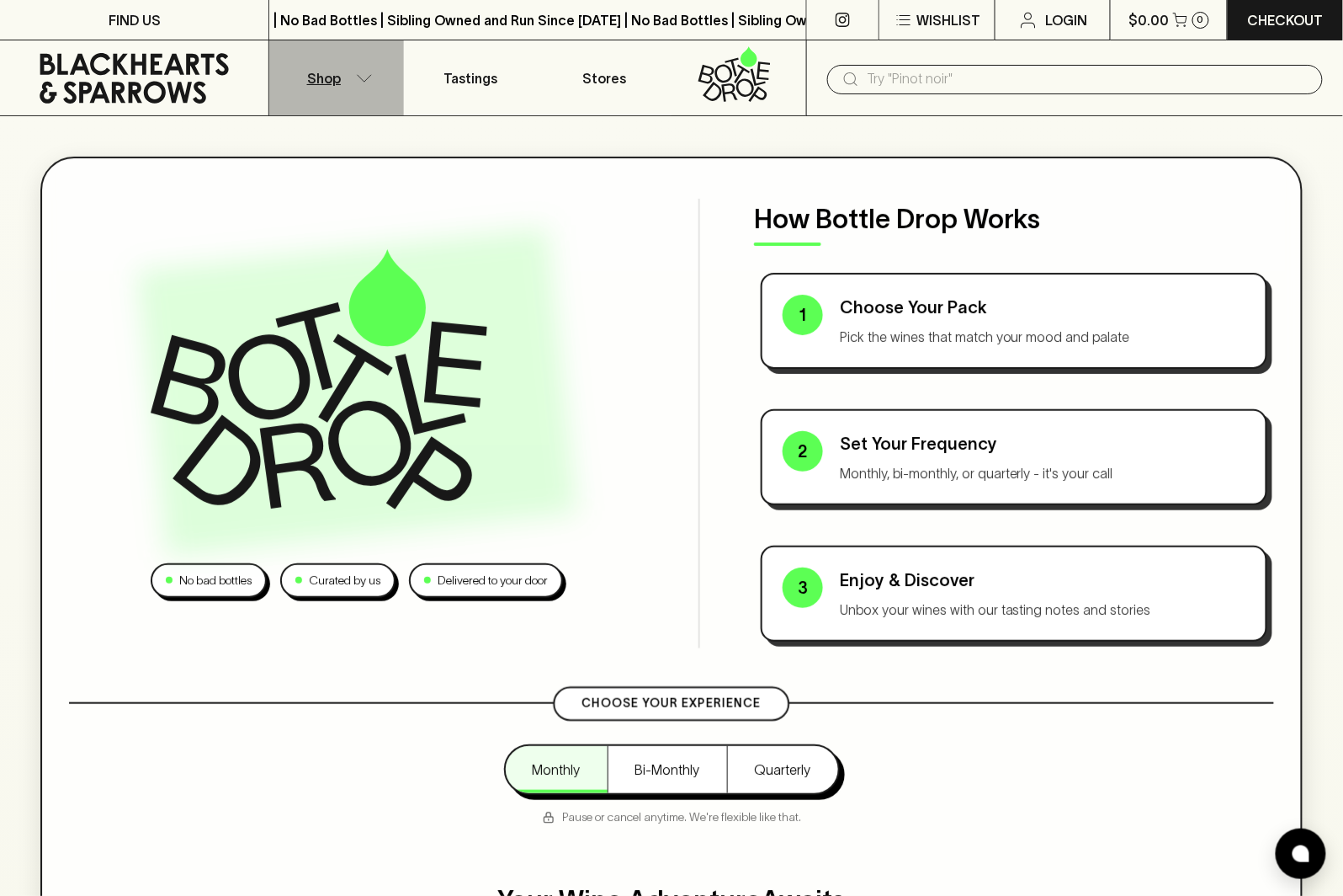
click at [342, 73] on button "Shop" at bounding box center [336, 77] width 134 height 75
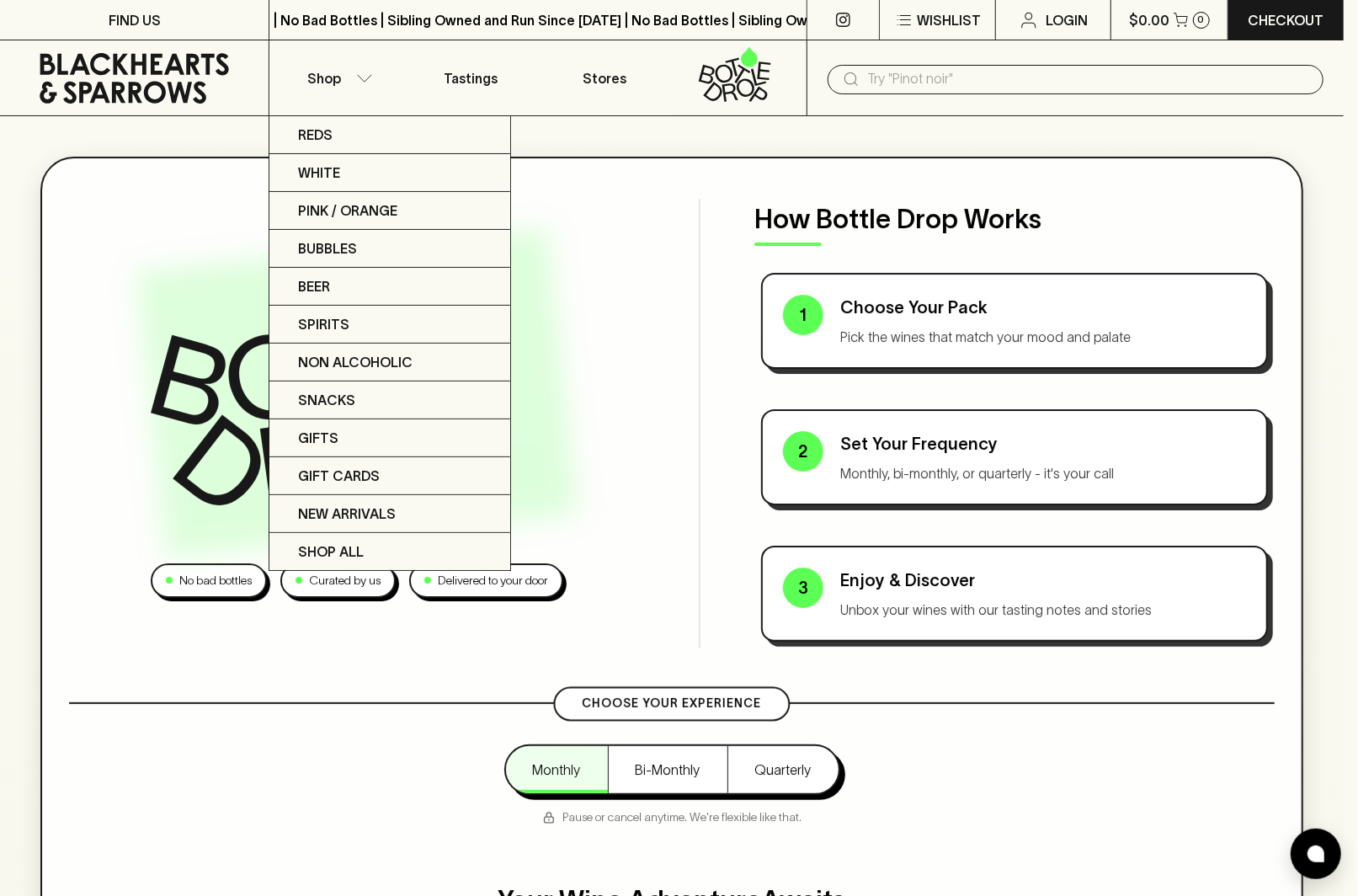
click at [186, 74] on div at bounding box center [679, 448] width 1358 height 896
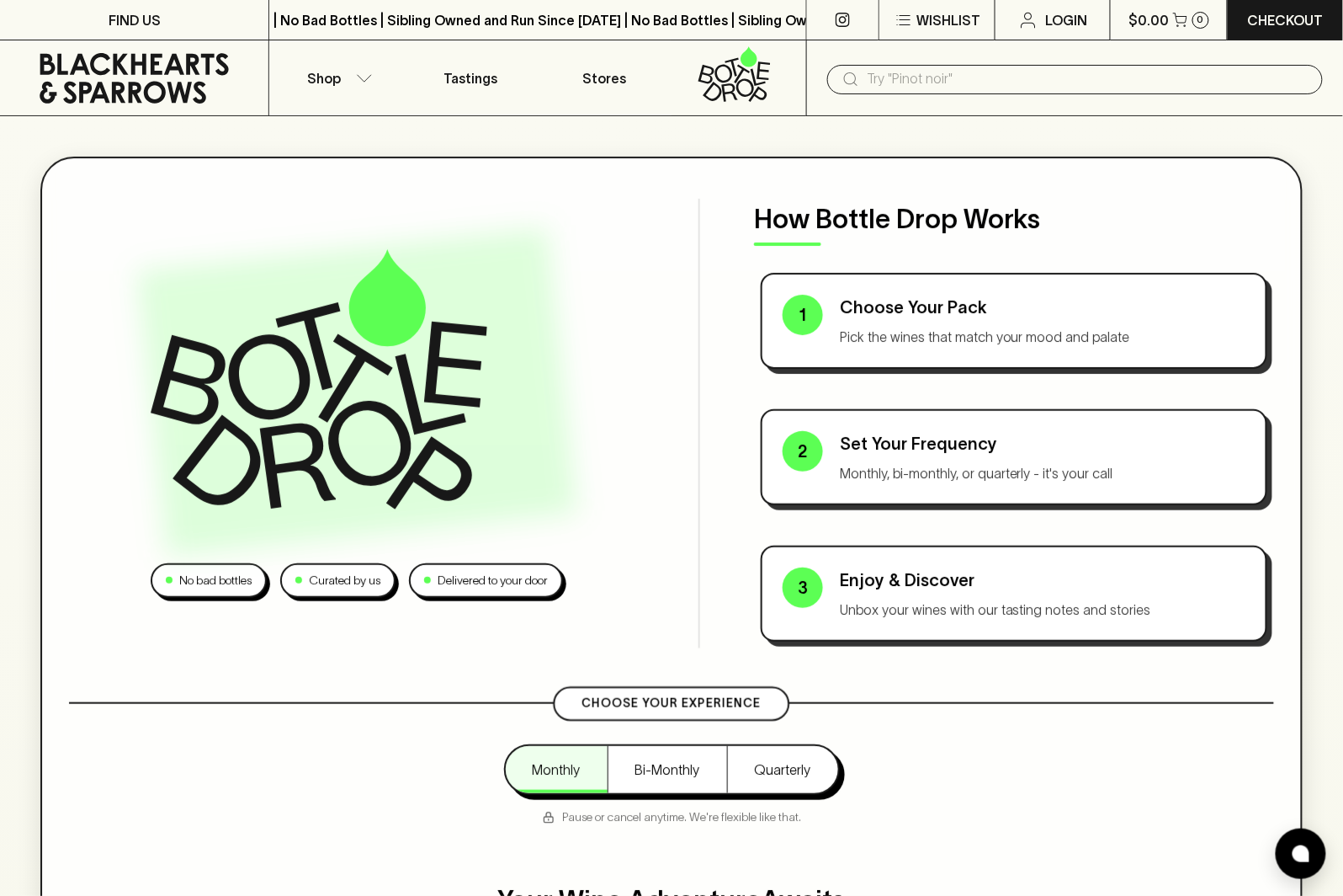
click at [186, 74] on icon at bounding box center [134, 77] width 243 height 50
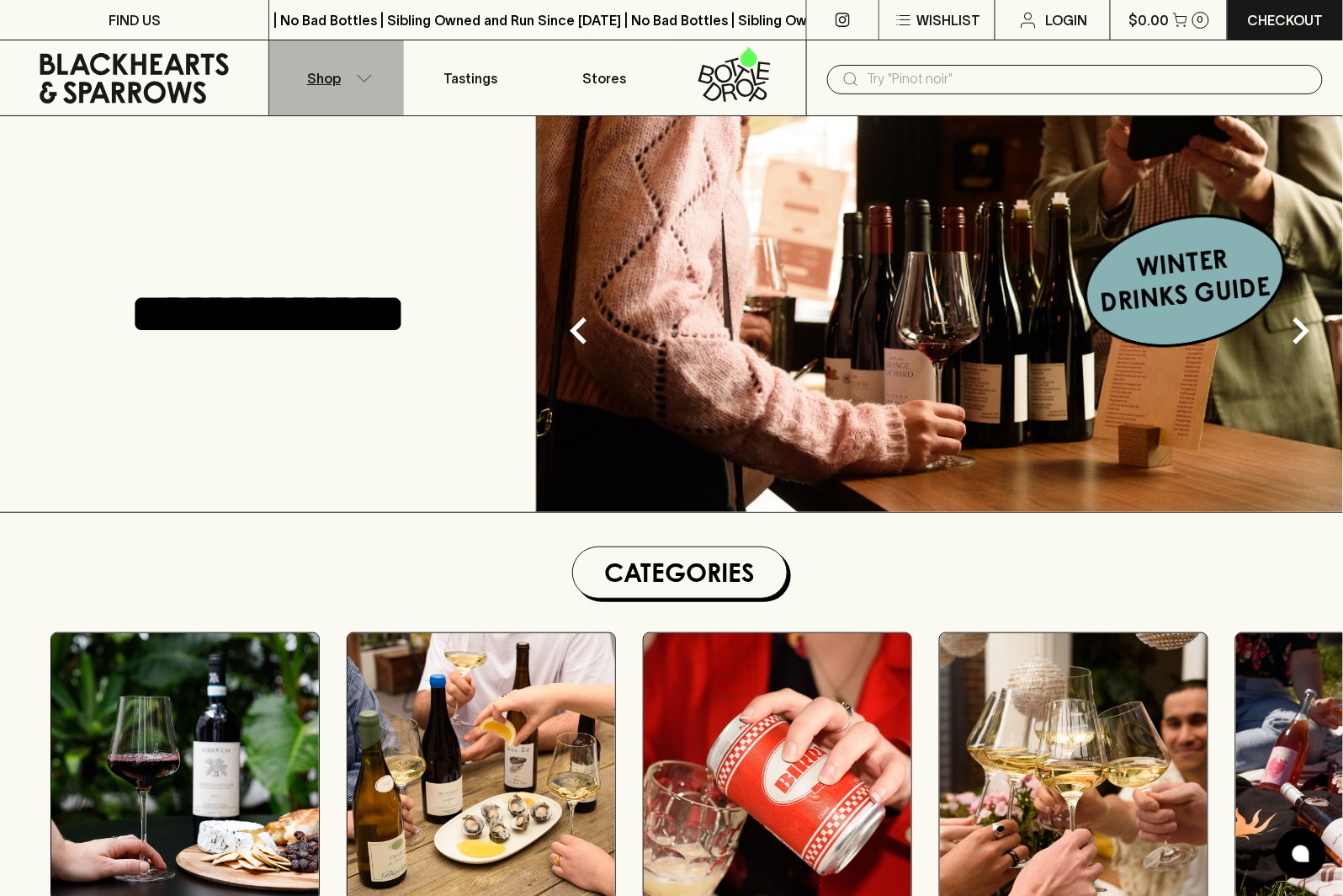
click at [351, 86] on button "Shop" at bounding box center [336, 77] width 134 height 75
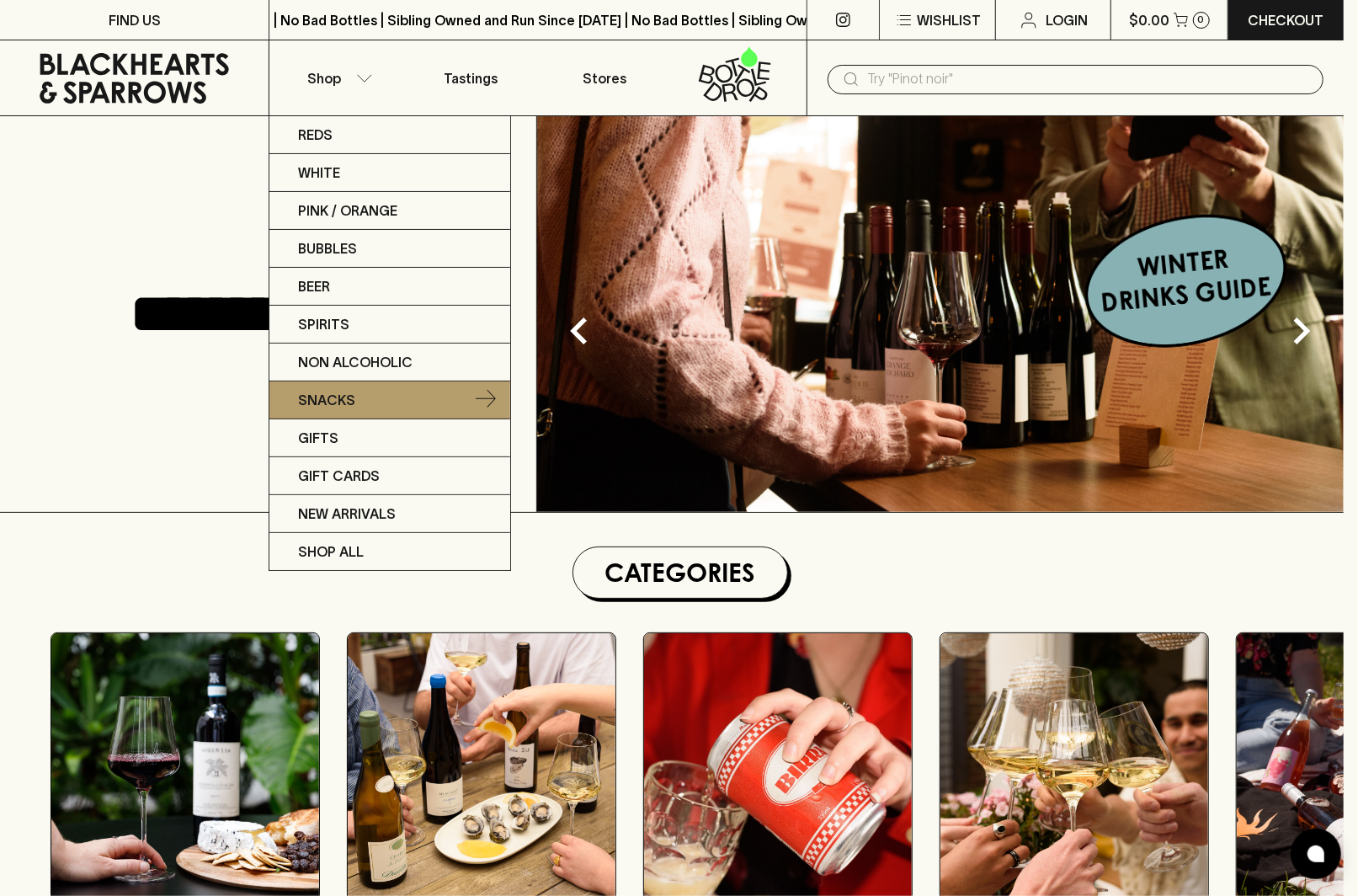
click at [362, 402] on link "Snacks" at bounding box center [390, 400] width 241 height 38
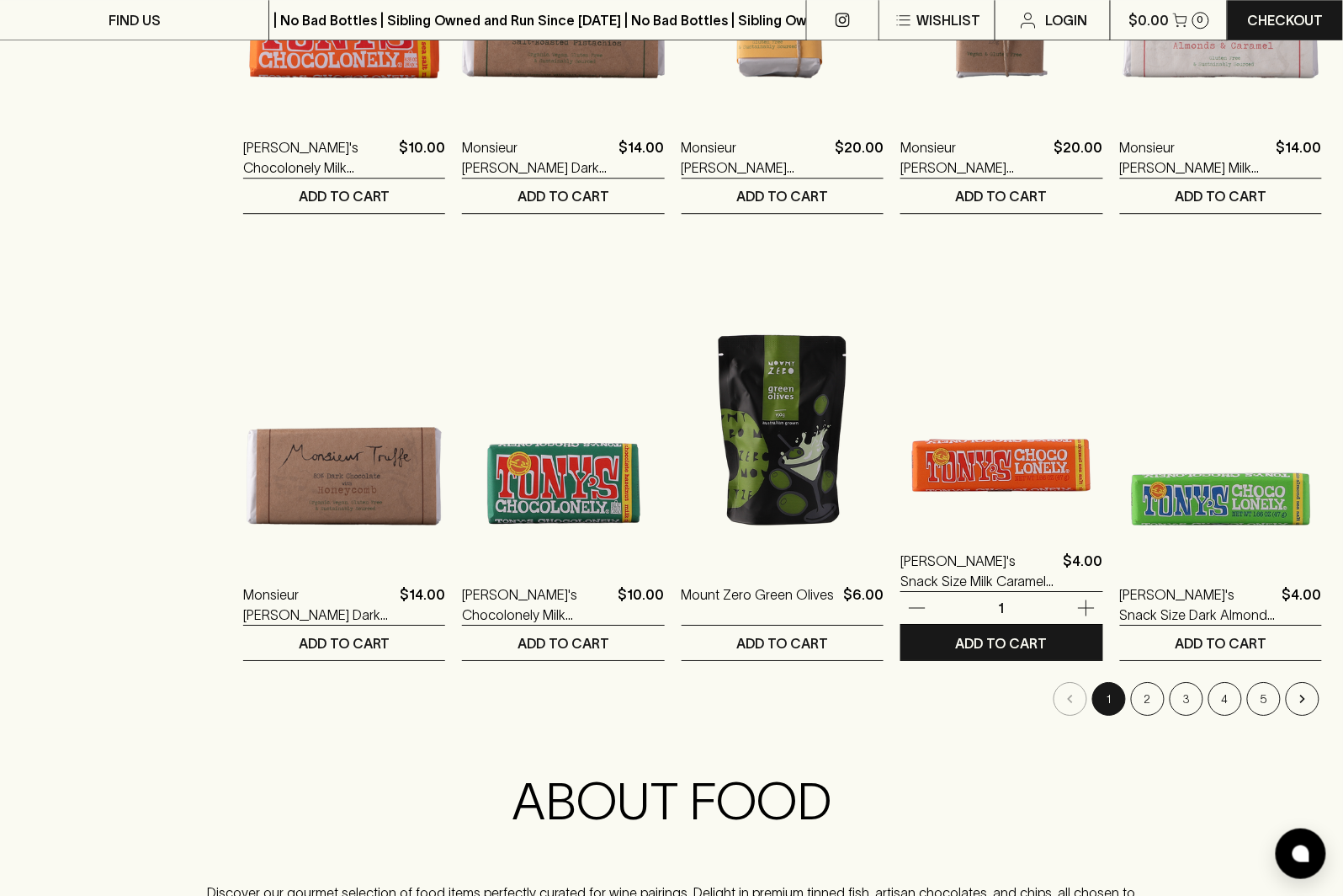
scroll to position [1512, 0]
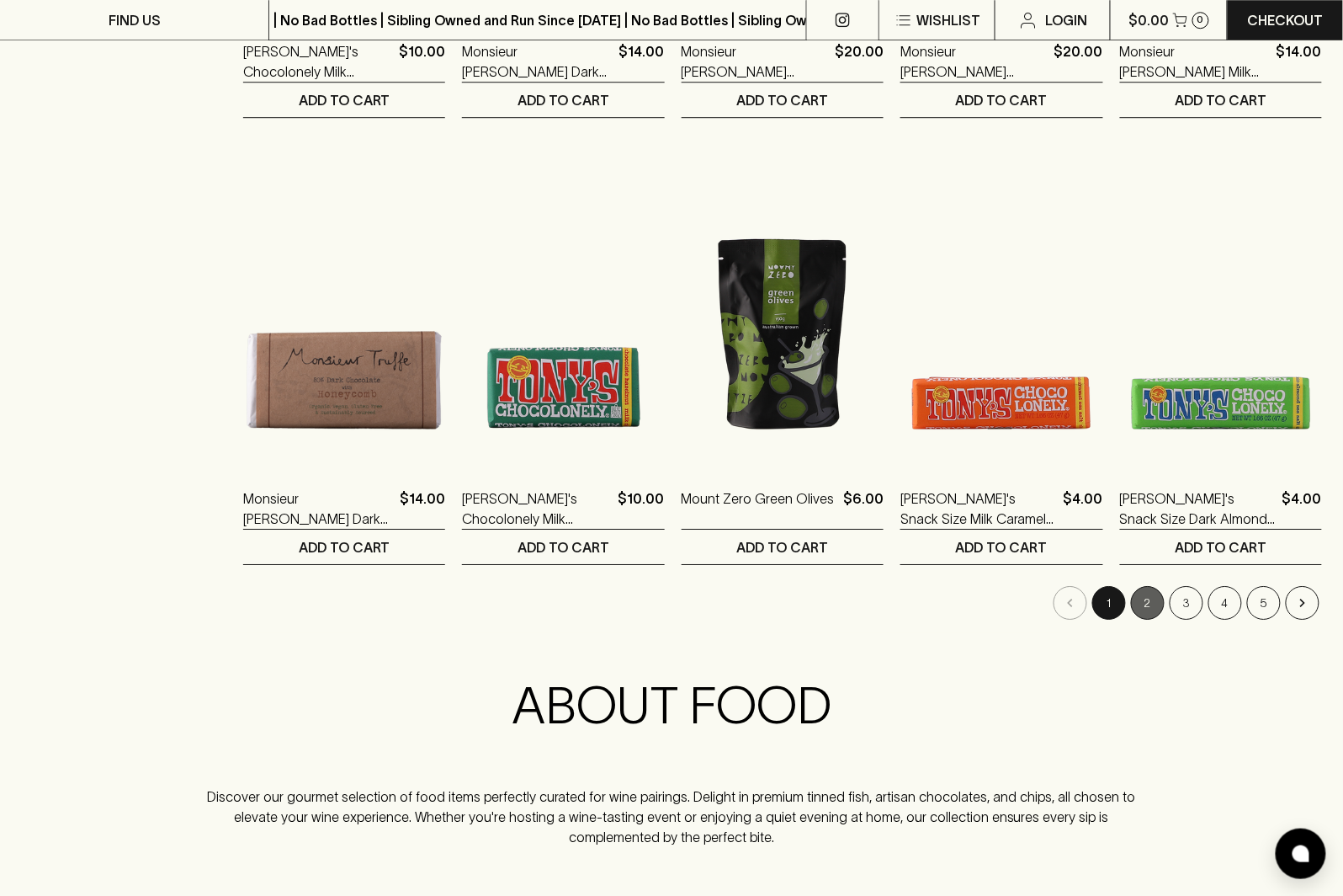
click at [1152, 609] on button "2" at bounding box center [1148, 603] width 33 height 33
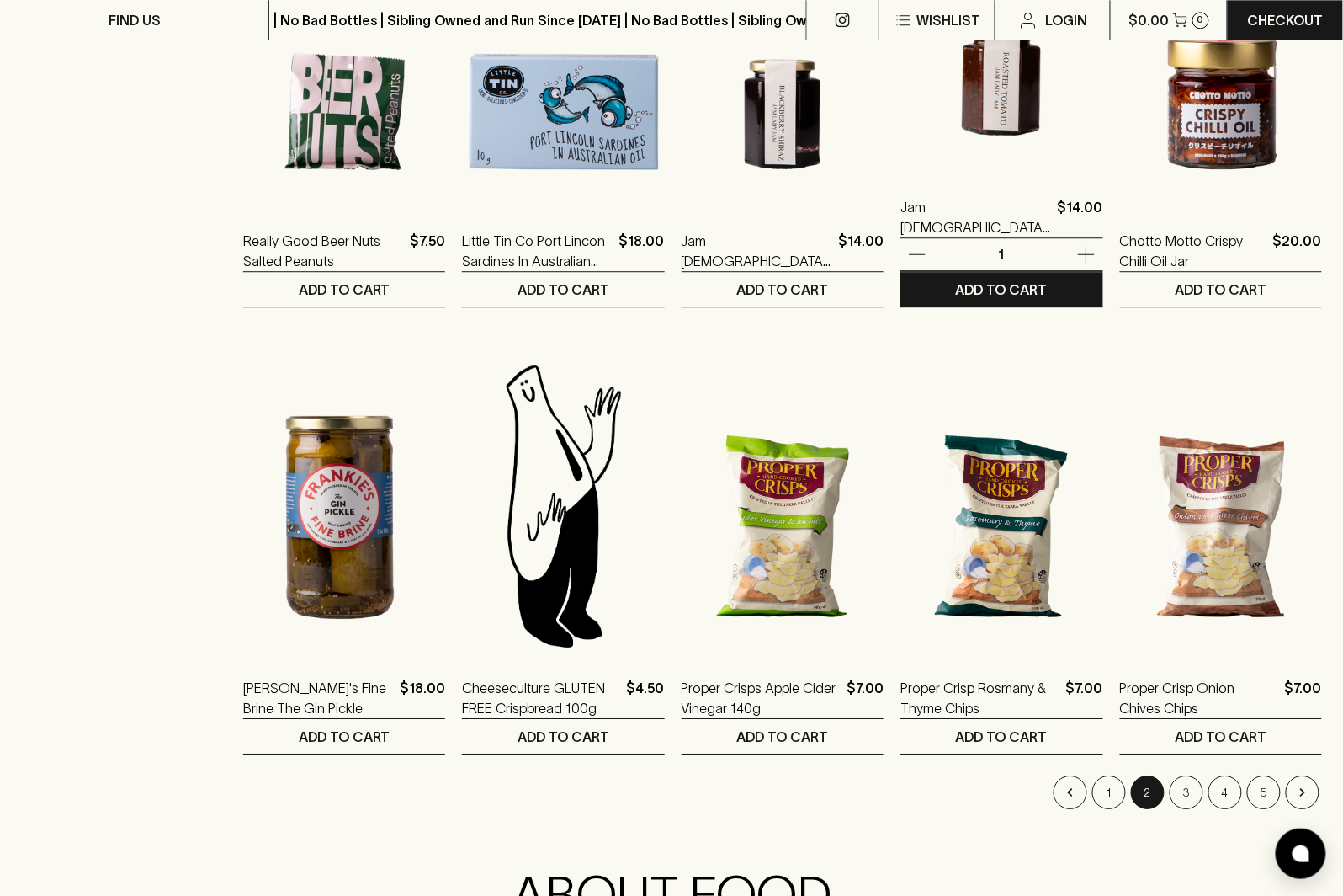
scroll to position [1419, 0]
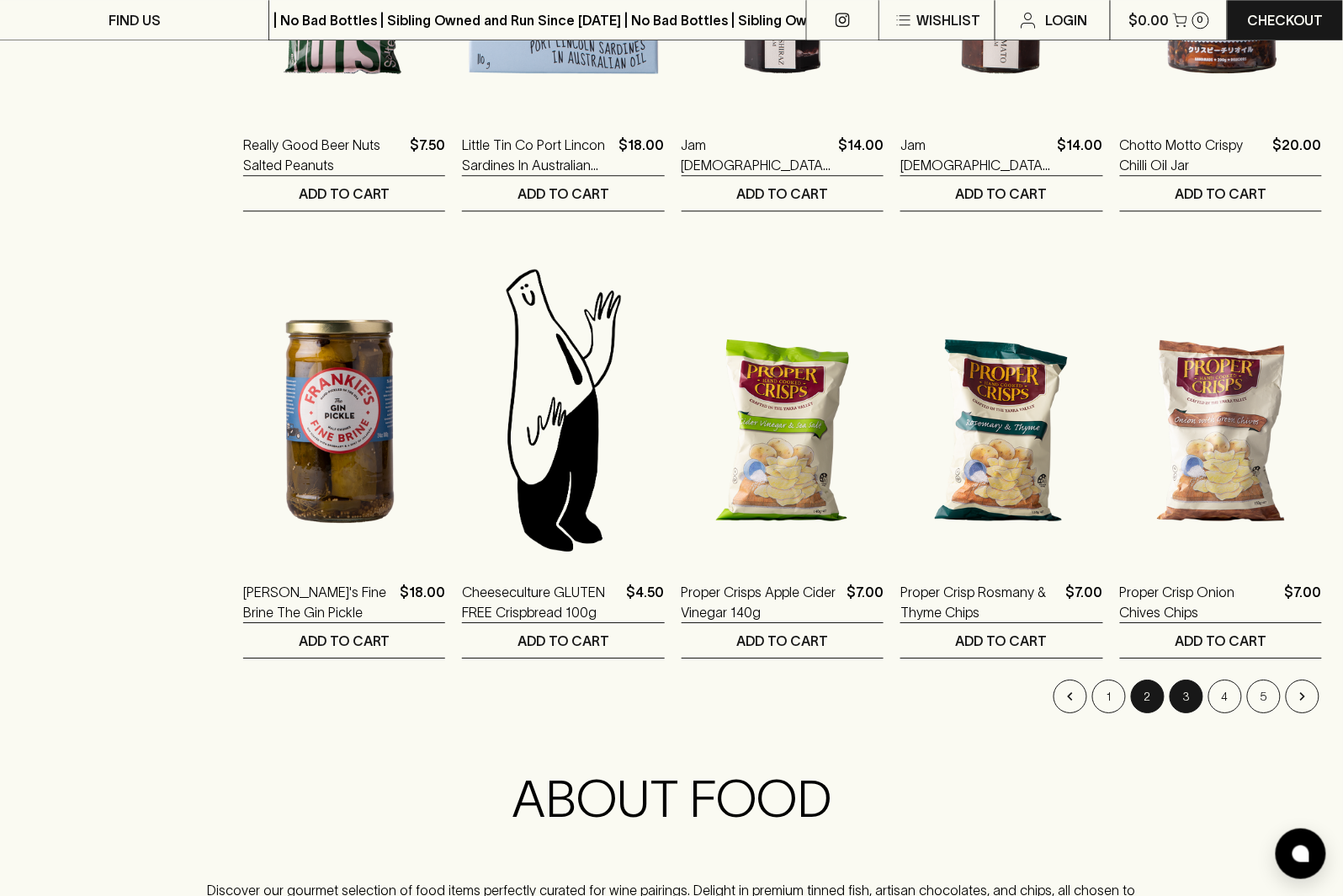
click at [1189, 697] on button "3" at bounding box center [1187, 696] width 33 height 33
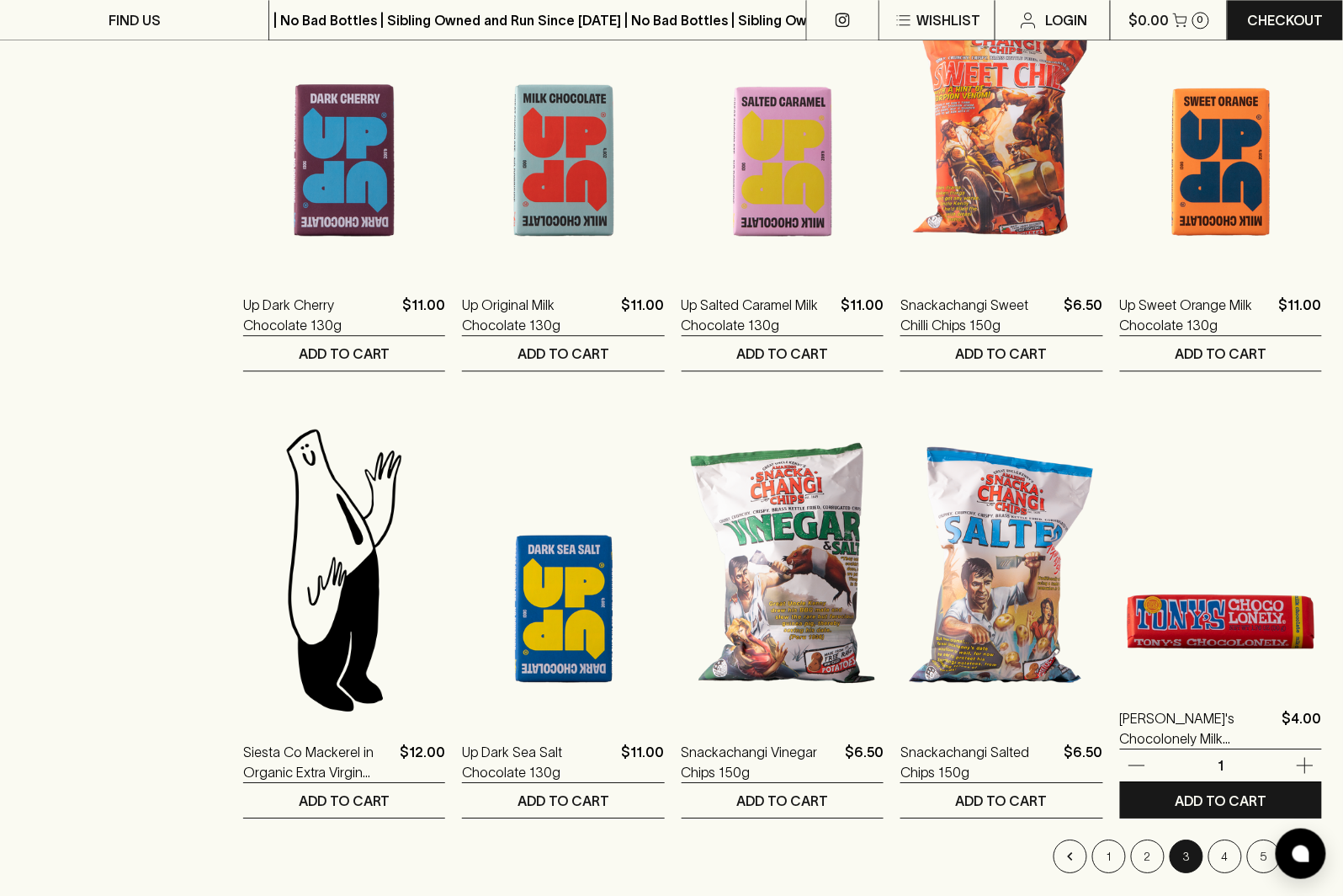
scroll to position [1475, 0]
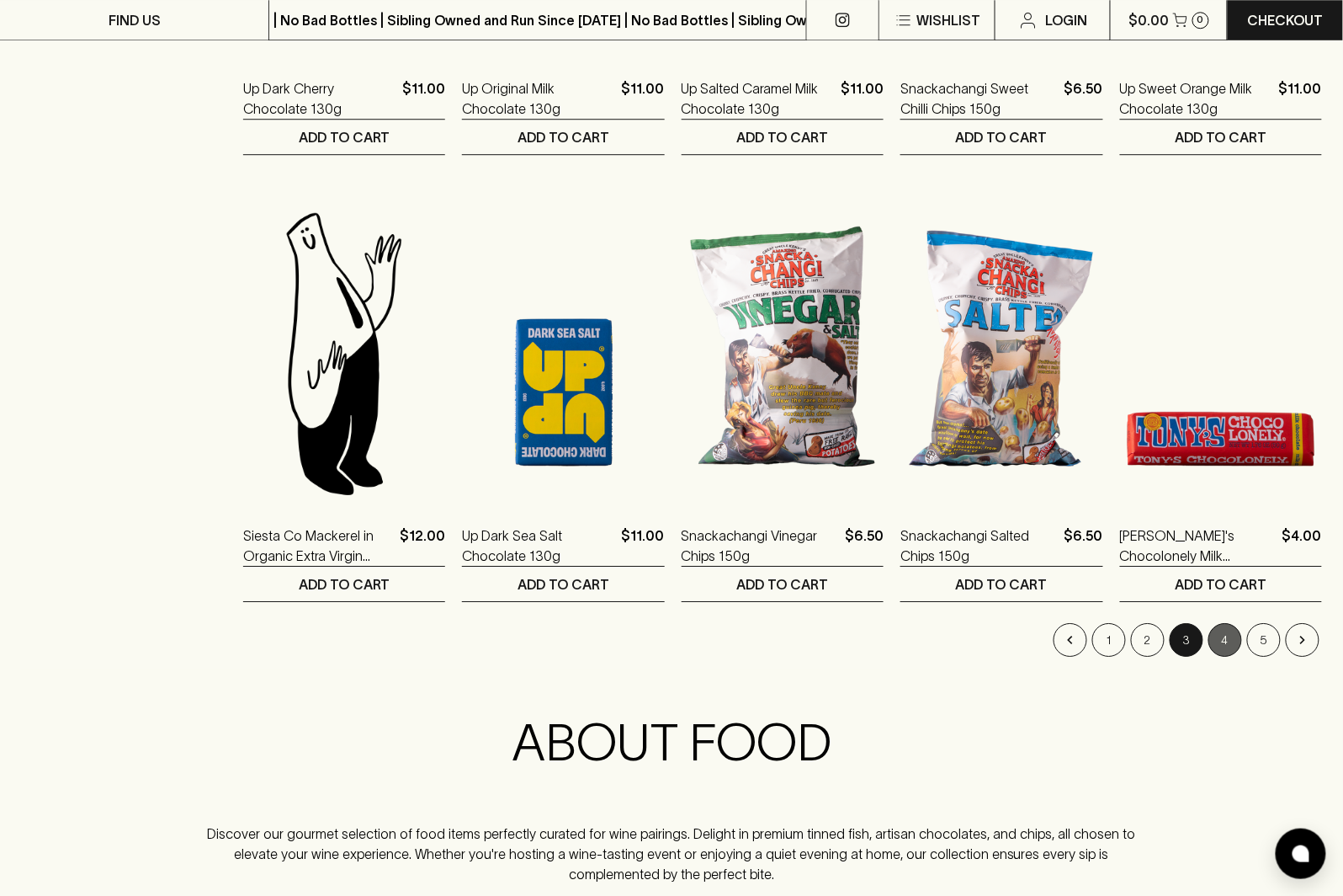
click at [1226, 635] on button "4" at bounding box center [1225, 639] width 33 height 33
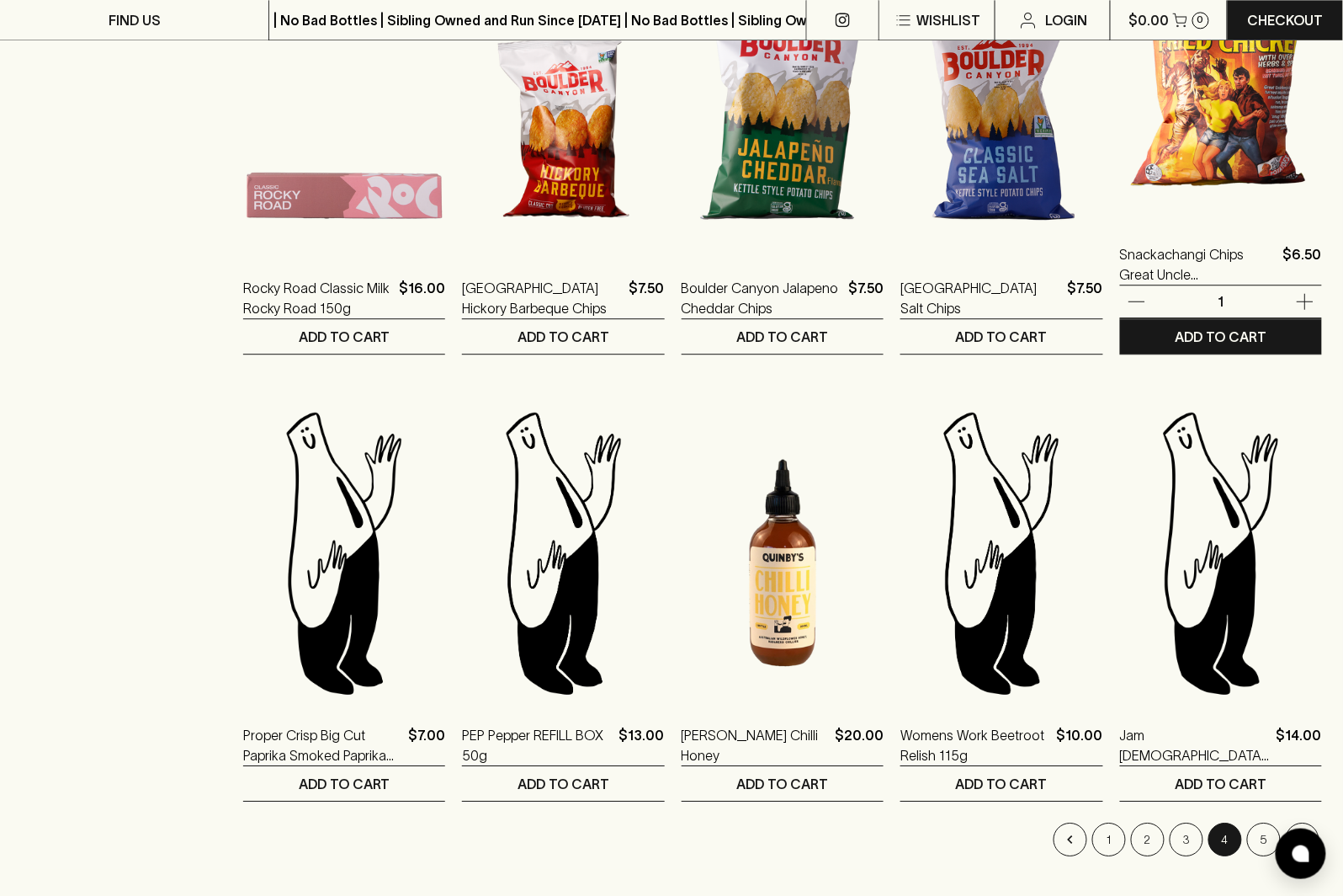
scroll to position [1502, 0]
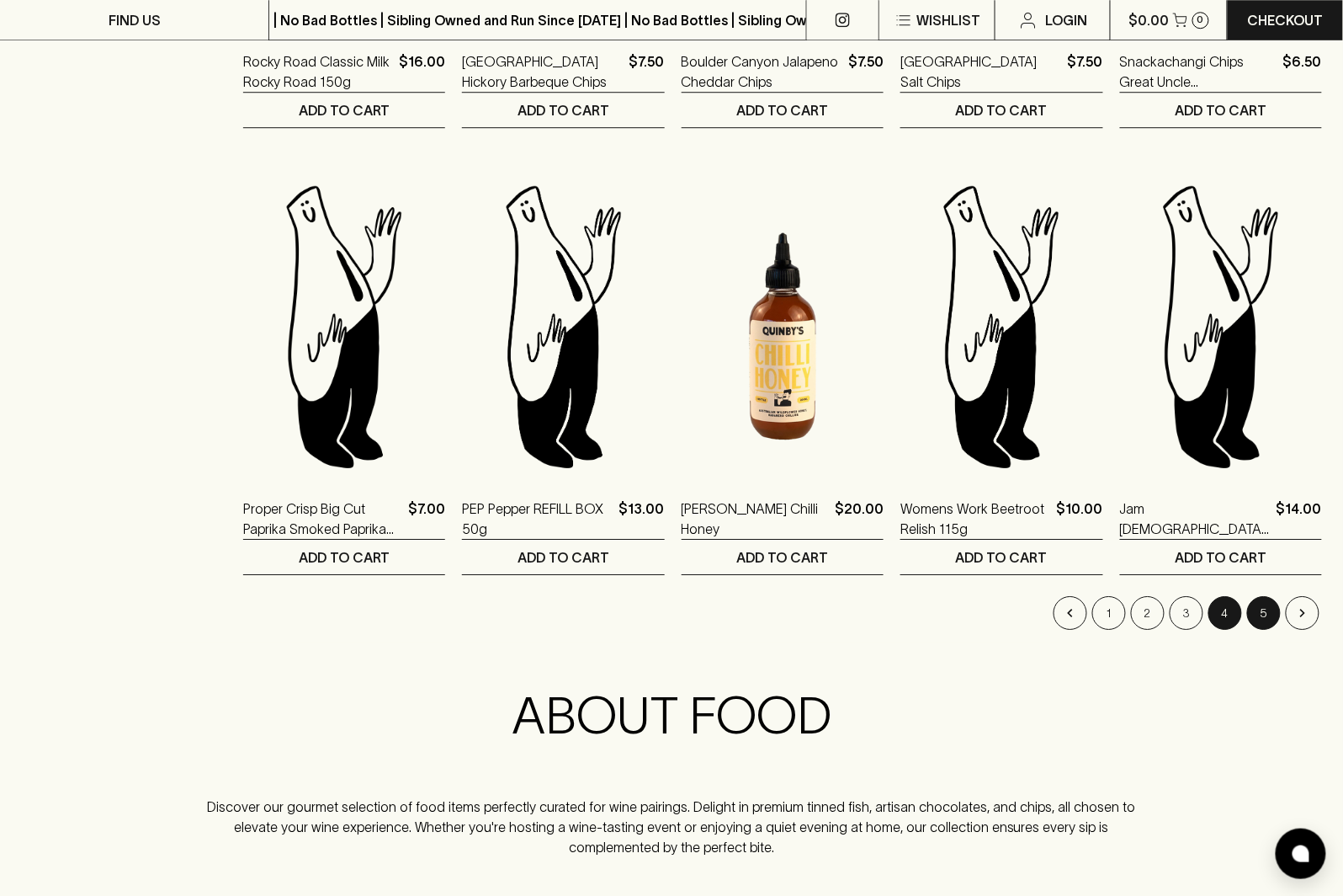
click at [1265, 621] on button "5" at bounding box center [1264, 612] width 33 height 33
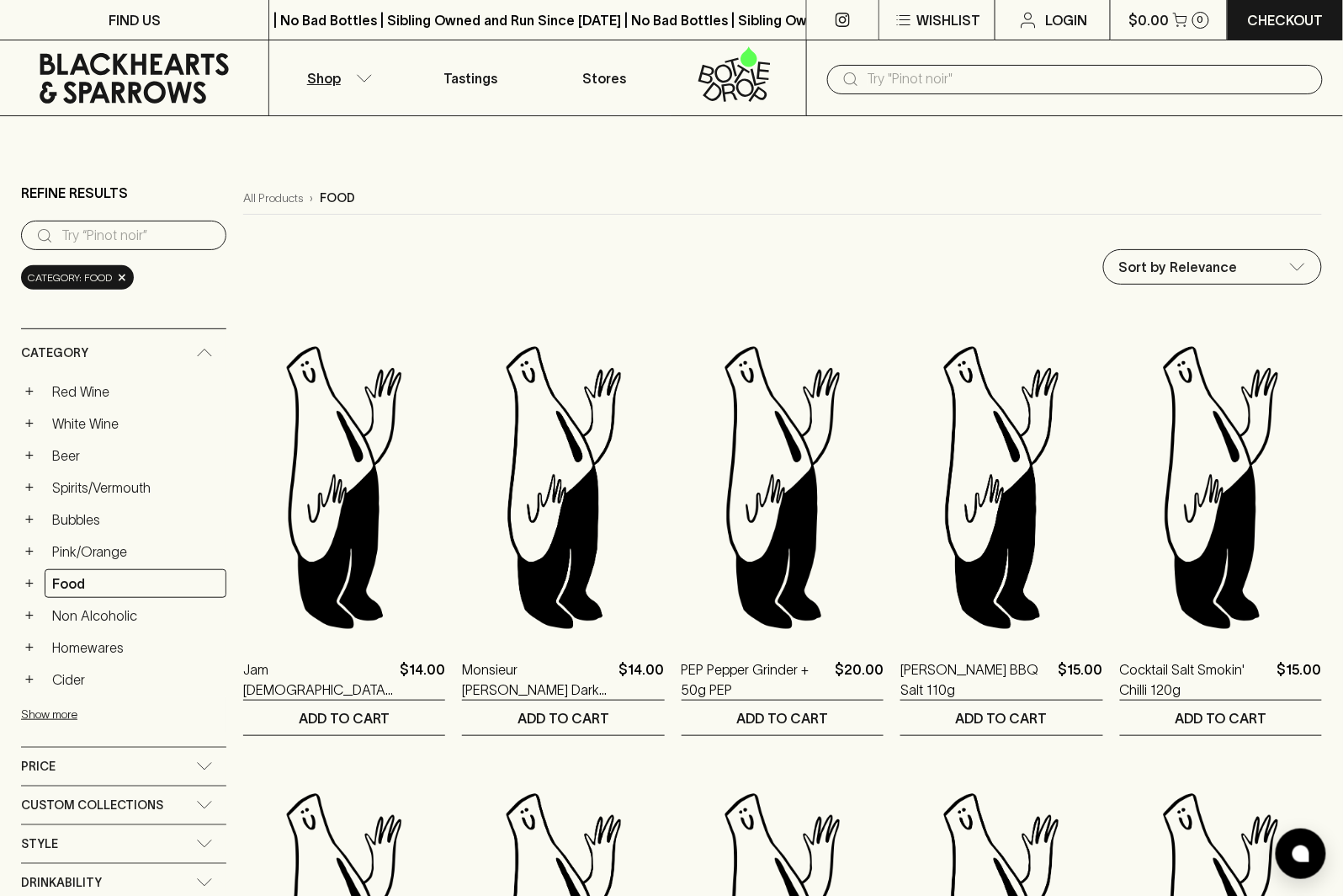
click at [70, 349] on span "Category" at bounding box center [54, 353] width 68 height 21
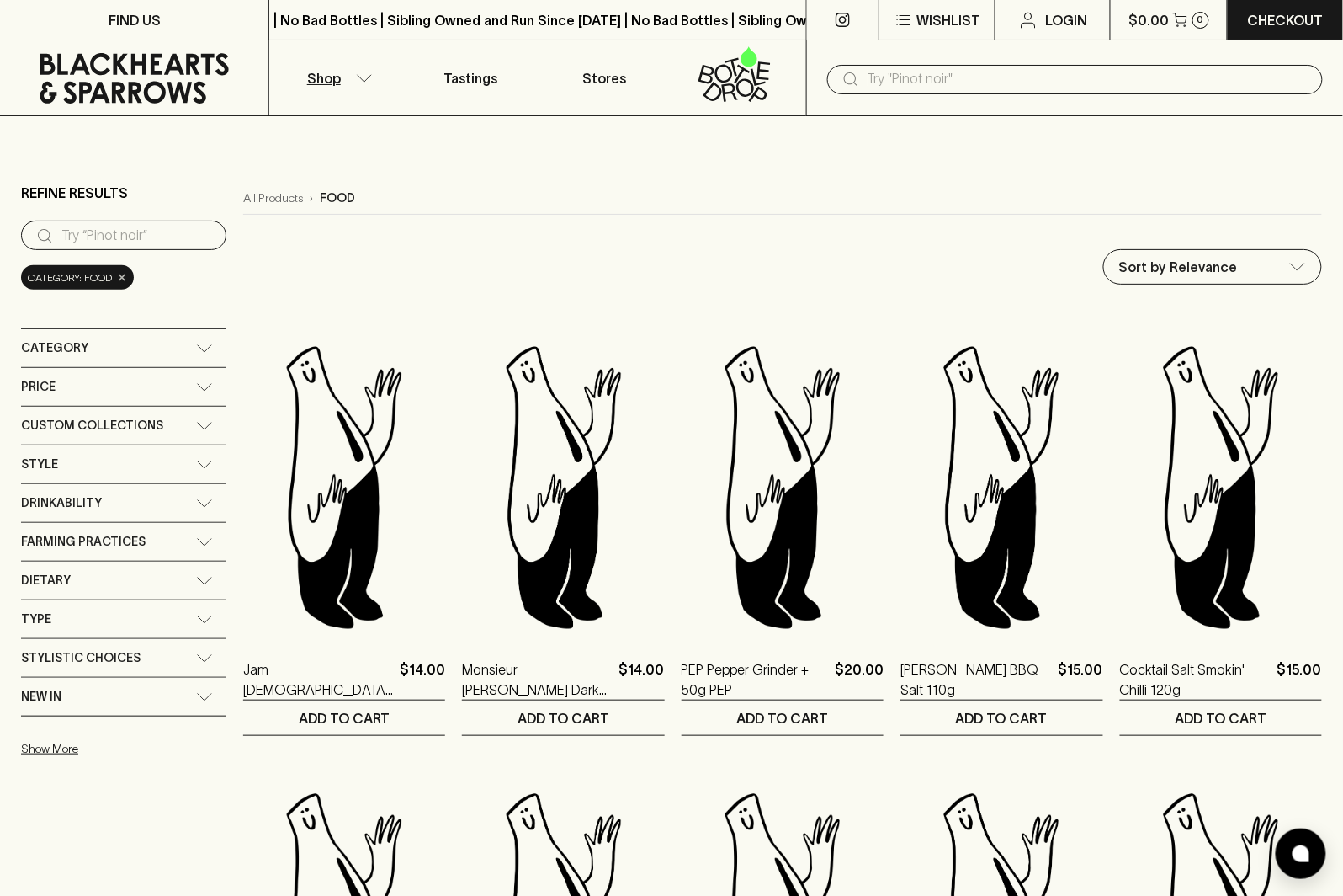
click at [119, 273] on span "×" at bounding box center [121, 278] width 10 height 18
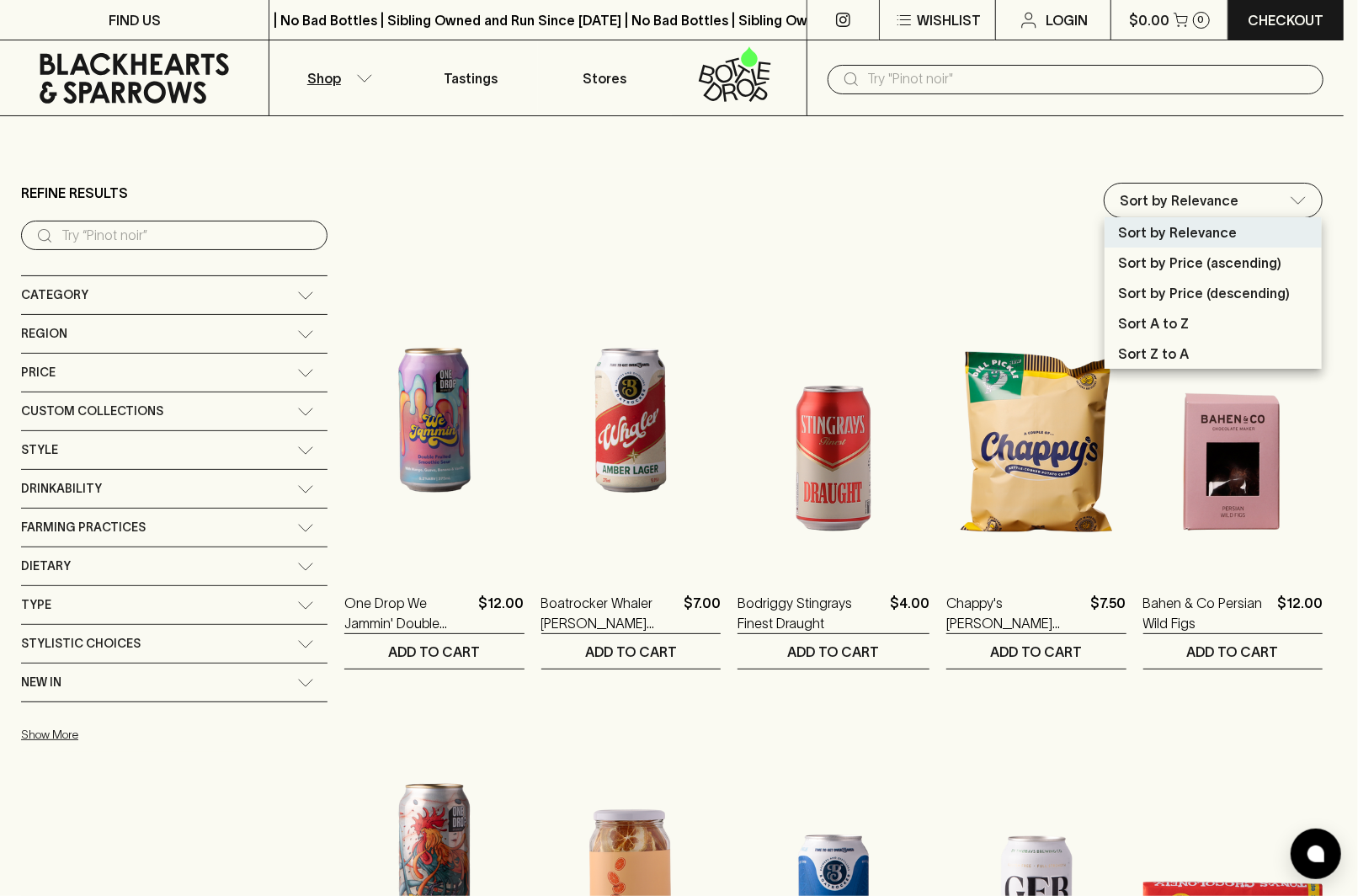
click at [1284, 271] on li "Sort by Price (ascending)" at bounding box center [1212, 263] width 217 height 30
type input "price:asc"
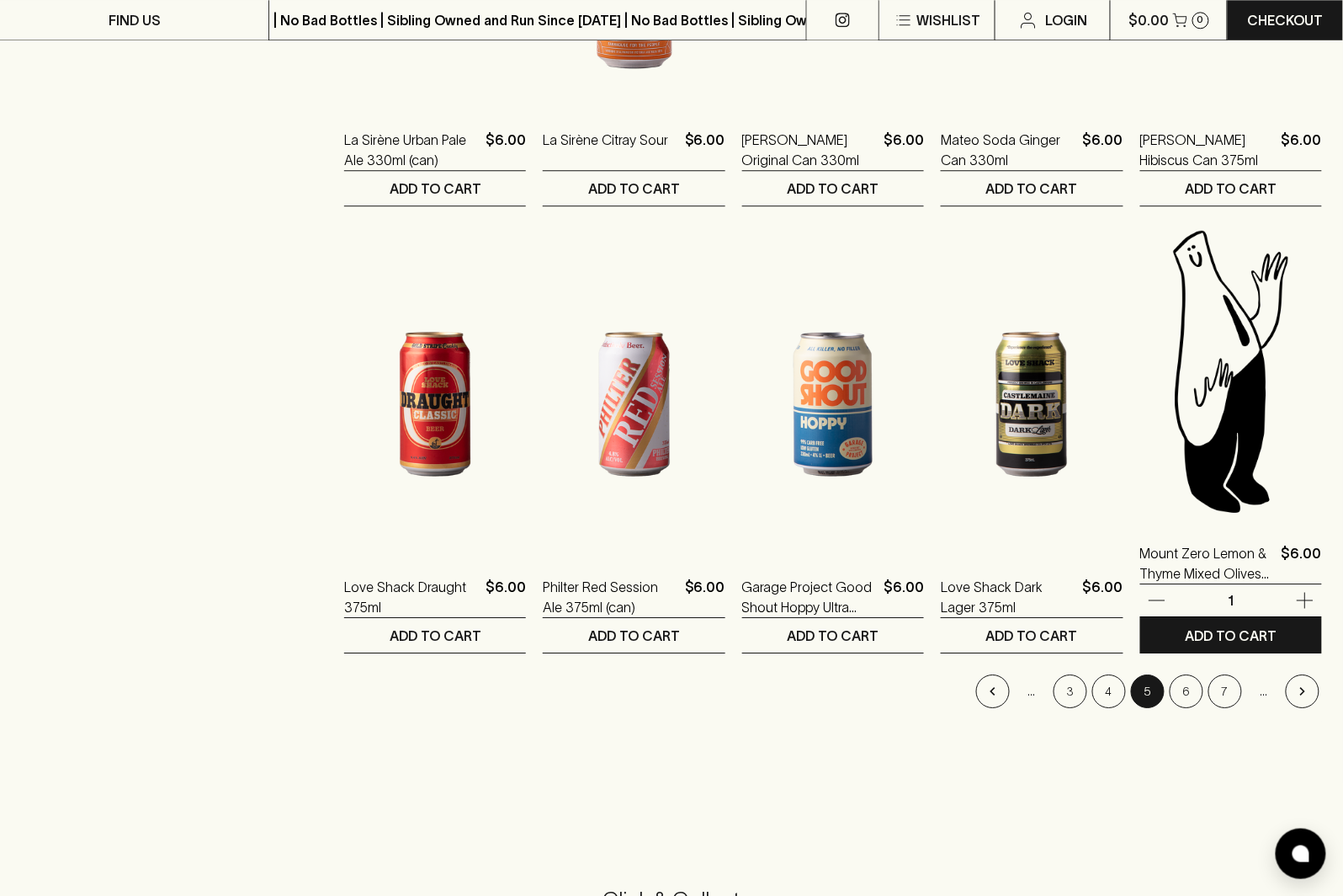
scroll to position [1558, 0]
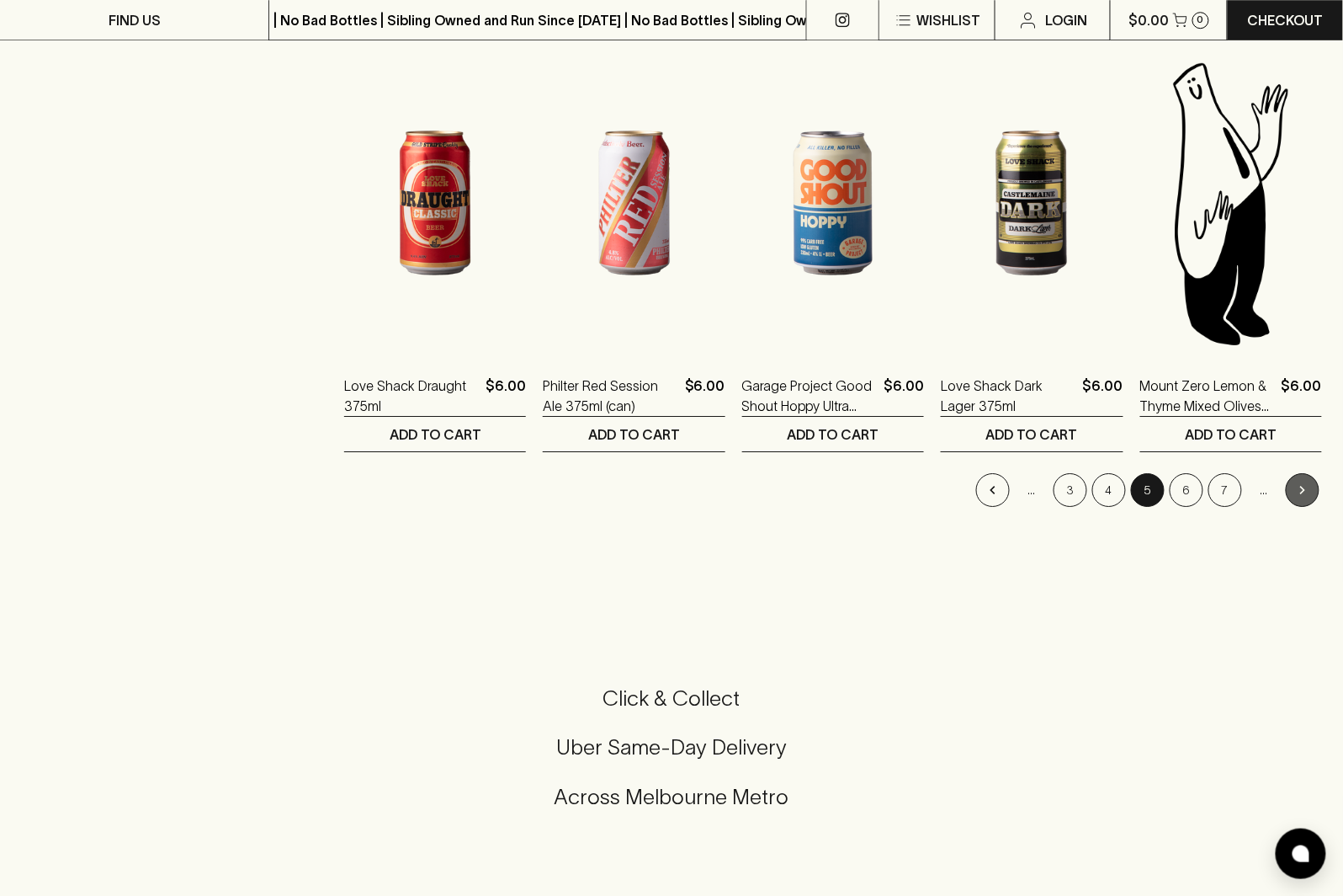
click at [1311, 488] on icon "Go to next page" at bounding box center [1303, 489] width 17 height 17
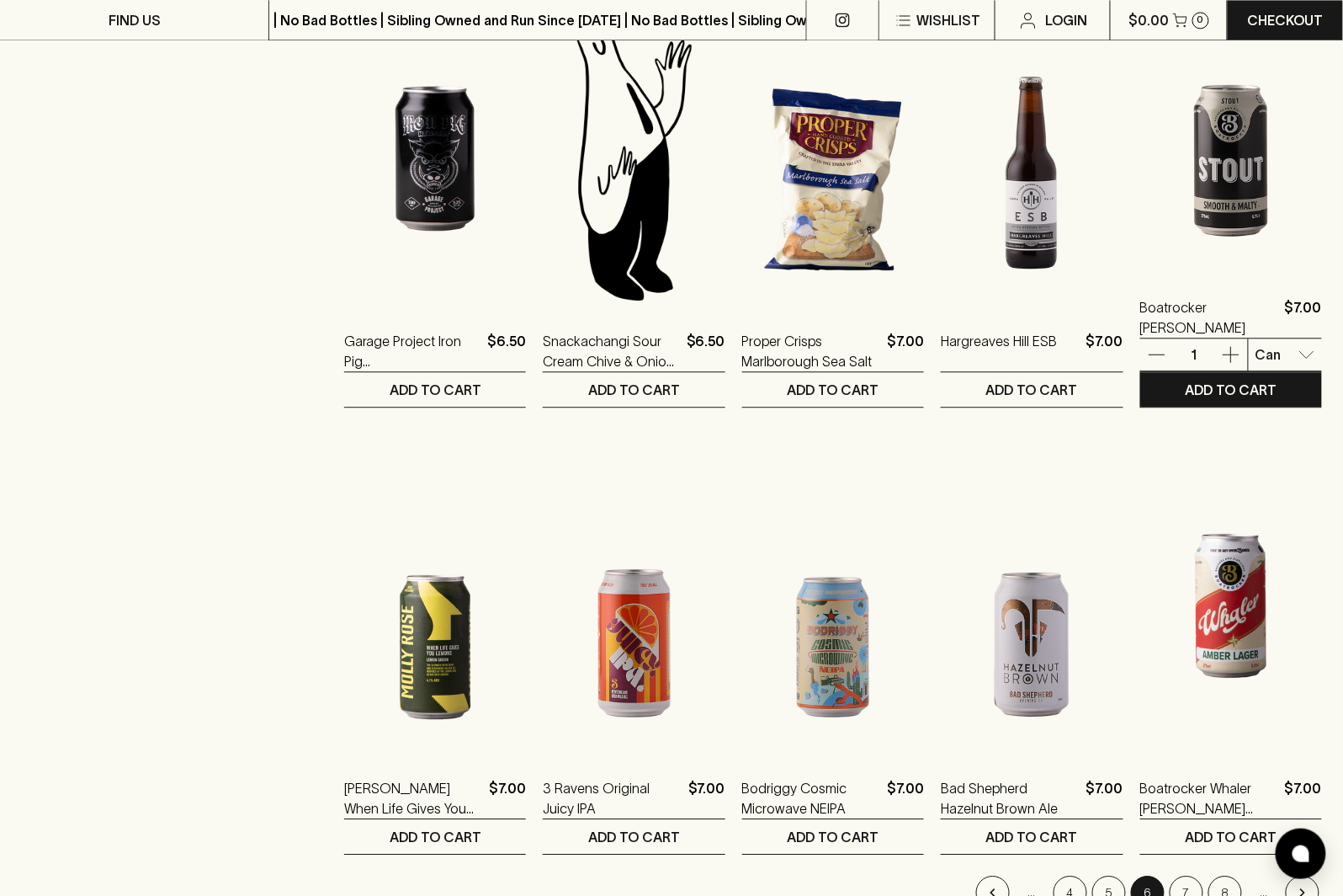
scroll to position [1251, 0]
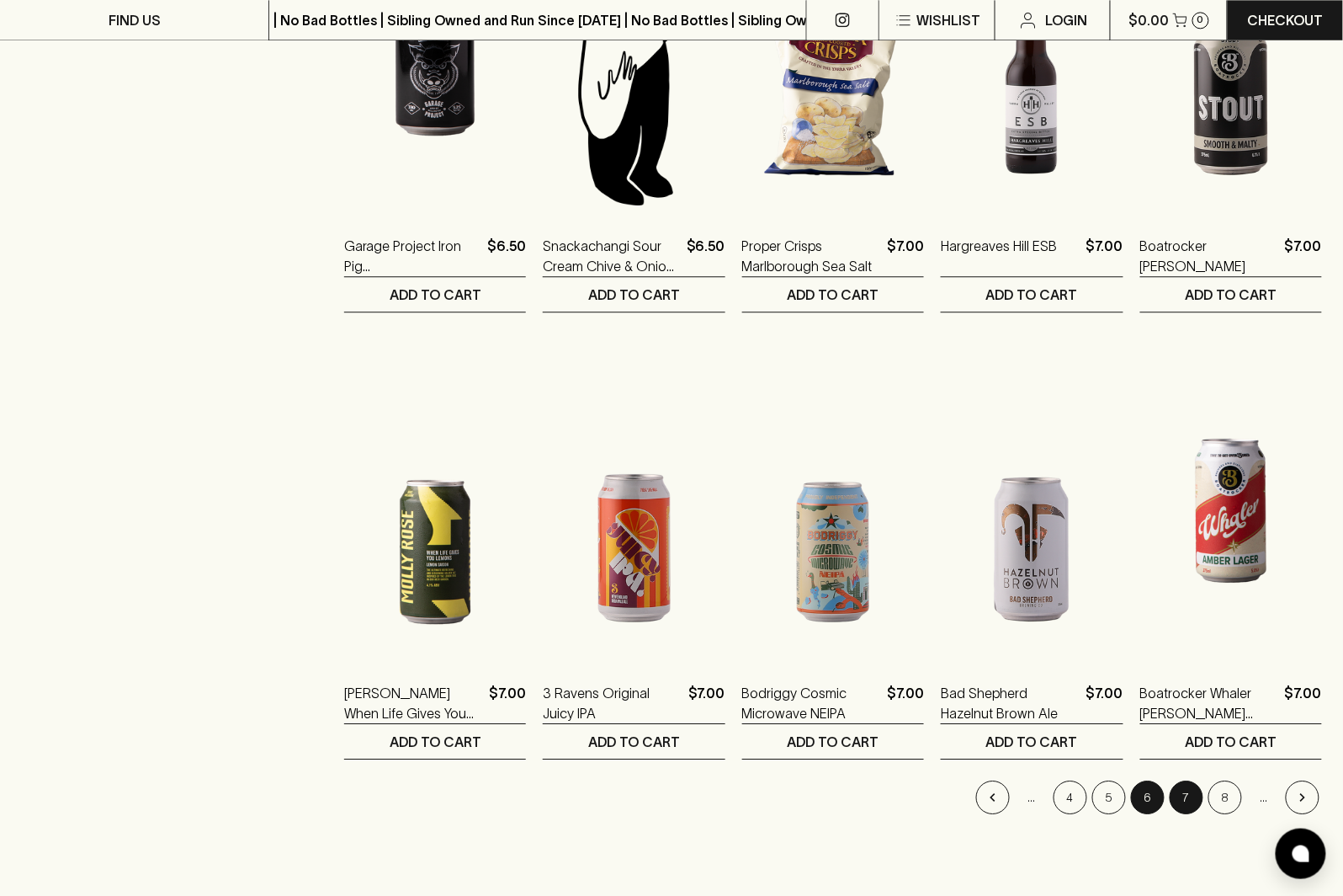
click at [1194, 798] on button "7" at bounding box center [1187, 797] width 33 height 33
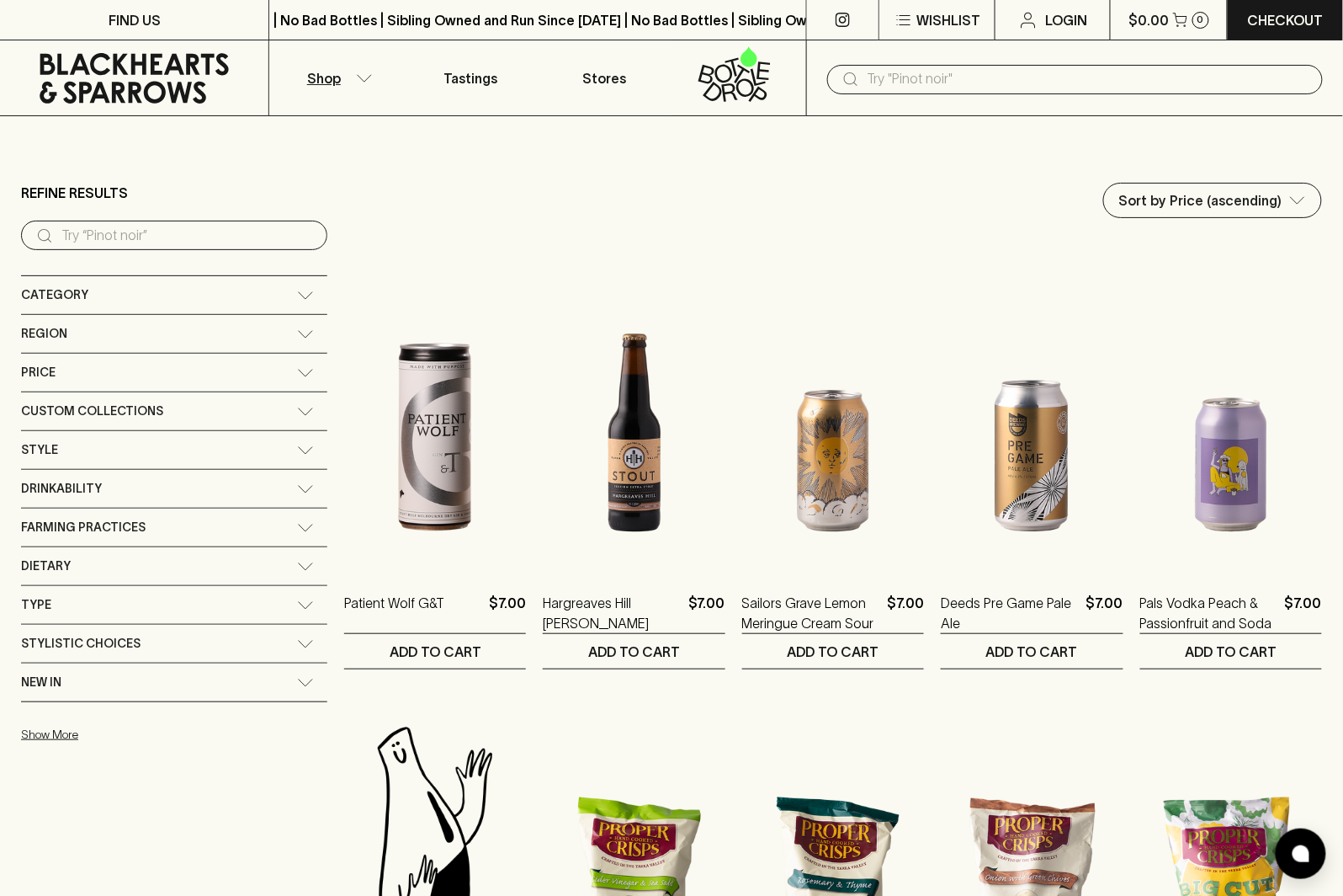
click at [219, 290] on div "Category" at bounding box center [174, 294] width 307 height 38
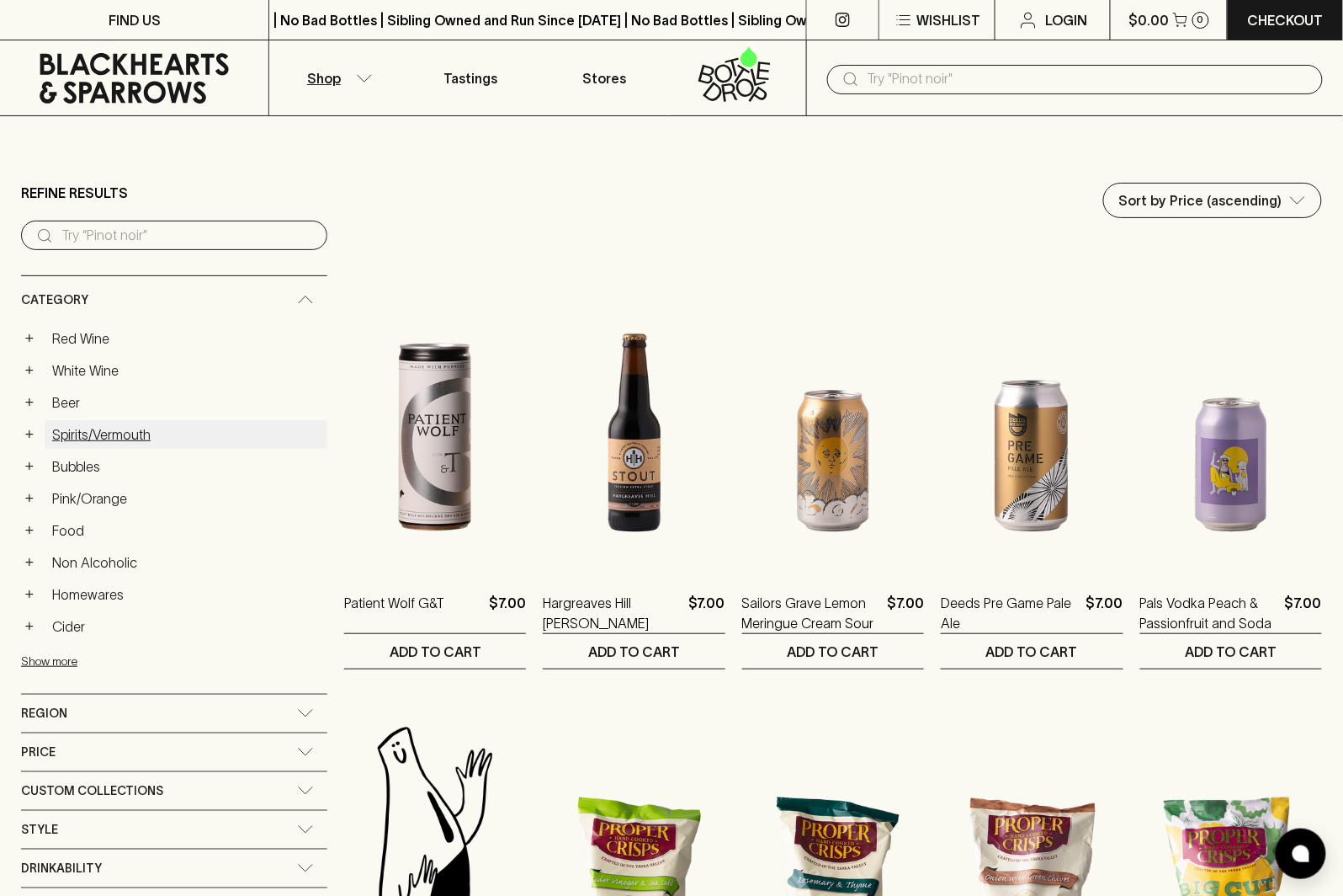
click at [190, 422] on link "Spirits/Vermouth" at bounding box center [186, 434] width 283 height 29
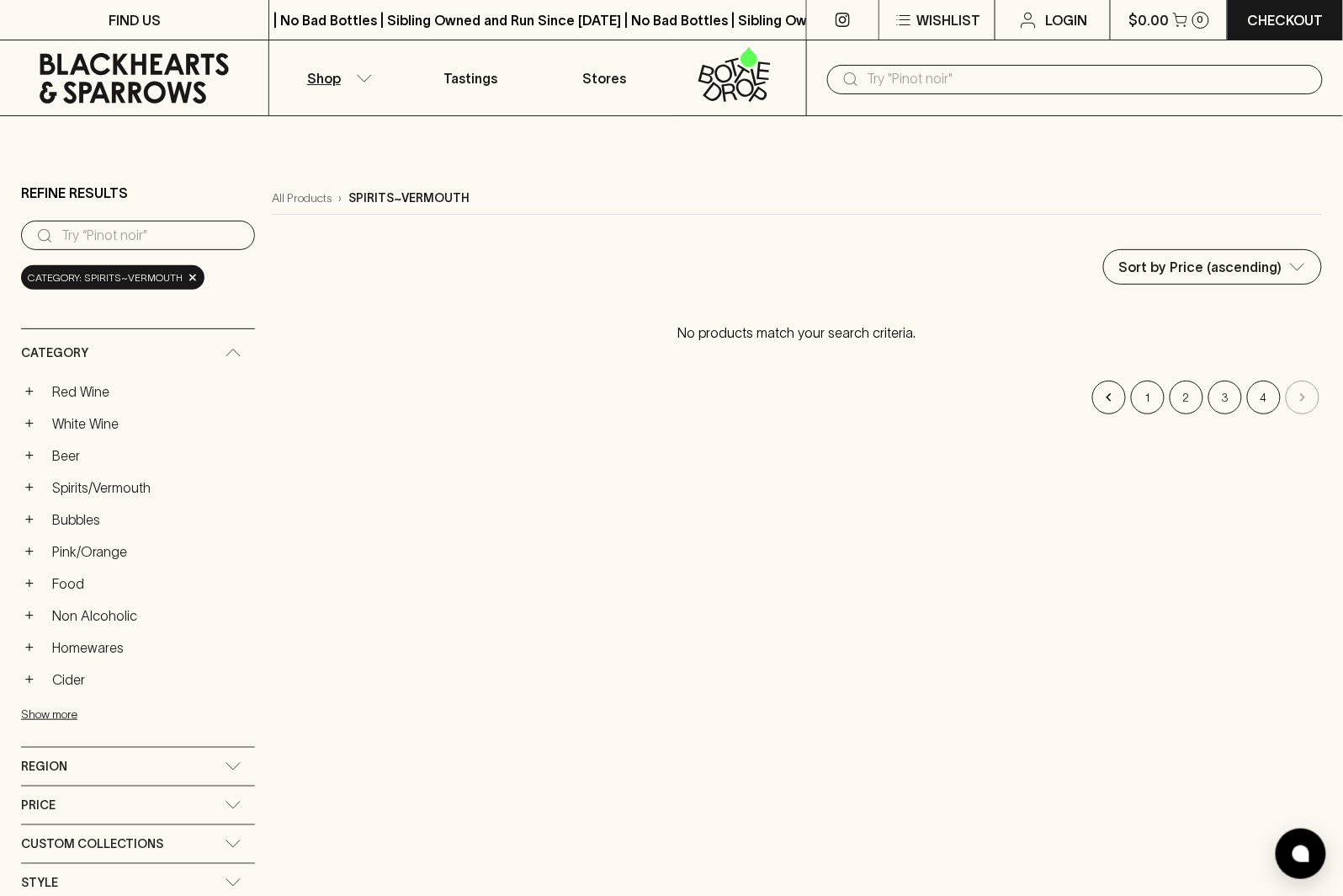
click at [196, 65] on icon at bounding box center [134, 77] width 243 height 50
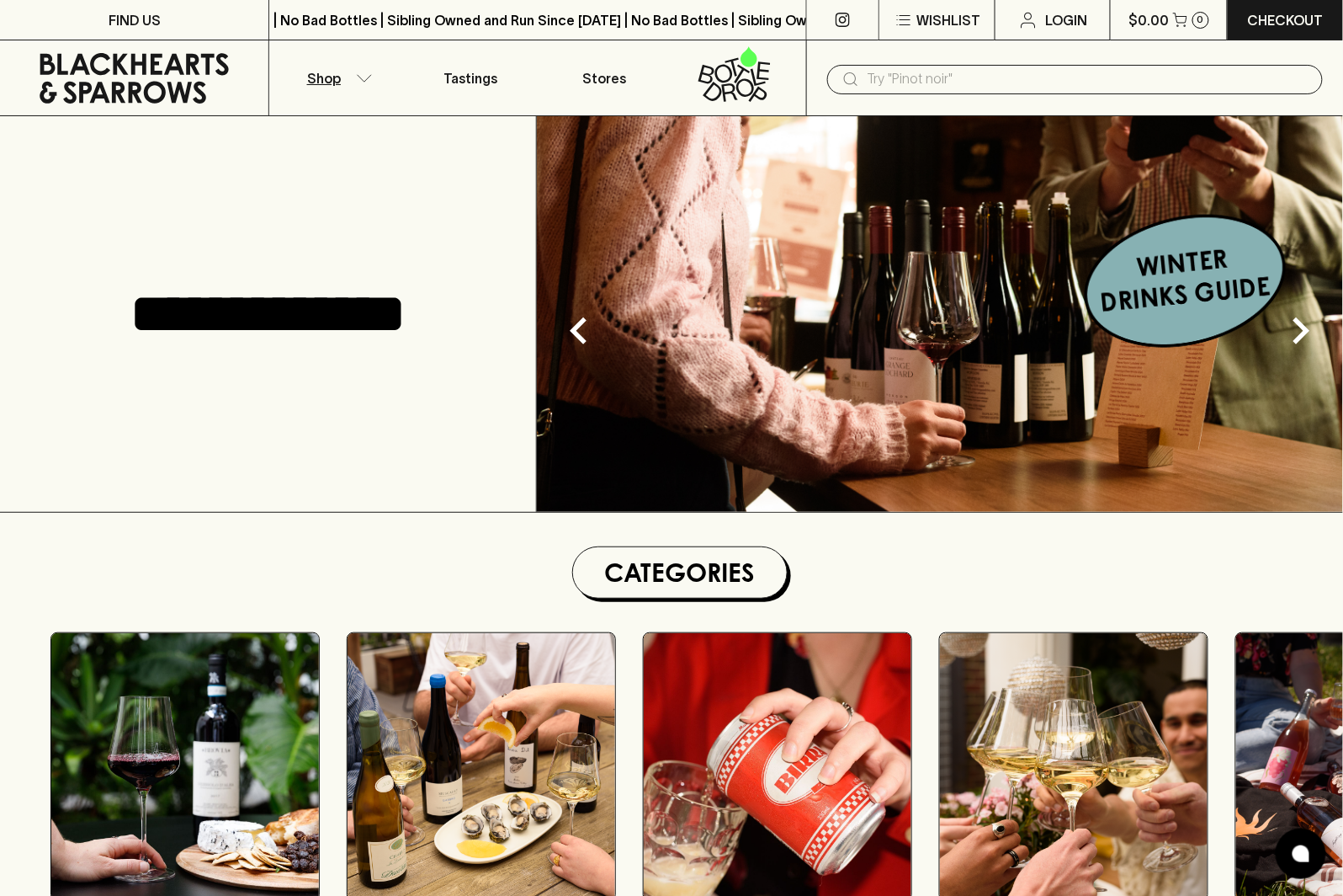
click at [335, 82] on p "Shop" at bounding box center [324, 78] width 33 height 20
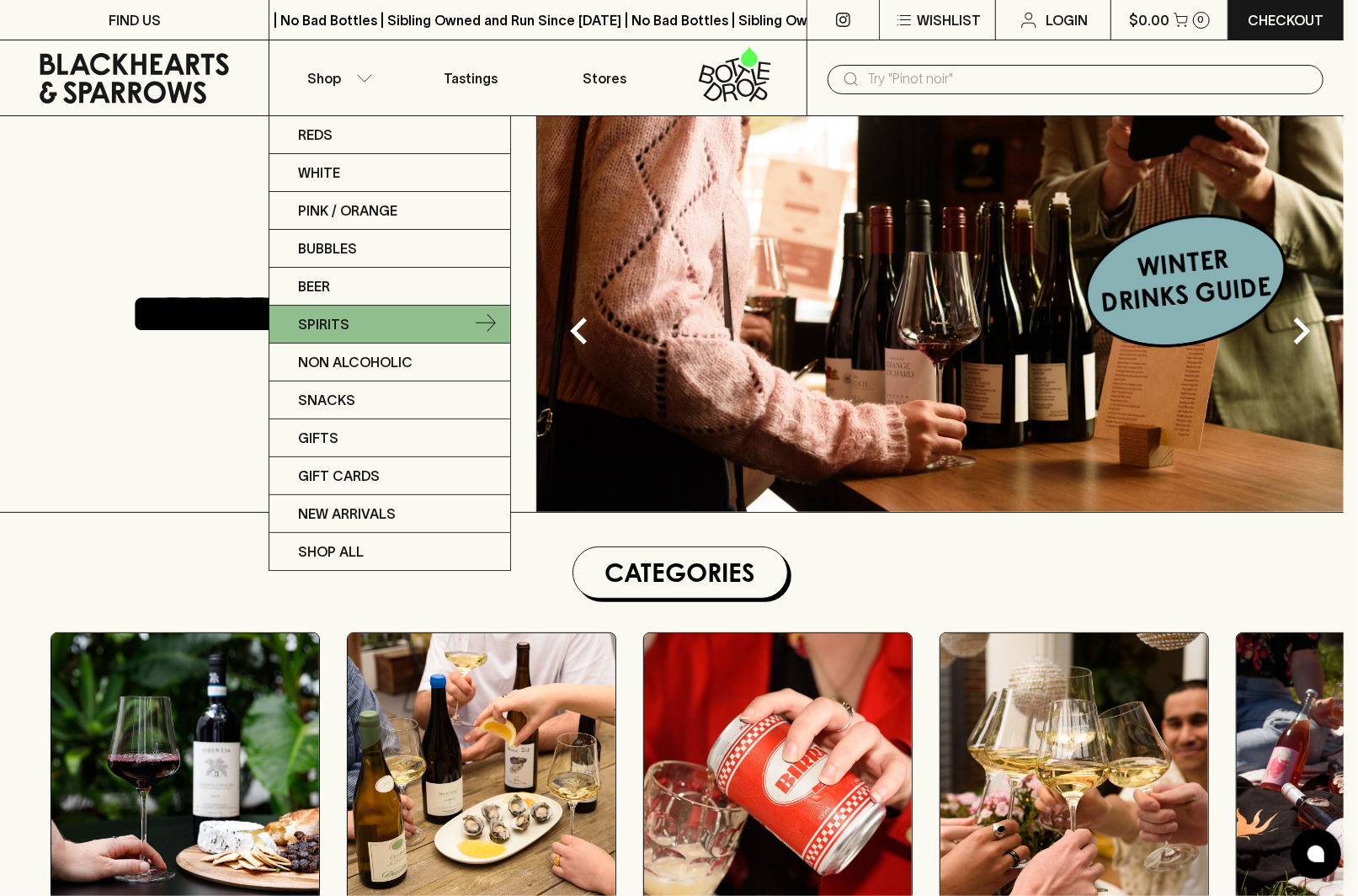
click at [354, 326] on link "Spirits" at bounding box center [390, 324] width 241 height 38
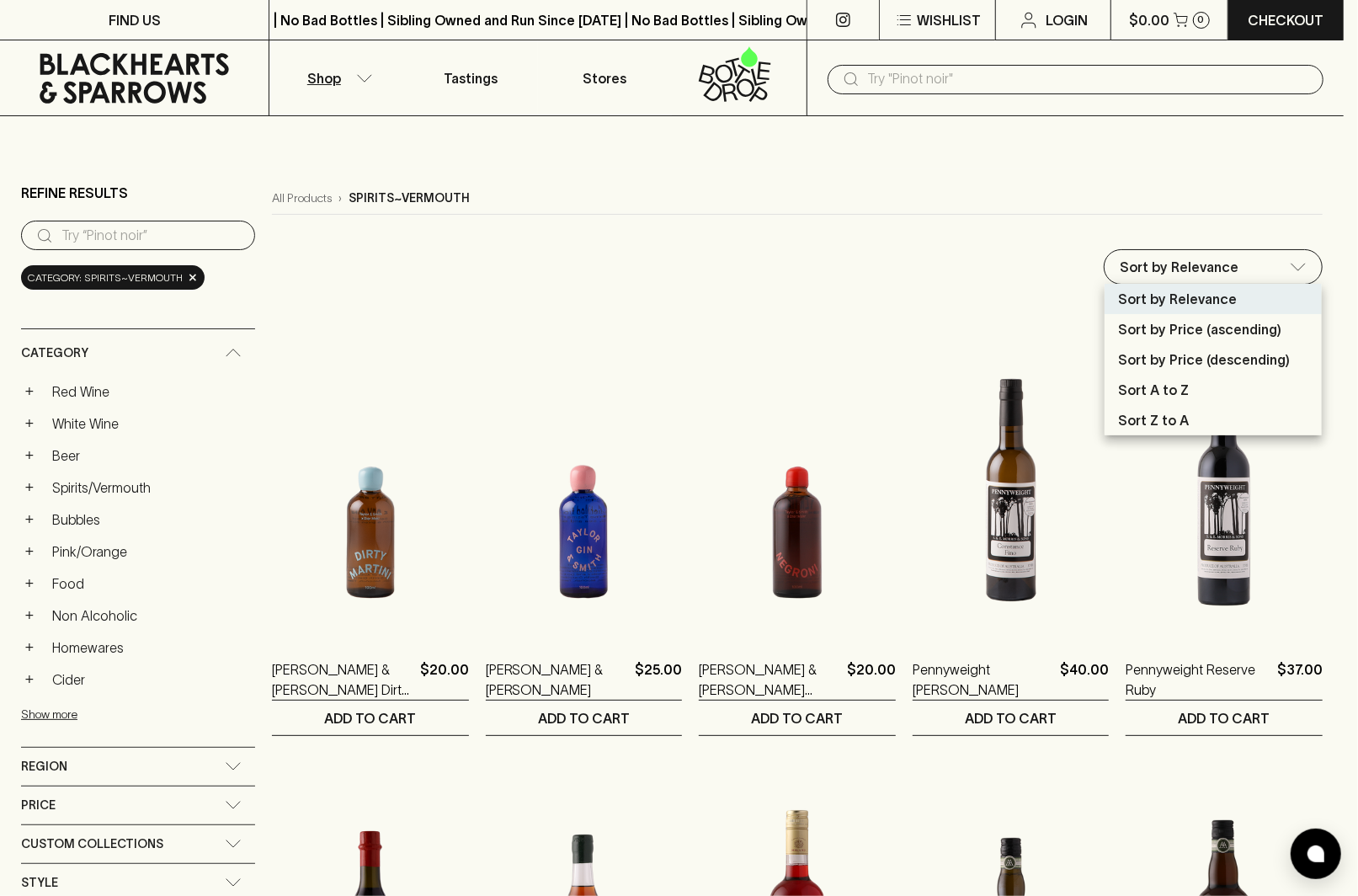
click at [1249, 336] on p "Sort by Price (ascending)" at bounding box center [1200, 329] width 163 height 20
type input "price:asc"
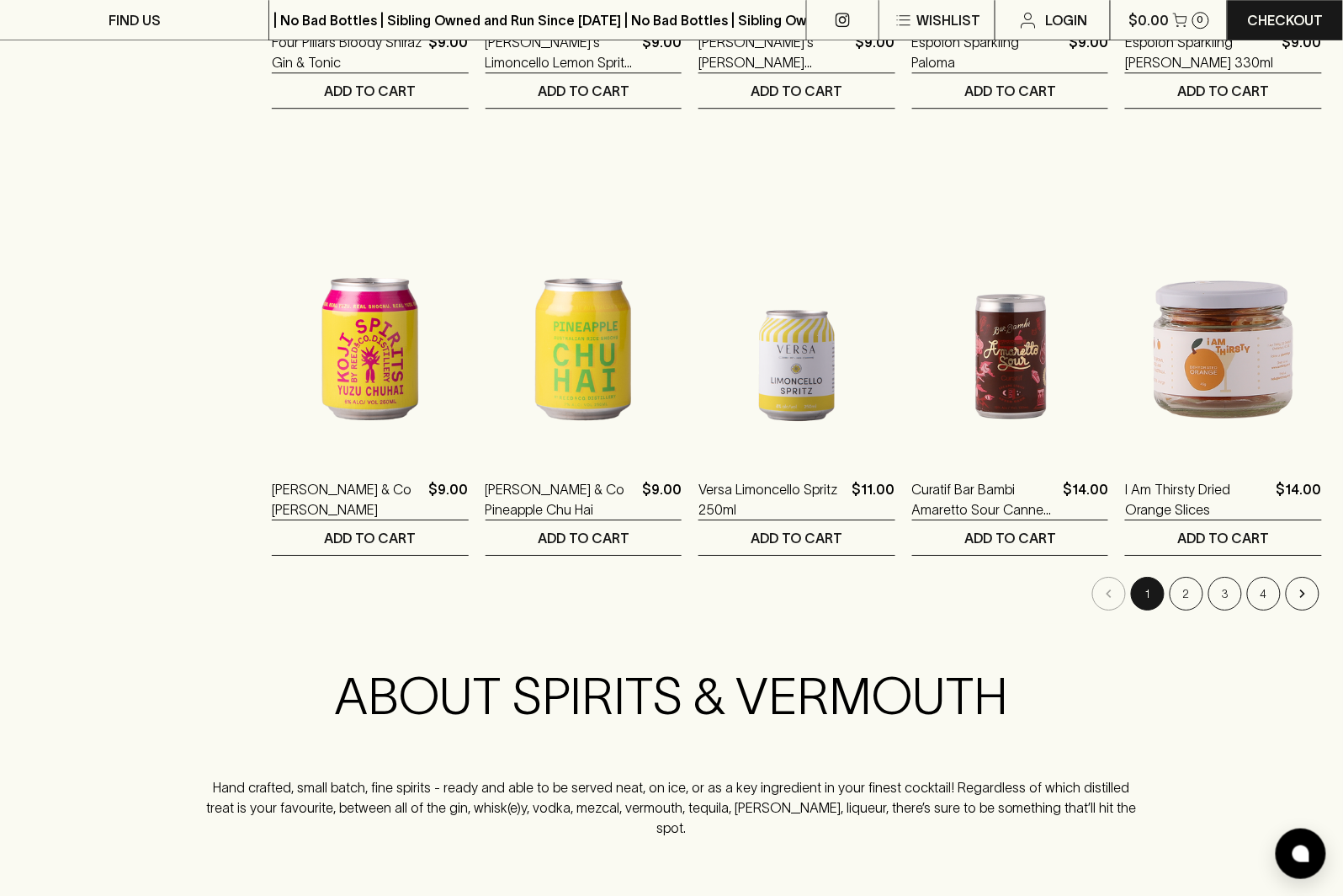
scroll to position [1617, 0]
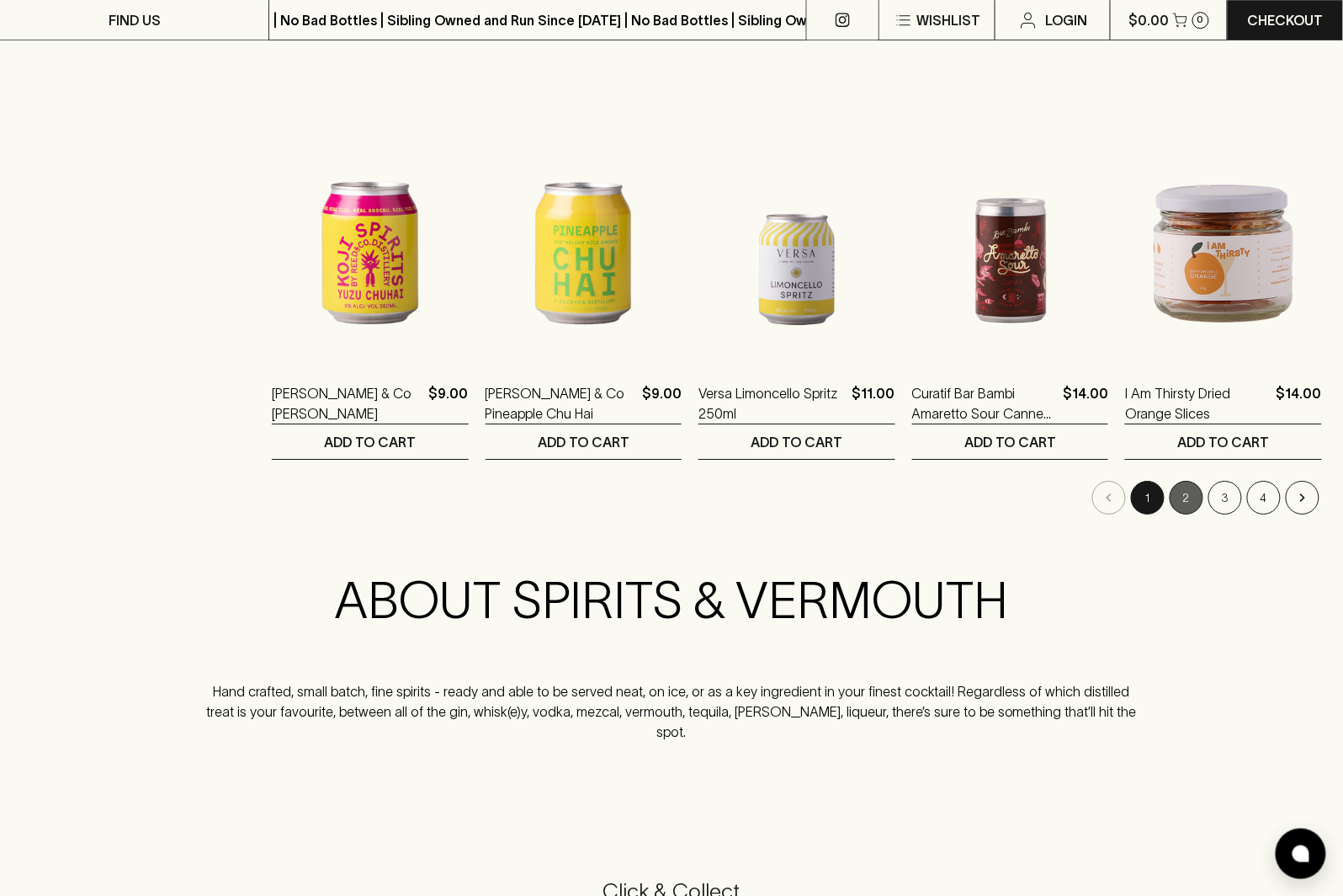
click at [1197, 495] on button "2" at bounding box center [1187, 497] width 33 height 33
